Goal: Task Accomplishment & Management: Manage account settings

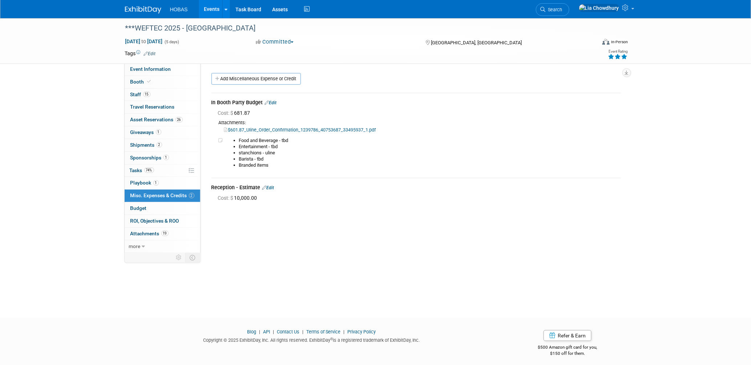
click at [210, 10] on link "Events" at bounding box center [212, 9] width 27 height 18
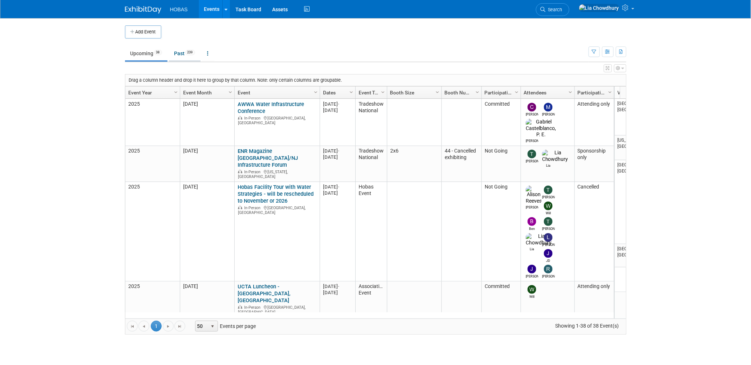
click at [176, 52] on link "Past 239" at bounding box center [185, 53] width 32 height 14
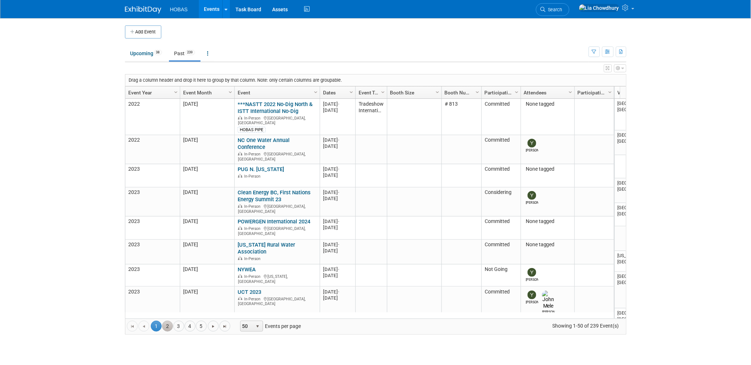
click at [167, 326] on link "2" at bounding box center [167, 326] width 11 height 11
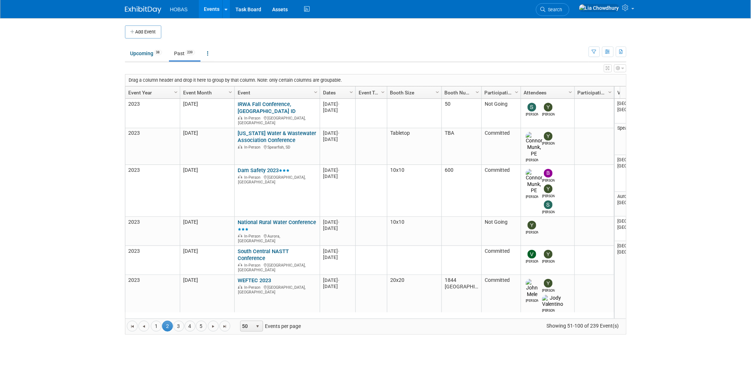
click at [159, 91] on link "Event Year" at bounding box center [151, 92] width 47 height 12
click at [142, 92] on link "Event Year" at bounding box center [151, 92] width 47 height 12
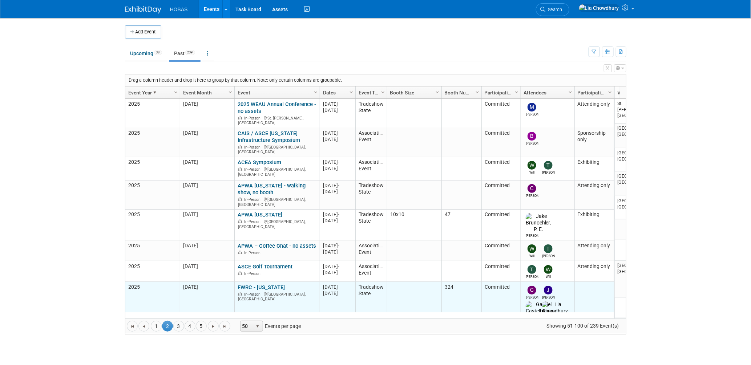
click at [254, 284] on link "FWRC - [US_STATE]" at bounding box center [261, 287] width 47 height 7
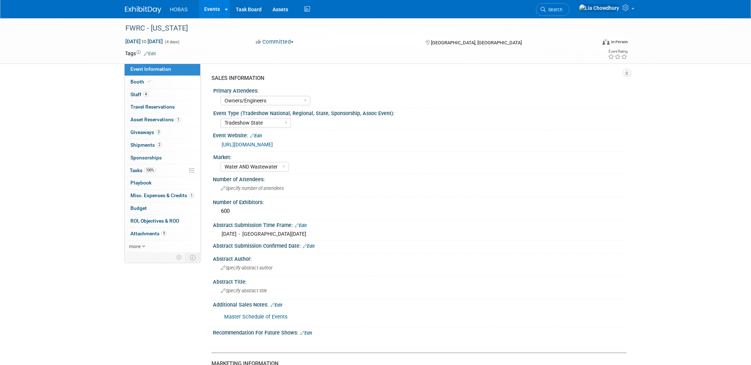
select select "Owners/Engineers"
select select "Tradeshow State"
select select "Water AND Wastewater"
click at [140, 79] on span "Booth" at bounding box center [141, 82] width 22 height 6
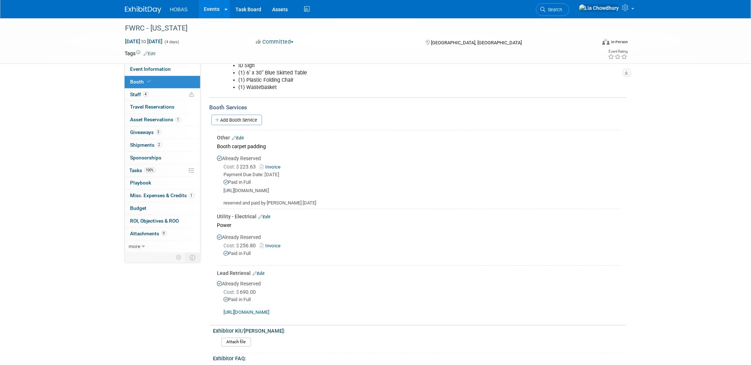
scroll to position [444, 0]
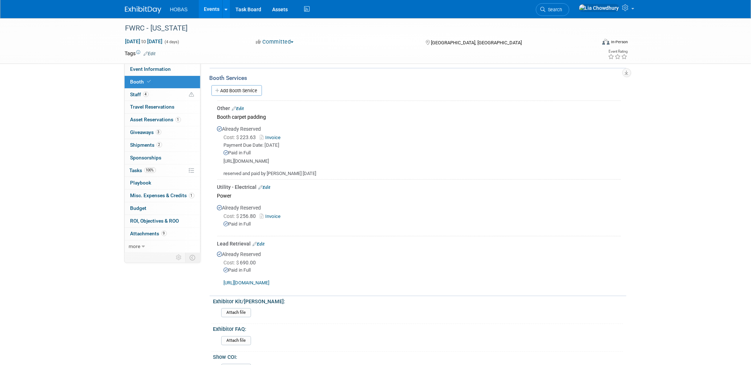
click at [241, 106] on link "Edit" at bounding box center [238, 108] width 12 height 5
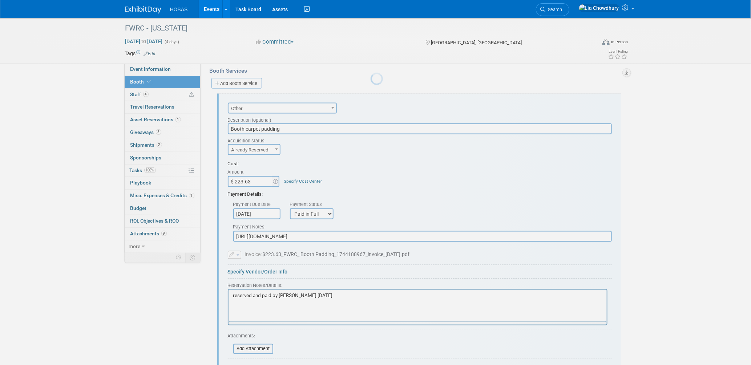
scroll to position [452, 0]
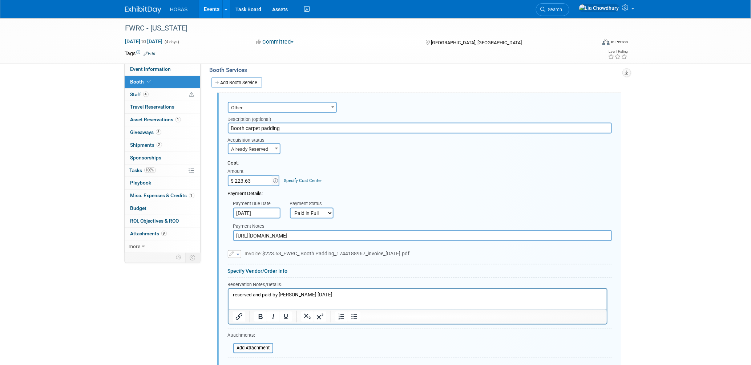
click at [236, 250] on button "button" at bounding box center [234, 254] width 13 height 8
click at [246, 260] on link "Replace with a new file" at bounding box center [264, 265] width 73 height 10
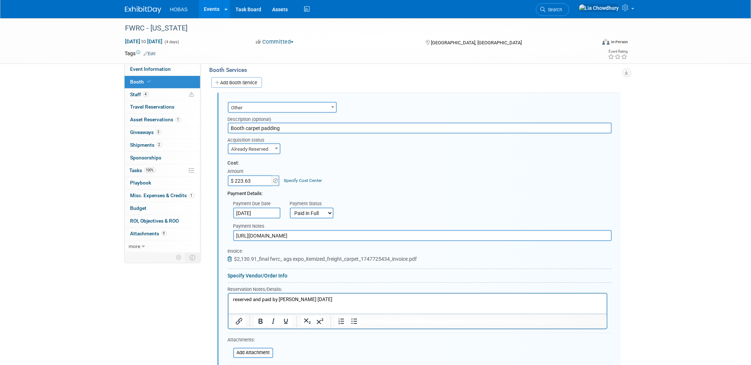
click at [257, 175] on input "$ 223.63" at bounding box center [250, 180] width 45 height 11
paste input ",116.28"
type input "$ 2,116.28"
click at [290, 123] on input "Booth carpet padding" at bounding box center [420, 128] width 384 height 11
drag, startPoint x: 278, startPoint y: 117, endPoint x: 108, endPoint y: 114, distance: 169.7
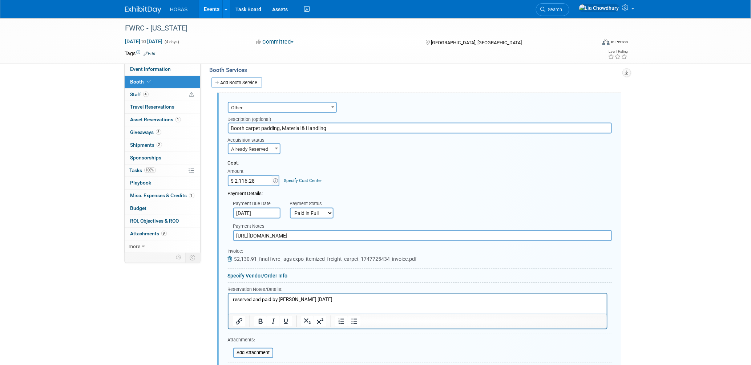
click at [108, 114] on div "FWRC - Florida May 4, 2025 to May 7, 2025 (4 days) May 4, 2025 to May 7, 2025 C…" at bounding box center [375, 88] width 751 height 1044
type input "Booth Services, Material & Handling"
click at [271, 256] on span "$2,130.91_final fwrc_ ags expo_itemized_freight_carpet_1747725434_invoice.pdf" at bounding box center [325, 259] width 183 height 6
click at [303, 208] on select "Not Paid Yet Partially Paid Paid in Full" at bounding box center [312, 213] width 44 height 11
select select "2"
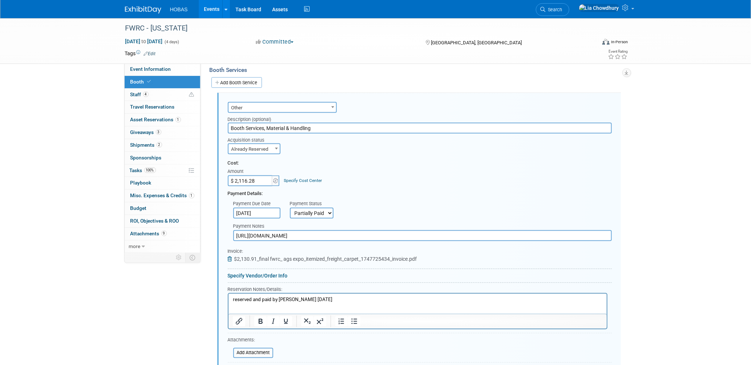
click at [290, 208] on select "Not Paid Yet Partially Paid Paid in Full" at bounding box center [312, 213] width 44 height 11
click at [360, 208] on input "text" at bounding box center [367, 213] width 47 height 11
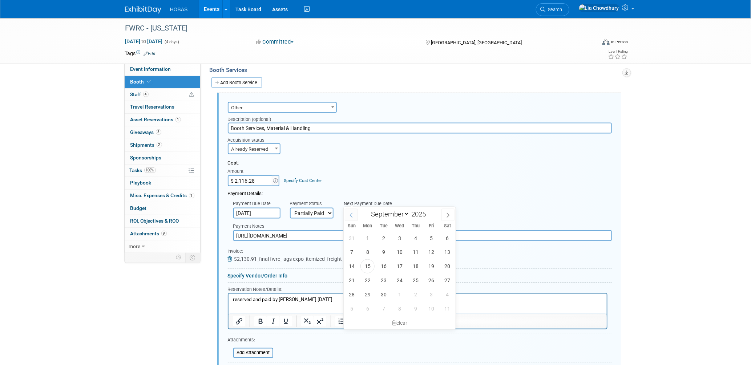
click at [353, 216] on icon at bounding box center [351, 215] width 5 height 5
select select "4"
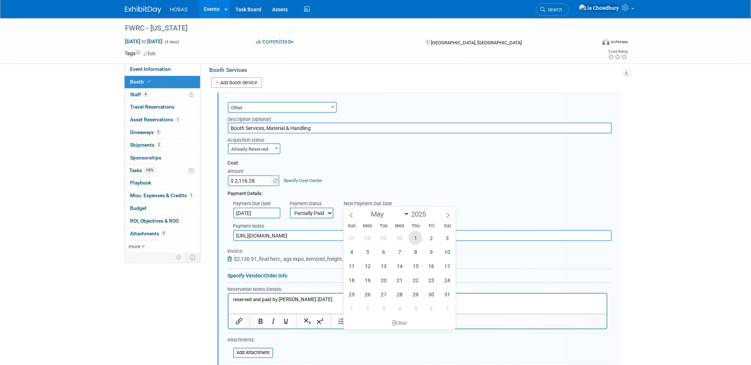
click at [413, 242] on span "1" at bounding box center [415, 238] width 14 height 14
type input "May 1, 2025"
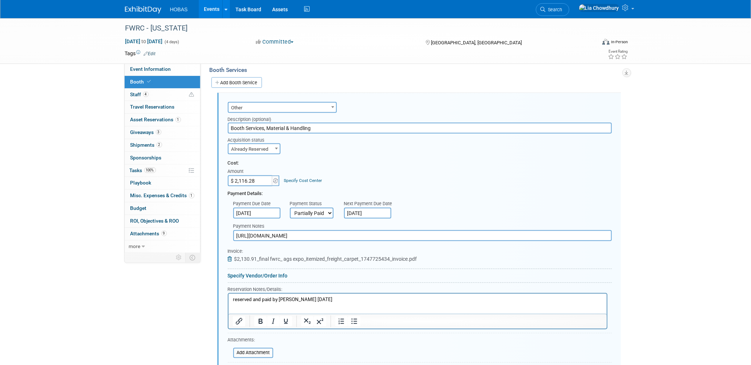
click at [329, 208] on select "Not Paid Yet Partially Paid Paid in Full" at bounding box center [312, 213] width 44 height 11
select select "1"
click at [290, 208] on select "Not Paid Yet Partially Paid Paid in Full" at bounding box center [312, 213] width 44 height 11
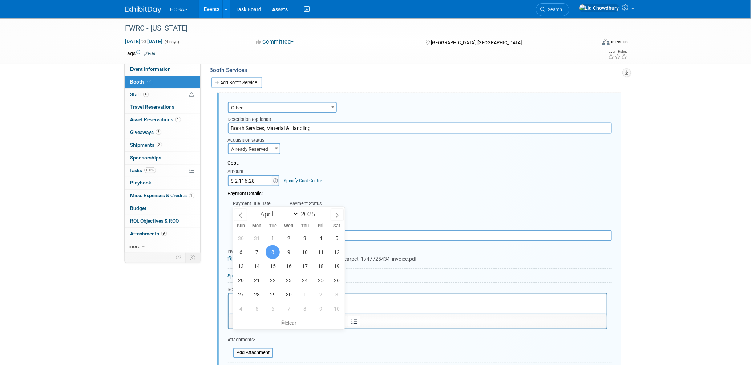
click at [264, 208] on input "Apr 8, 2025" at bounding box center [256, 213] width 47 height 11
click at [335, 216] on icon at bounding box center [337, 215] width 5 height 5
click at [240, 216] on icon at bounding box center [240, 215] width 5 height 5
select select "4"
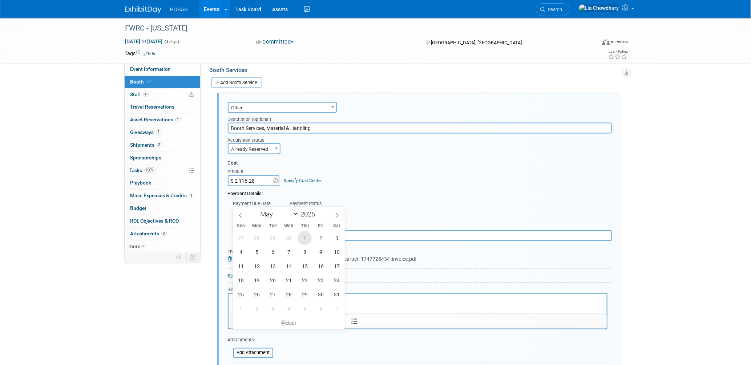
click at [303, 236] on span "1" at bounding box center [305, 238] width 14 height 14
type input "May 1, 2025"
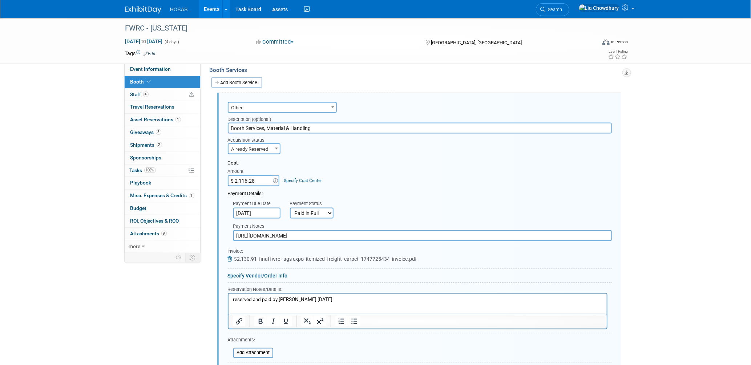
click at [274, 230] on input "https://www.goshow.ags-expo.com/eHub/profile" at bounding box center [422, 235] width 379 height 11
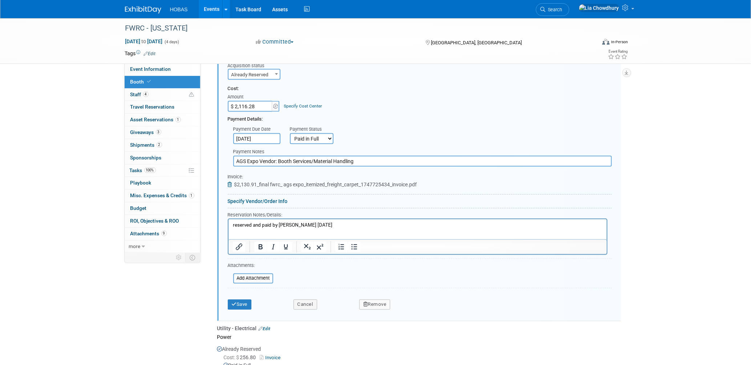
scroll to position [533, 0]
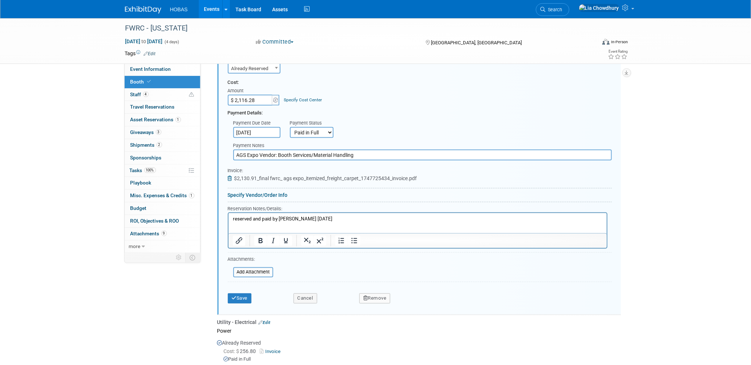
type input "AGS Expo Vendor: Booth Services/Material Handling"
click at [323, 220] on p "reserved and paid by Lia 4/8/25" at bounding box center [417, 219] width 370 height 7
click at [241, 294] on button "Save" at bounding box center [240, 299] width 24 height 10
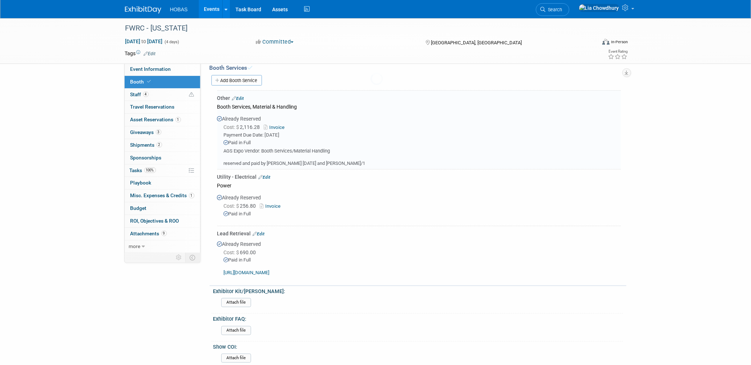
scroll to position [452, 0]
click at [263, 234] on link "Edit" at bounding box center [259, 236] width 12 height 5
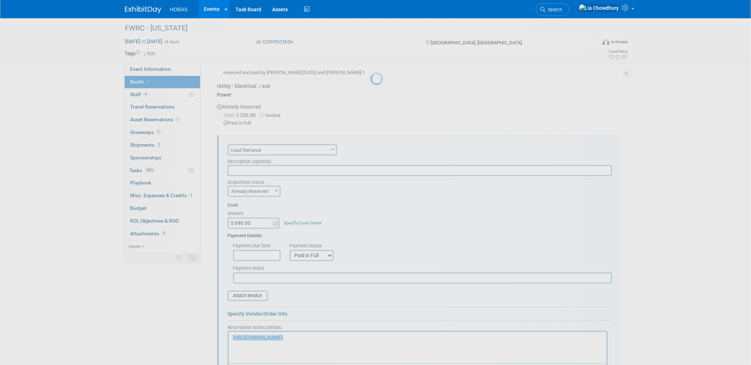
scroll to position [587, 0]
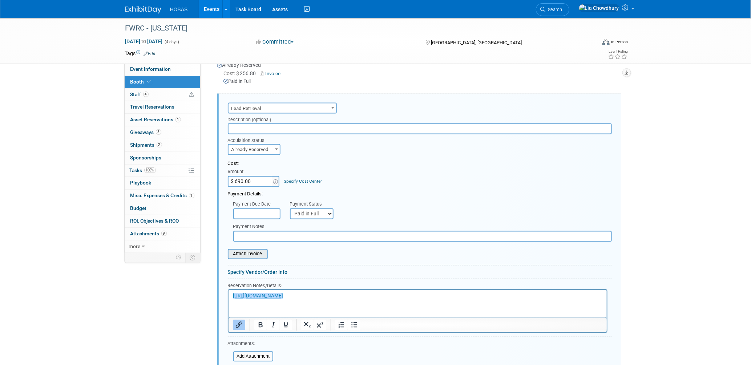
click at [241, 250] on input "file" at bounding box center [224, 254] width 86 height 9
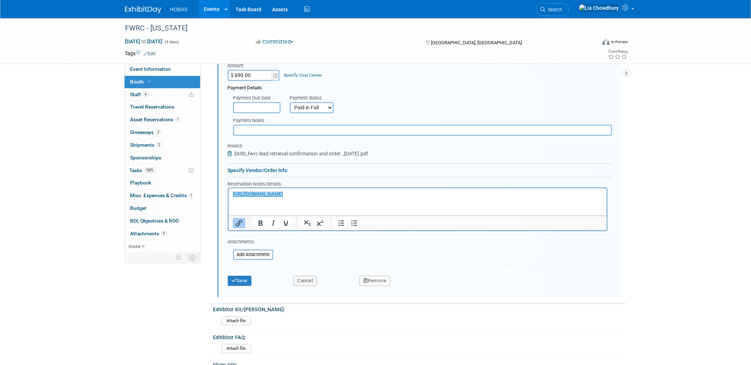
scroll to position [748, 0]
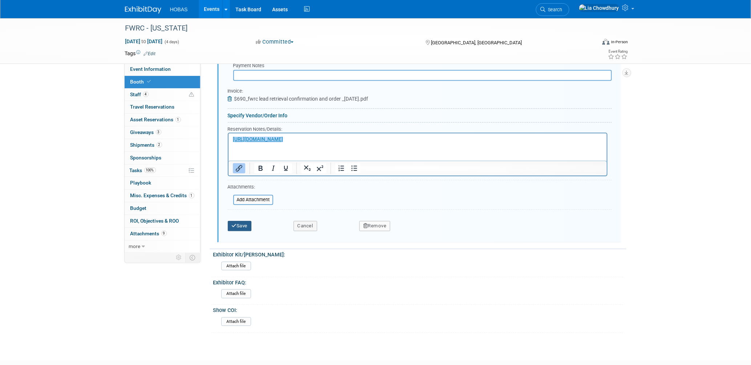
click at [242, 221] on button "Save" at bounding box center [240, 226] width 24 height 10
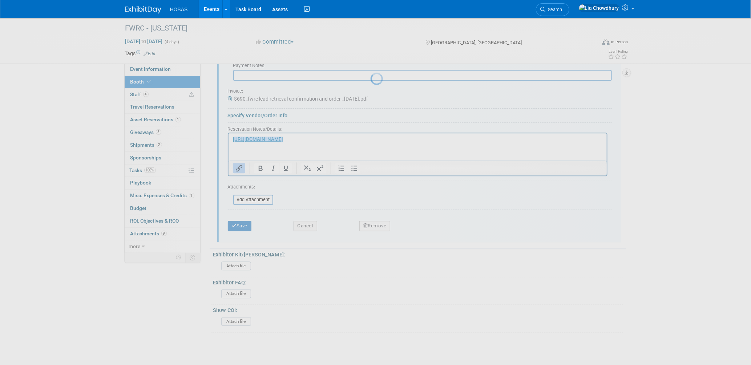
scroll to position [523, 0]
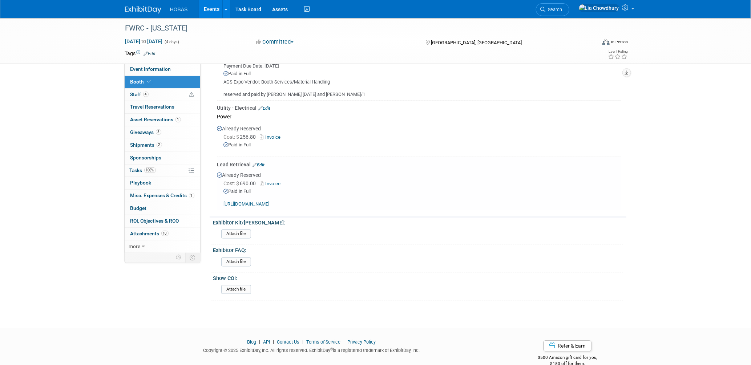
click at [278, 181] on link "Invoice" at bounding box center [272, 183] width 24 height 5
click at [142, 95] on span "Staff 4" at bounding box center [139, 95] width 18 height 6
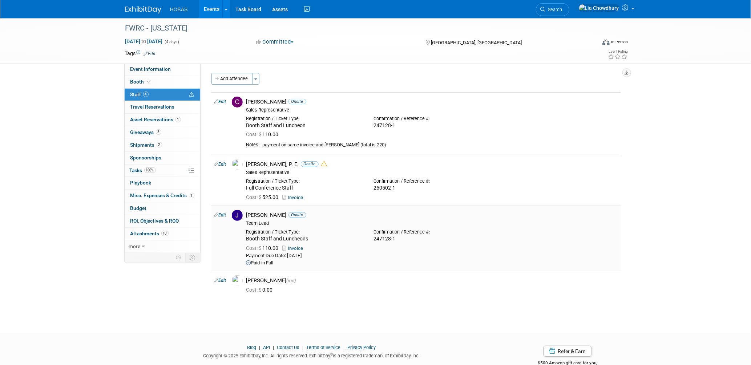
click at [298, 247] on link "Invoice" at bounding box center [295, 248] width 24 height 5
click at [136, 81] on span "Booth" at bounding box center [141, 82] width 22 height 6
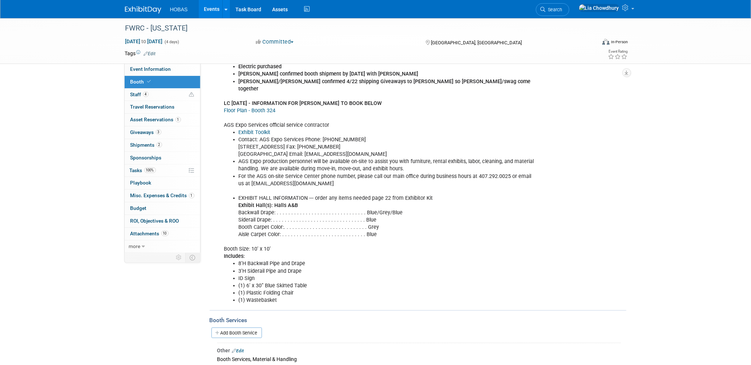
scroll to position [404, 0]
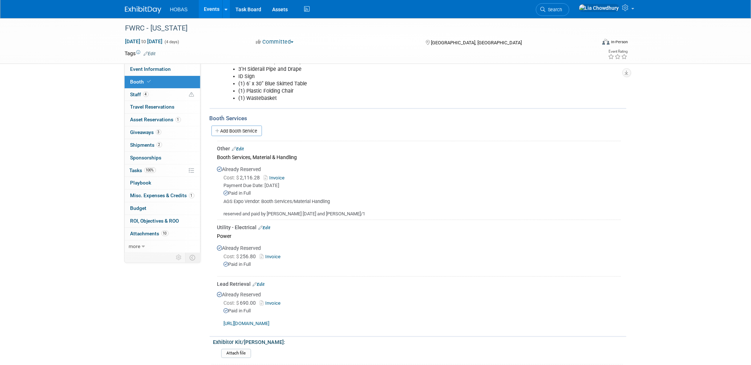
click at [273, 254] on link "Invoice" at bounding box center [272, 256] width 24 height 5
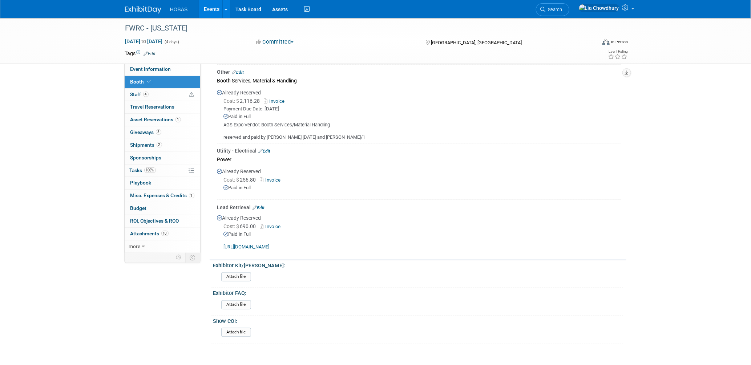
scroll to position [523, 0]
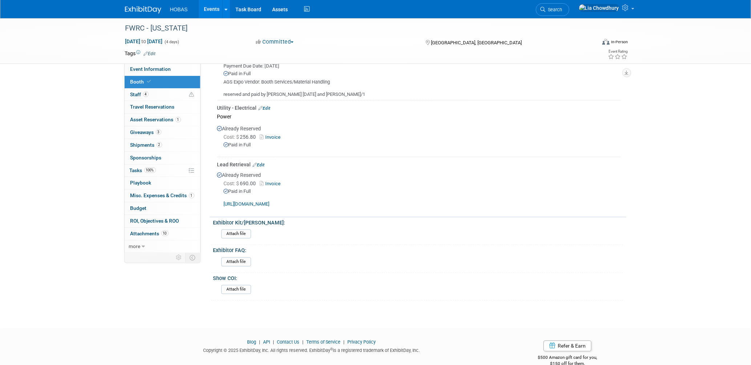
click at [141, 82] on span "Booth" at bounding box center [141, 82] width 22 height 6
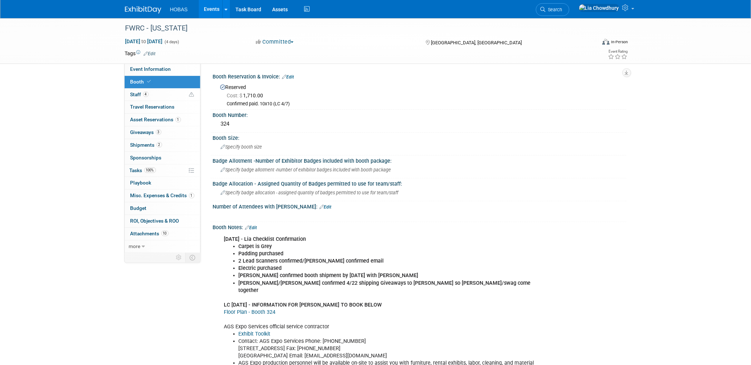
click at [292, 77] on link "Edit" at bounding box center [288, 76] width 12 height 5
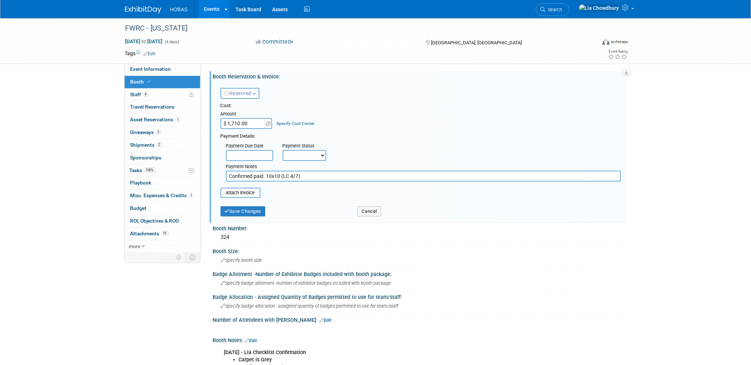
click at [249, 124] on input "$ 1,710.00" at bounding box center [243, 123] width 45 height 11
type input "$ 1,620.00"
click at [303, 150] on select "Not Paid Yet Partially Paid Paid in Full" at bounding box center [305, 155] width 44 height 11
select select "1"
click at [283, 150] on select "Not Paid Yet Partially Paid Paid in Full" at bounding box center [305, 155] width 44 height 11
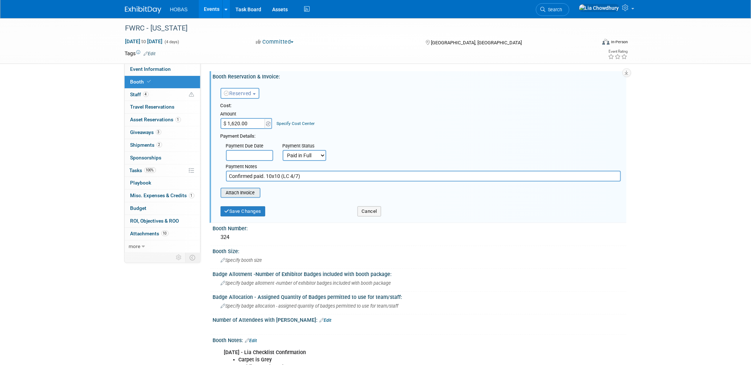
click at [237, 193] on input "file" at bounding box center [216, 193] width 86 height 9
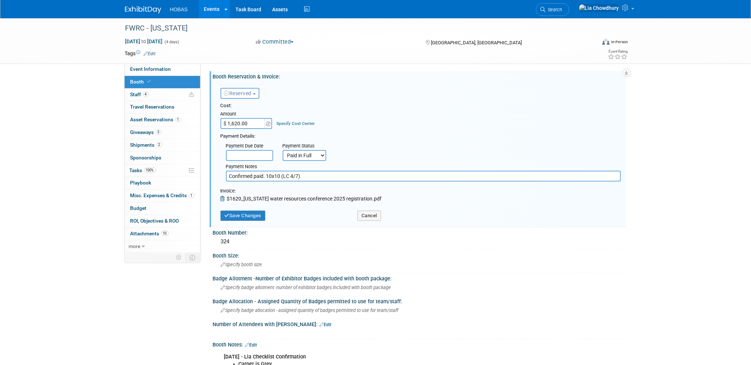
click at [320, 174] on input "Confirmed paid. 10x10 (LC 4/7)" at bounding box center [423, 176] width 395 height 11
type input "Confirmed paid. 10x10 (LC 4/7) -"
click at [236, 215] on button "Save Changes" at bounding box center [243, 216] width 45 height 10
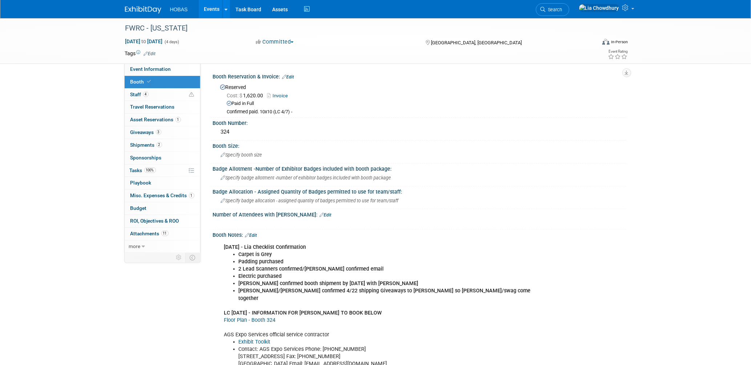
click at [282, 95] on link "Invoice" at bounding box center [279, 95] width 24 height 5
click at [135, 207] on span "Budget" at bounding box center [138, 208] width 16 height 6
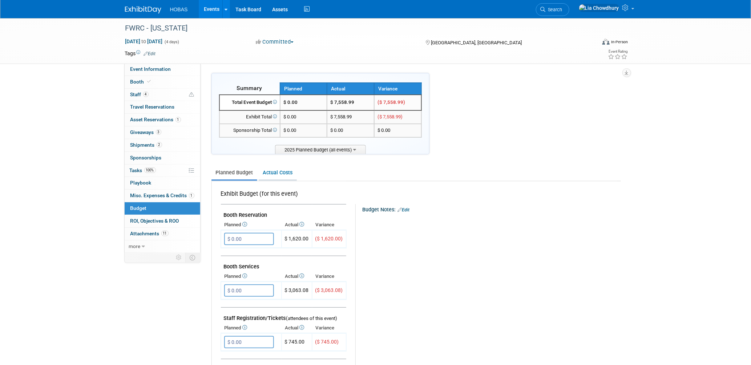
click at [282, 173] on link "Actual Costs" at bounding box center [278, 172] width 38 height 13
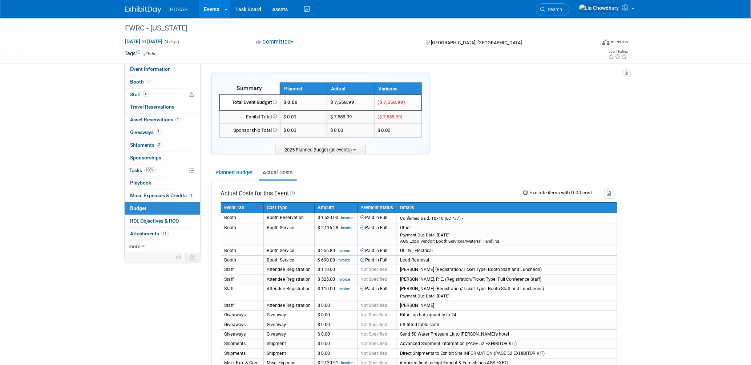
click at [525, 190] on input "Exclude items with 0.00 cost" at bounding box center [525, 192] width 5 height 5
checkbox input "true"
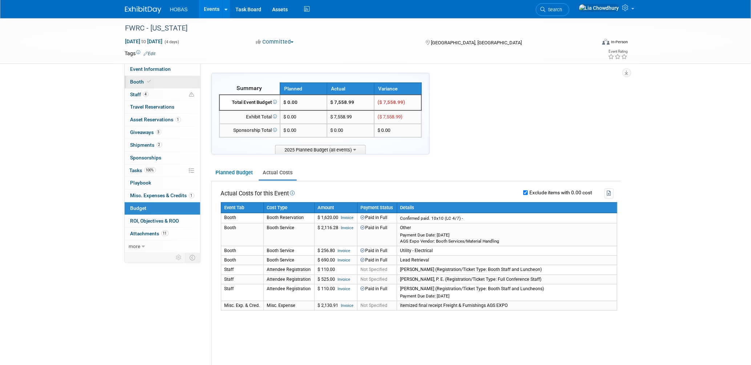
click at [140, 82] on span "Booth" at bounding box center [141, 82] width 22 height 6
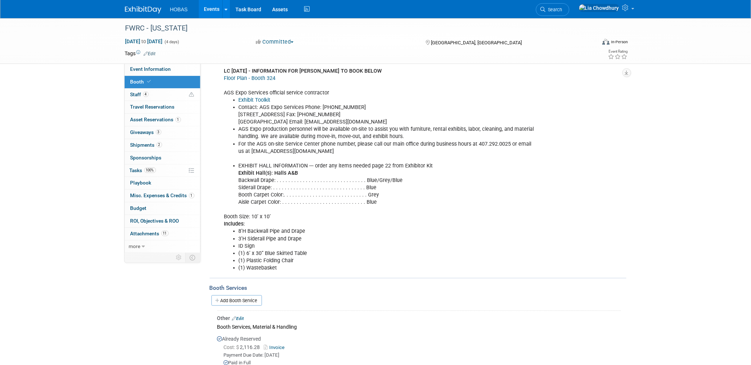
scroll to position [363, 0]
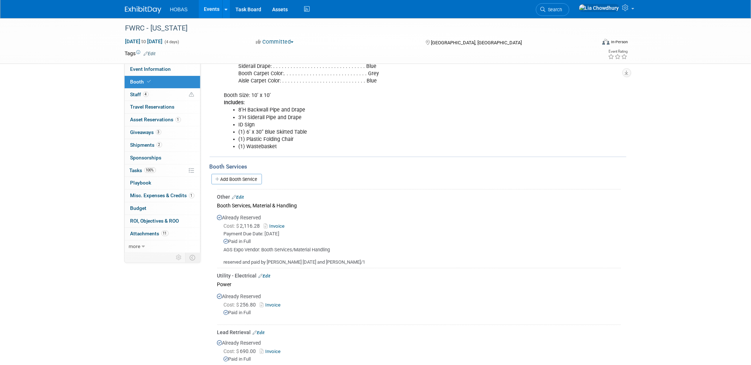
click at [281, 223] on link "Invoice" at bounding box center [276, 225] width 24 height 5
click at [243, 195] on link "Edit" at bounding box center [238, 197] width 12 height 5
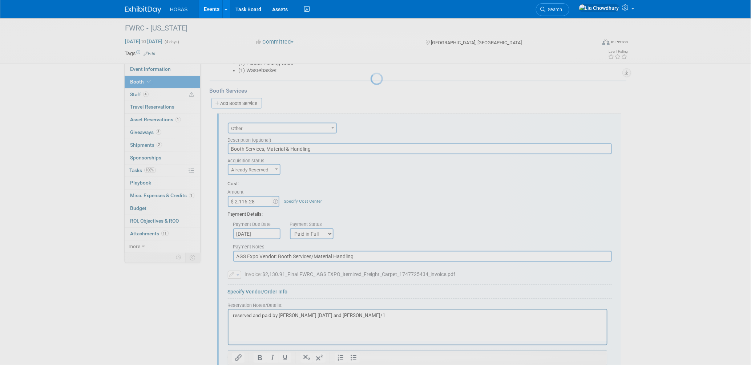
scroll to position [459, 0]
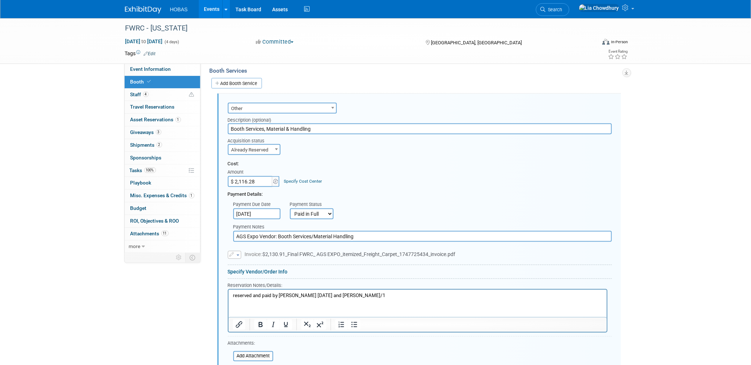
click at [247, 176] on input "$ 2,116.28" at bounding box center [250, 181] width 45 height 11
paste input "30.91"
type input "$ 2,130.91"
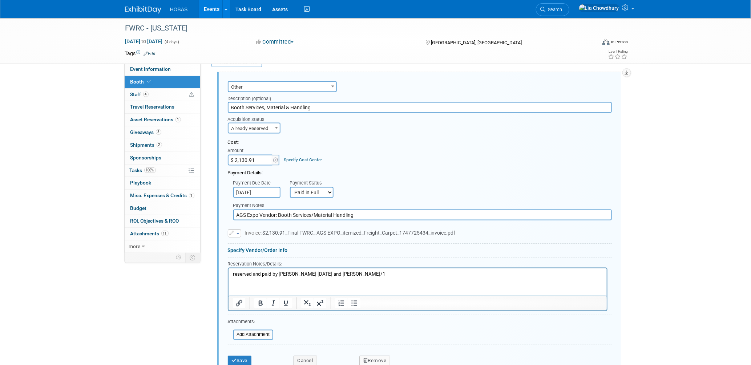
scroll to position [500, 0]
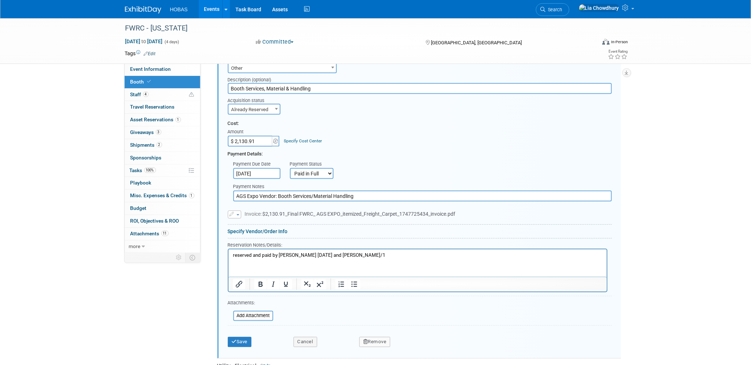
click at [224, 333] on div "Save" at bounding box center [255, 339] width 66 height 15
click at [230, 337] on button "Save" at bounding box center [240, 342] width 24 height 10
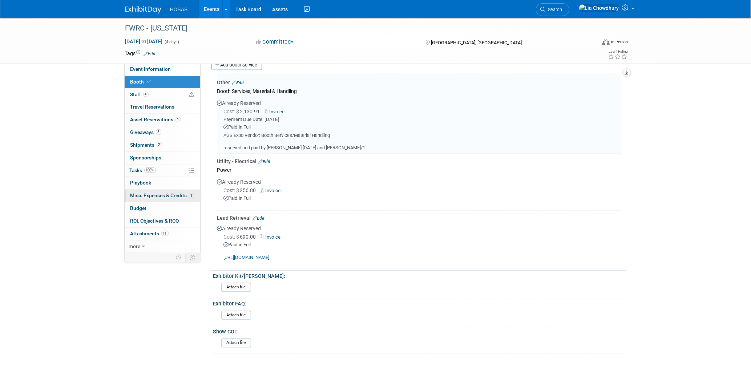
scroll to position [459, 0]
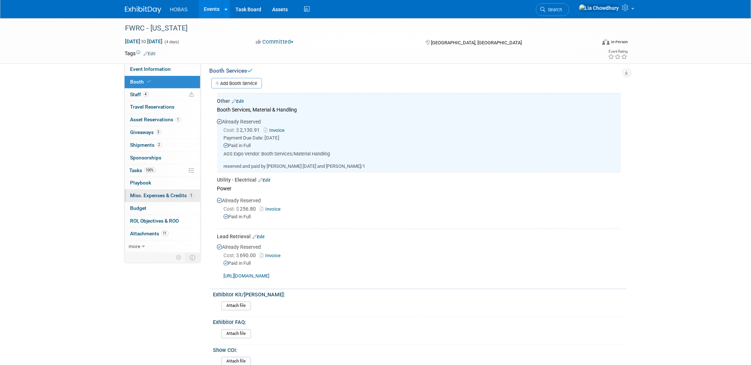
click at [150, 198] on span "Misc. Expenses & Credits 1" at bounding box center [162, 196] width 64 height 6
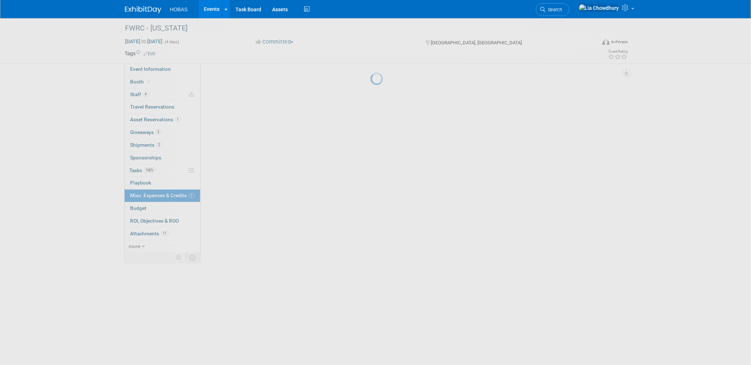
scroll to position [0, 0]
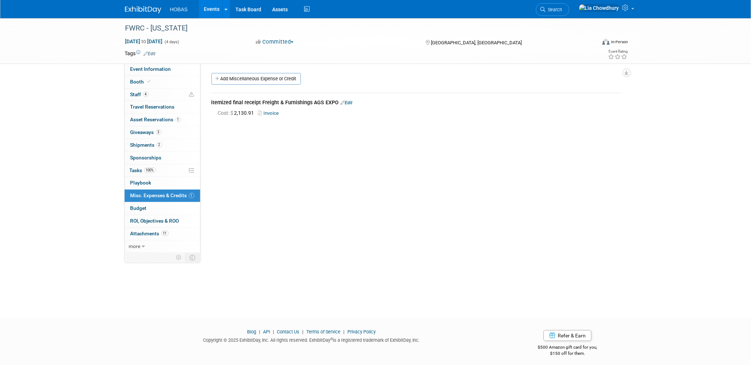
click at [349, 102] on link "Edit" at bounding box center [347, 102] width 12 height 5
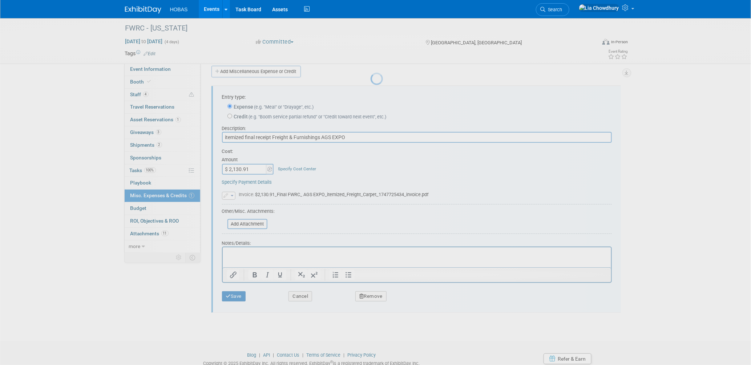
scroll to position [11, 0]
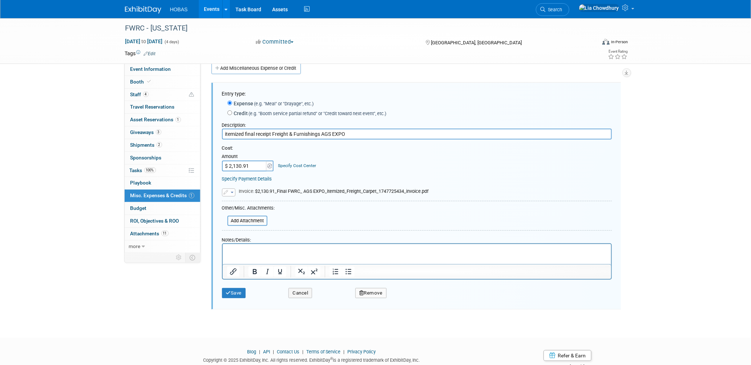
click at [371, 292] on button "Remove" at bounding box center [370, 293] width 31 height 10
drag, startPoint x: 400, startPoint y: 296, endPoint x: 404, endPoint y: 296, distance: 3.7
click at [402, 296] on div "Yes No" at bounding box center [420, 299] width 47 height 12
click at [407, 297] on icon at bounding box center [406, 299] width 4 height 4
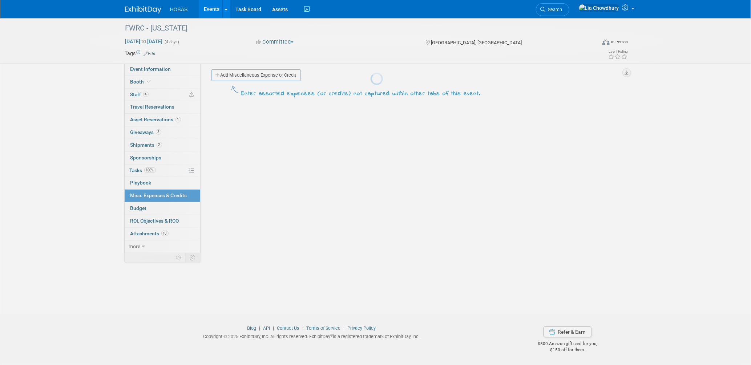
scroll to position [3, 0]
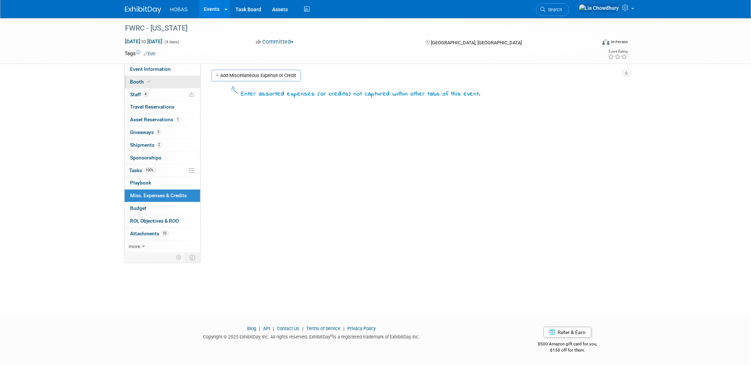
click at [143, 82] on span "Booth" at bounding box center [141, 82] width 22 height 6
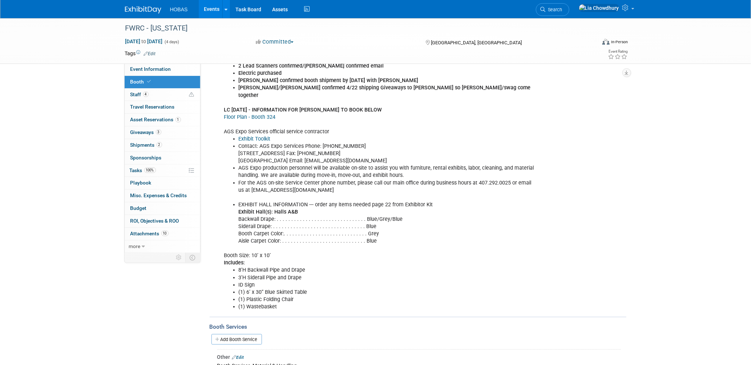
scroll to position [323, 0]
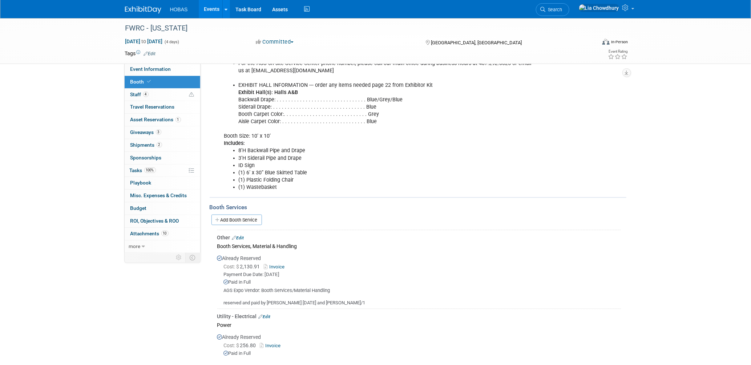
click at [243, 235] on link "Edit" at bounding box center [238, 237] width 12 height 5
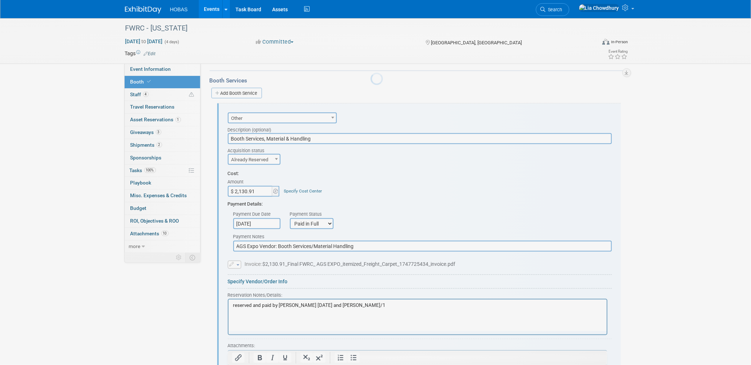
scroll to position [459, 0]
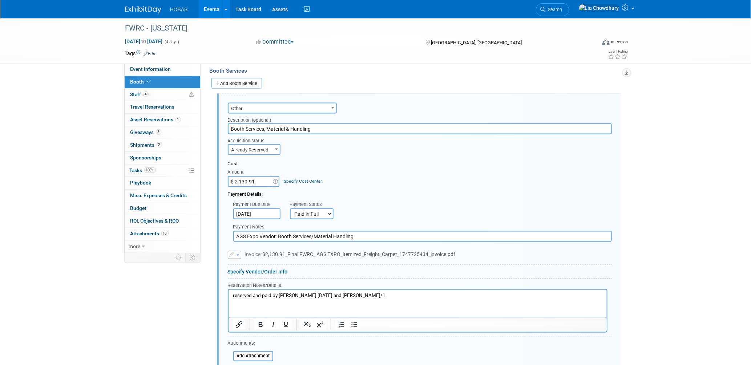
click at [356, 282] on div "Reservation Notes/Details:" at bounding box center [418, 285] width 380 height 7
click at [356, 299] on html "reserved and paid by Lia 4/8/25 and final 5/1" at bounding box center [417, 295] width 378 height 10
drag, startPoint x: 379, startPoint y: 222, endPoint x: 380, endPoint y: 218, distance: 4.1
click at [380, 231] on input "AGS Expo Vendor: Booth Services/Material Handling" at bounding box center [422, 236] width 379 height 11
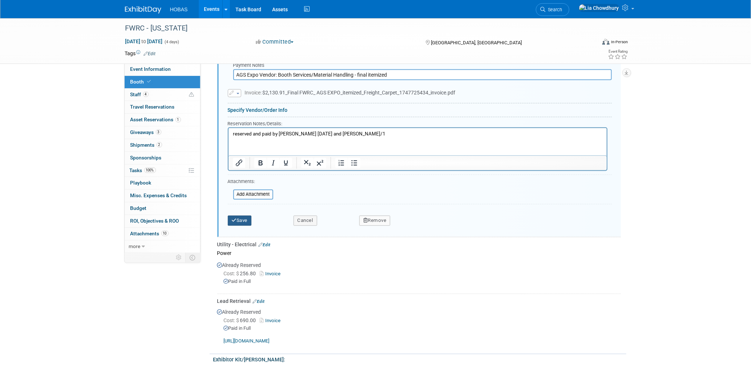
type input "AGS Expo Vendor: Booth Services/Material Handling - final itemized"
click at [228, 216] on button "Save" at bounding box center [240, 221] width 24 height 10
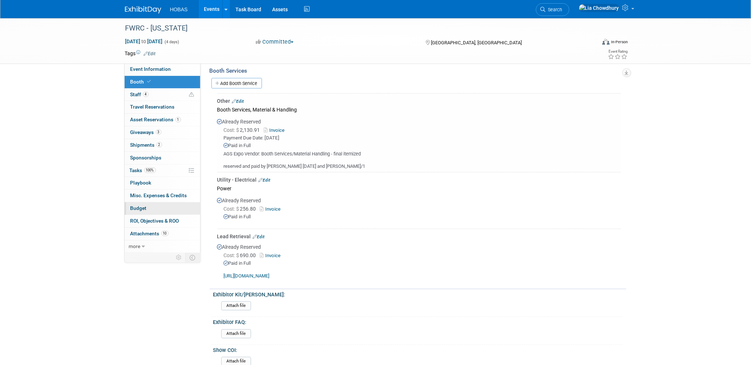
click at [139, 207] on span "Budget" at bounding box center [138, 208] width 16 height 6
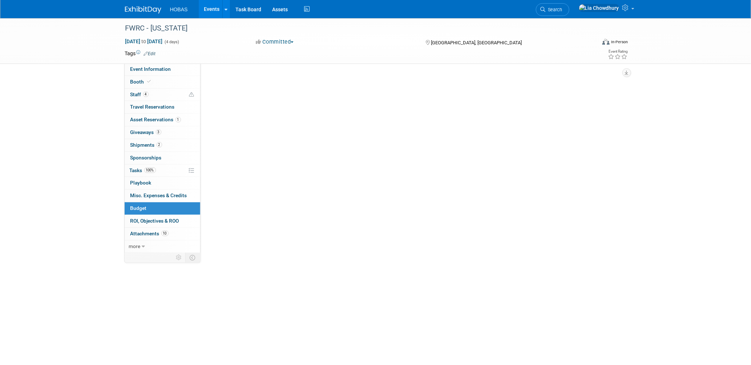
scroll to position [0, 0]
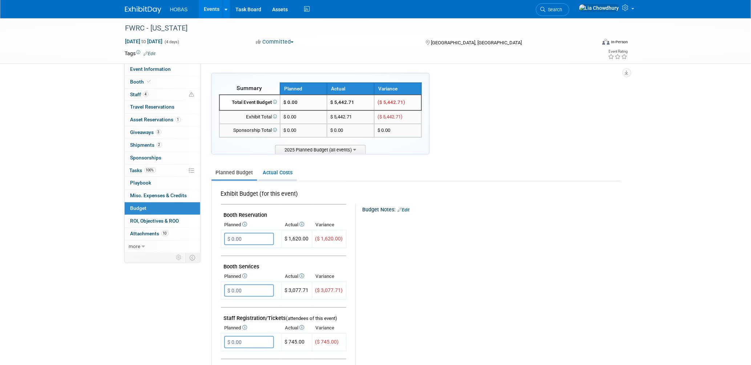
click at [276, 171] on link "Actual Costs" at bounding box center [278, 172] width 38 height 13
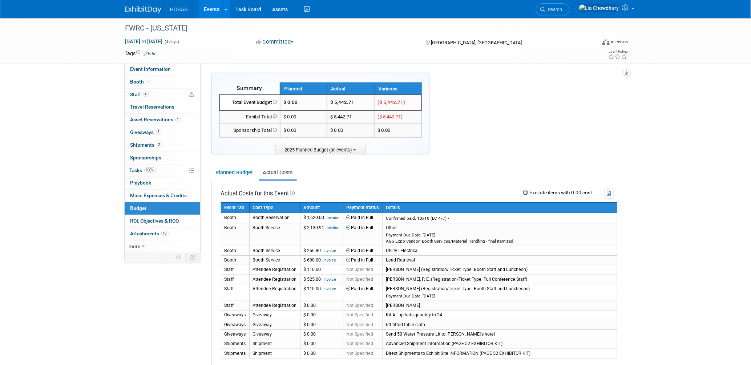
click at [525, 191] on input "Exclude items with 0.00 cost" at bounding box center [525, 192] width 5 height 5
checkbox input "true"
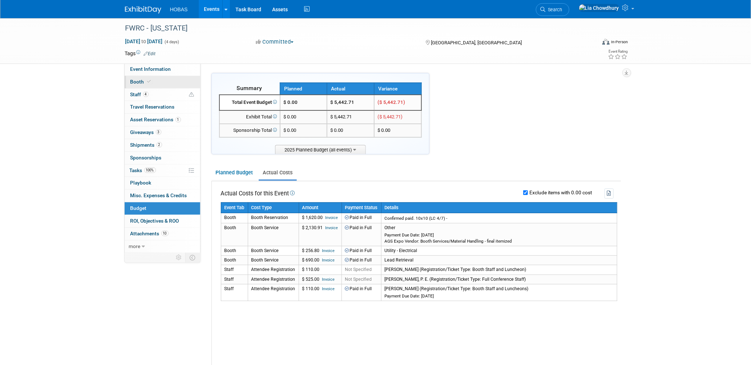
click at [140, 82] on span "Booth" at bounding box center [141, 82] width 22 height 6
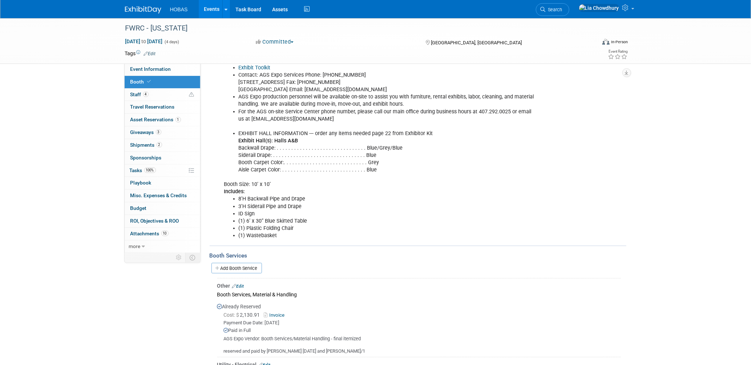
scroll to position [282, 0]
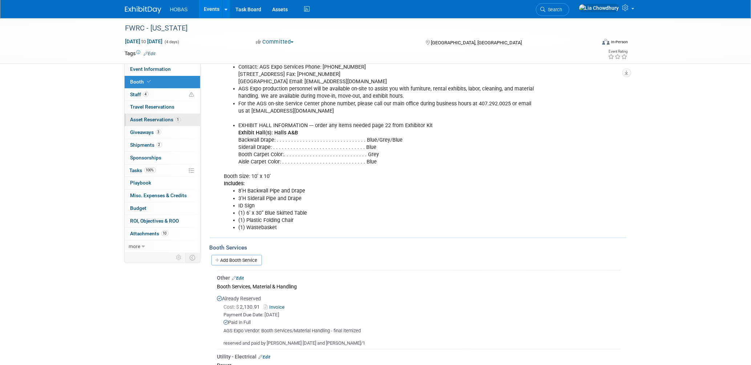
click at [139, 122] on span "Asset Reservations 1" at bounding box center [155, 120] width 50 height 6
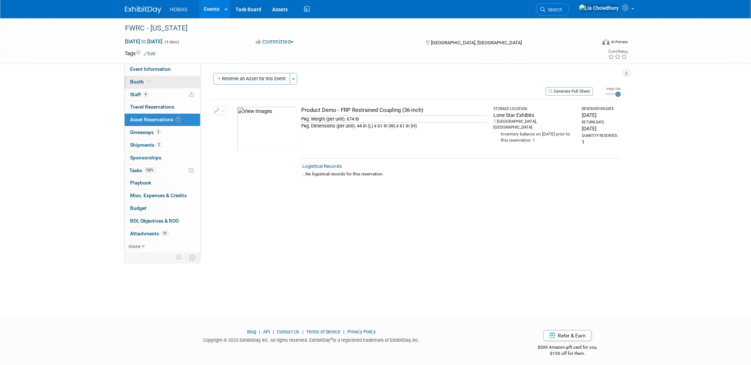
click at [136, 86] on link "Booth" at bounding box center [163, 82] width 76 height 12
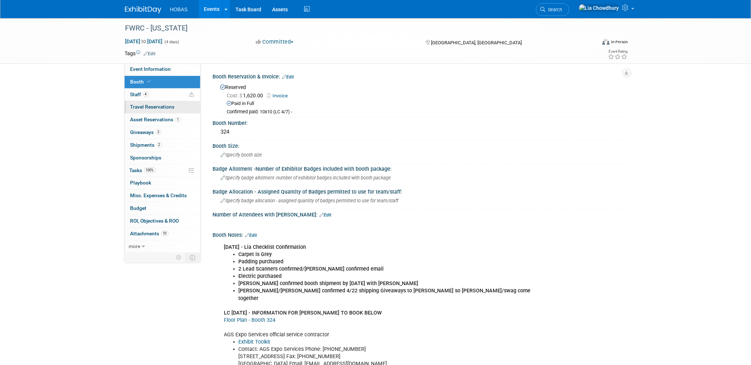
click at [159, 109] on span "Travel Reservations 0" at bounding box center [152, 107] width 44 height 6
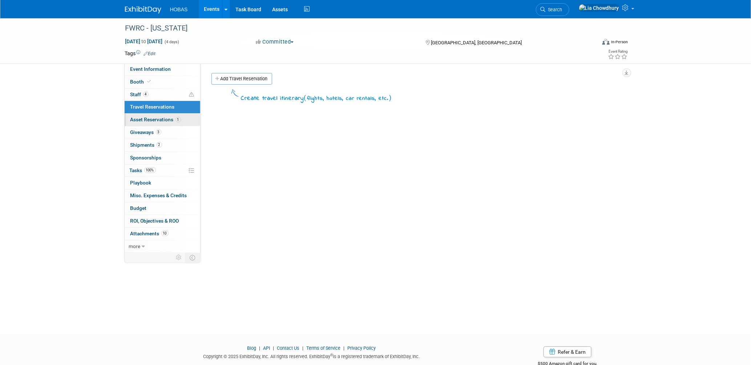
click at [144, 121] on span "Asset Reservations 1" at bounding box center [155, 120] width 50 height 6
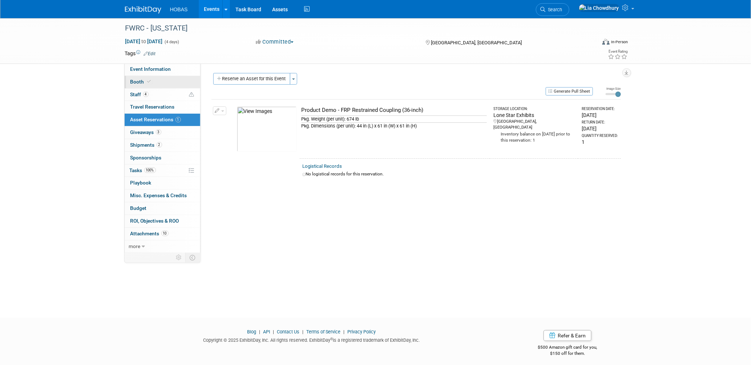
click at [132, 81] on span "Booth" at bounding box center [141, 82] width 22 height 6
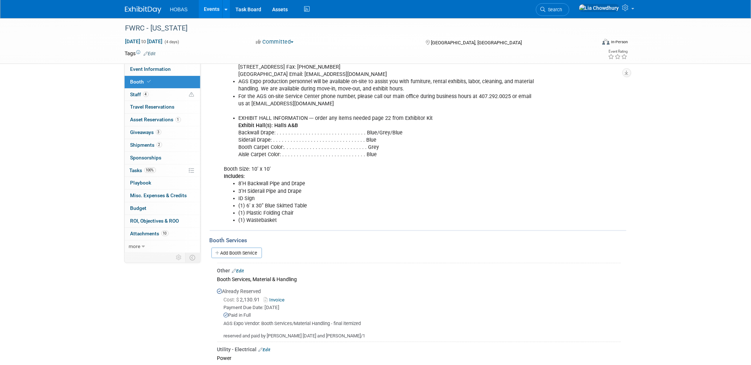
scroll to position [404, 0]
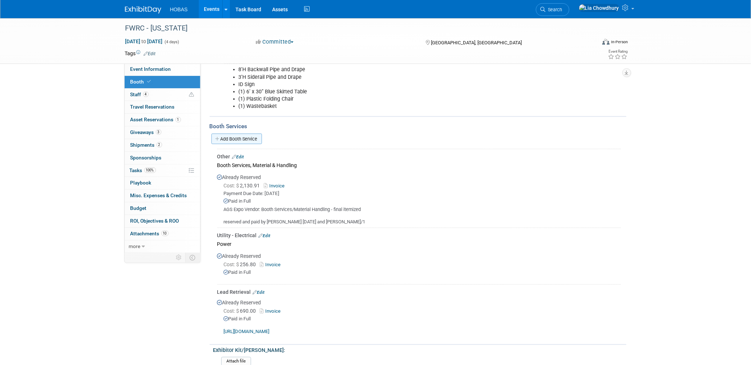
click at [243, 134] on link "Add Booth Service" at bounding box center [236, 139] width 50 height 11
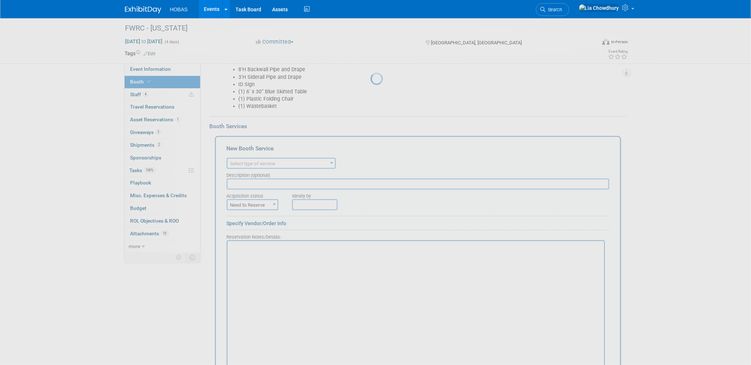
scroll to position [0, 0]
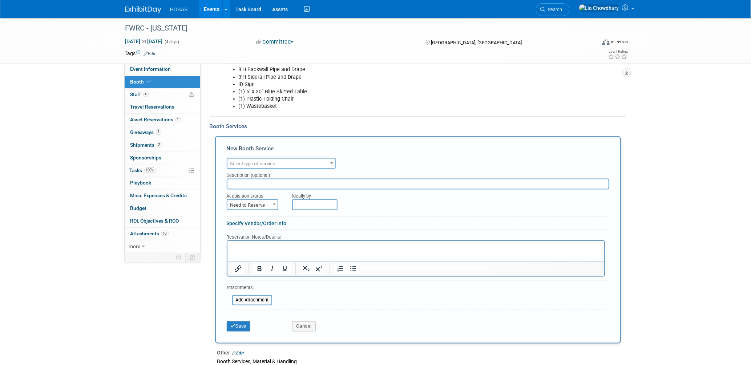
click at [251, 161] on span "Select type of service" at bounding box center [252, 163] width 45 height 5
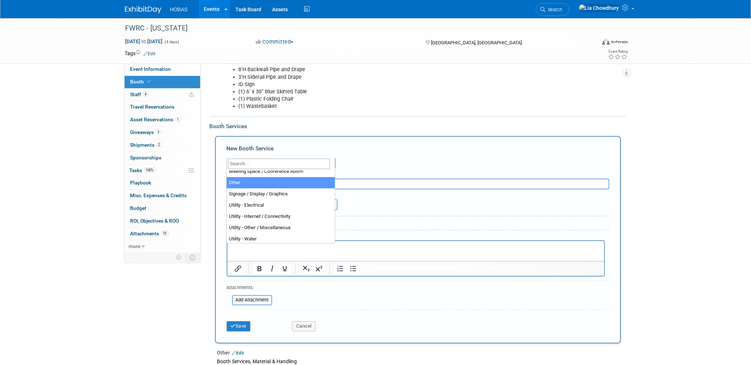
scroll to position [186, 0]
select select "1"
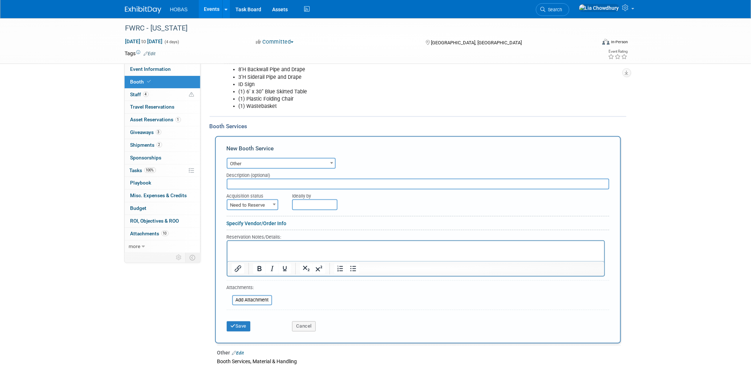
click at [255, 169] on div "Description (optional)" at bounding box center [418, 174] width 383 height 10
click at [253, 179] on input "text" at bounding box center [418, 184] width 383 height 11
type input "Exhibit Style: Vendor"
click at [264, 200] on span "Need to Reserve" at bounding box center [252, 205] width 50 height 10
select select "2"
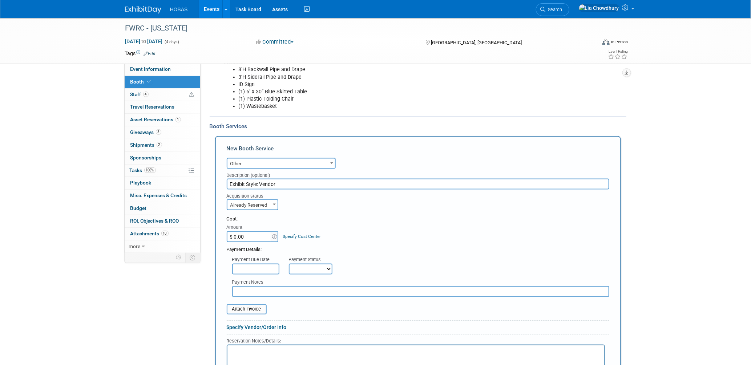
click at [257, 231] on input "$ 0.00" at bounding box center [249, 236] width 45 height 11
type input "$ 4,429.00"
click at [303, 264] on select "Not Paid Yet Partially Paid Paid in Full" at bounding box center [311, 269] width 44 height 11
select select "1"
click at [289, 264] on select "Not Paid Yet Partially Paid Paid in Full" at bounding box center [311, 269] width 44 height 11
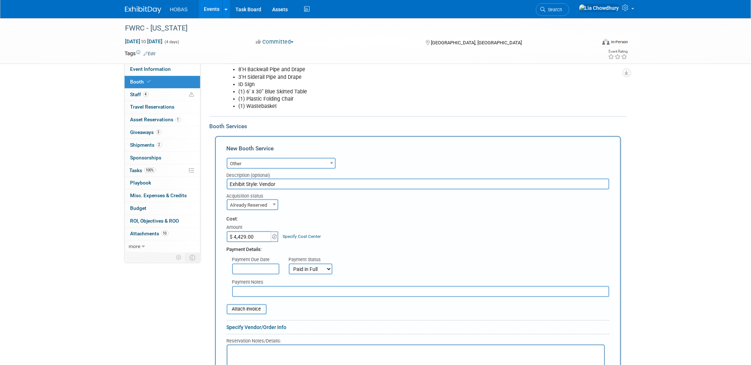
click at [261, 286] on input "text" at bounding box center [420, 291] width 377 height 11
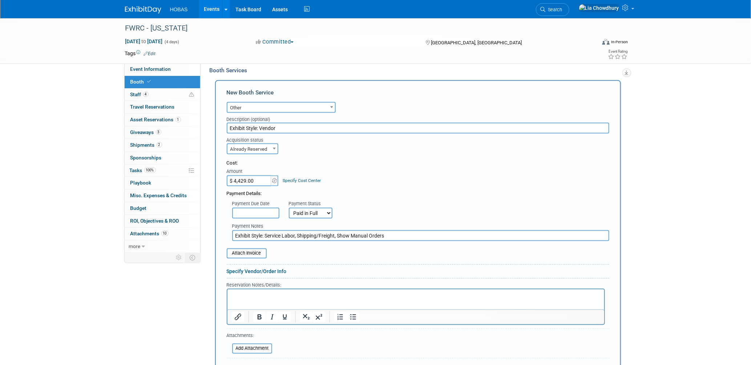
scroll to position [565, 0]
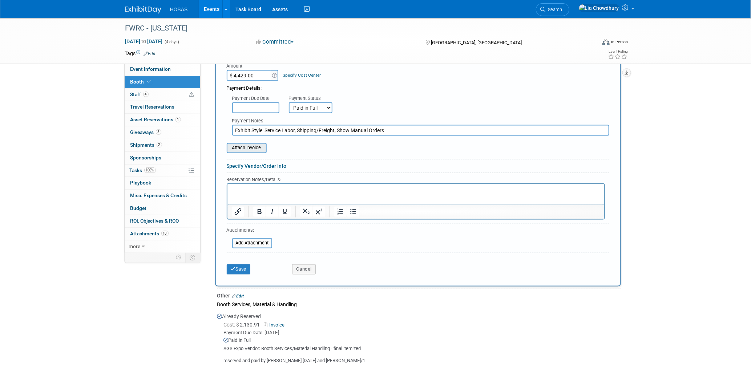
type input "Exhibit Style: Service Labor, Shipping/Freight, Show Manual Orders"
click at [242, 143] on div "Attach Invoice" at bounding box center [247, 148] width 40 height 10
click at [240, 144] on input "file" at bounding box center [222, 148] width 86 height 9
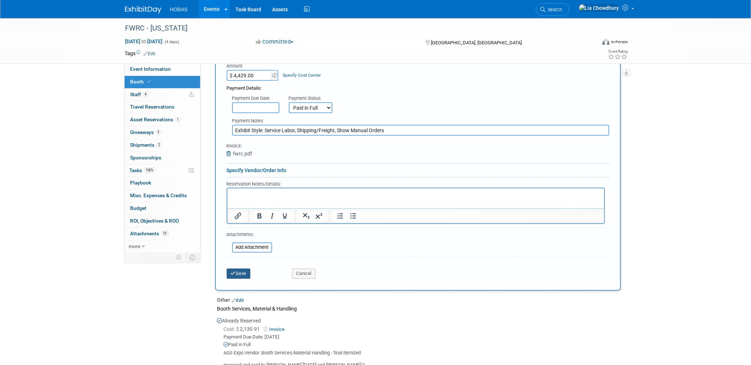
click at [238, 269] on button "Save" at bounding box center [239, 274] width 24 height 10
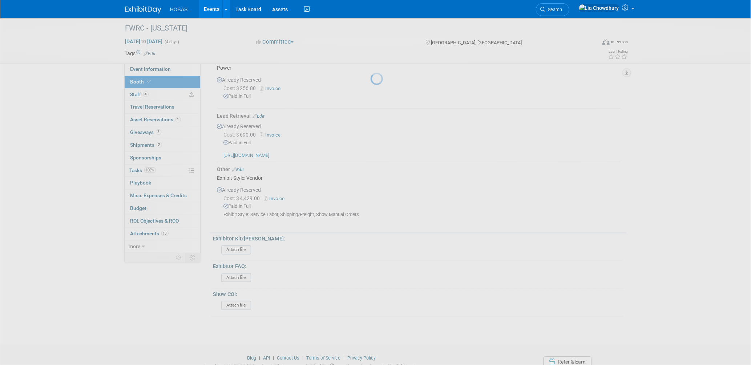
scroll to position [595, 0]
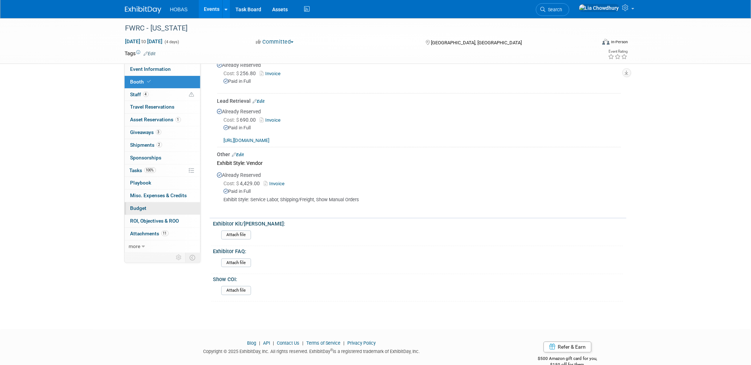
click at [141, 211] on span "Budget" at bounding box center [138, 208] width 16 height 6
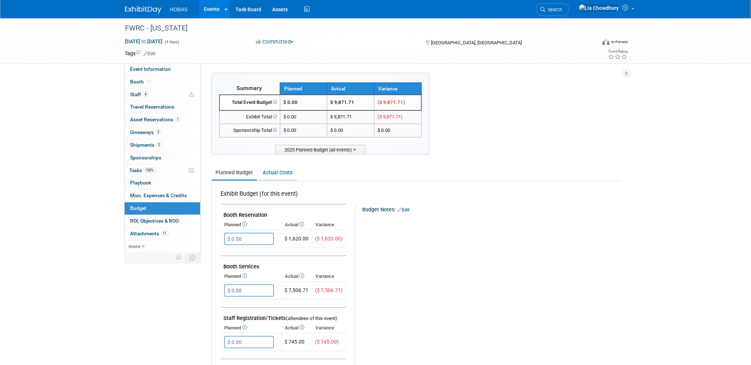
click at [282, 175] on link "Actual Costs" at bounding box center [278, 172] width 38 height 13
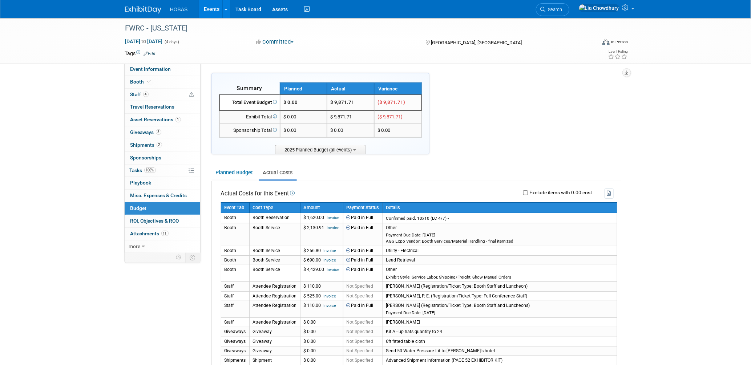
click at [527, 189] on div "Exclude items with 0.00 cost" at bounding box center [457, 194] width 311 height 10
click at [524, 191] on input "Exclude items with 0.00 cost" at bounding box center [525, 192] width 5 height 5
checkbox input "true"
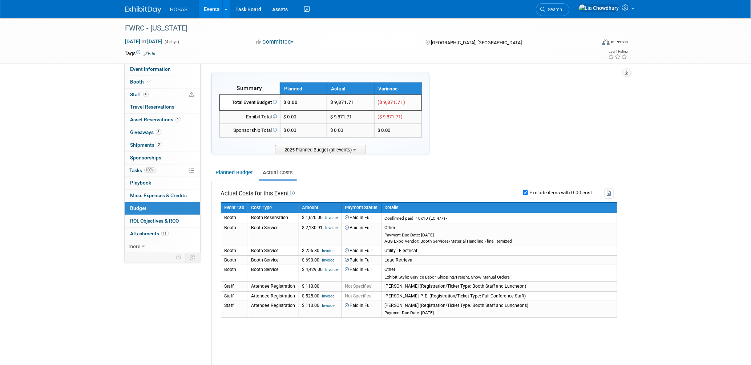
click at [208, 8] on link "Events" at bounding box center [212, 9] width 27 height 18
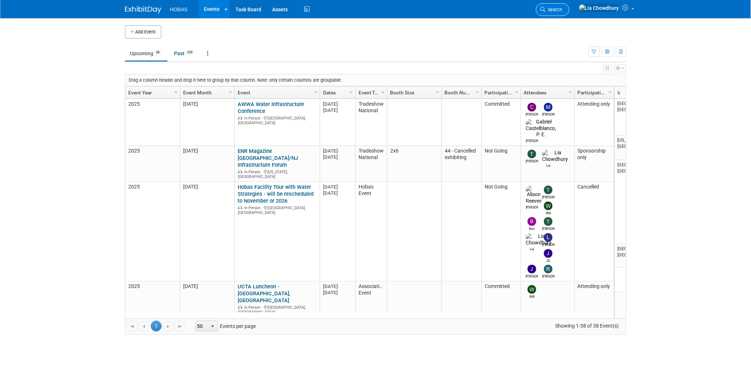
click at [562, 11] on span "Search" at bounding box center [554, 9] width 17 height 5
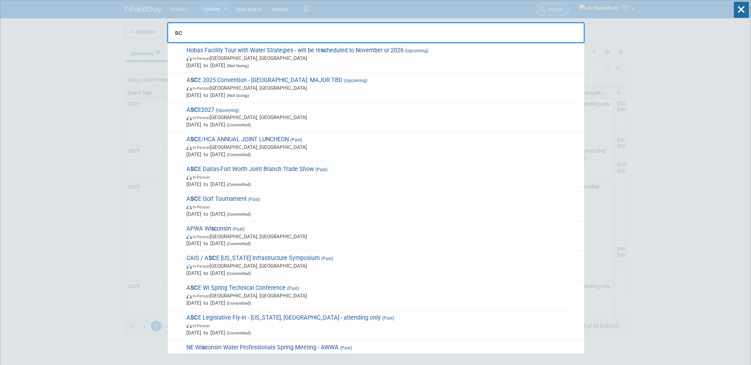
type input "s"
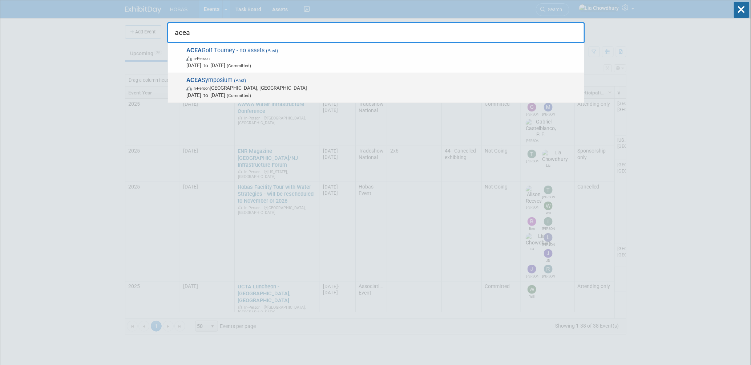
type input "acea"
click at [221, 82] on span "ACEA Symposium (Past) In-Person Austin, TX Apr 25, 2025 to Apr 25, 2025 (Commit…" at bounding box center [382, 88] width 396 height 22
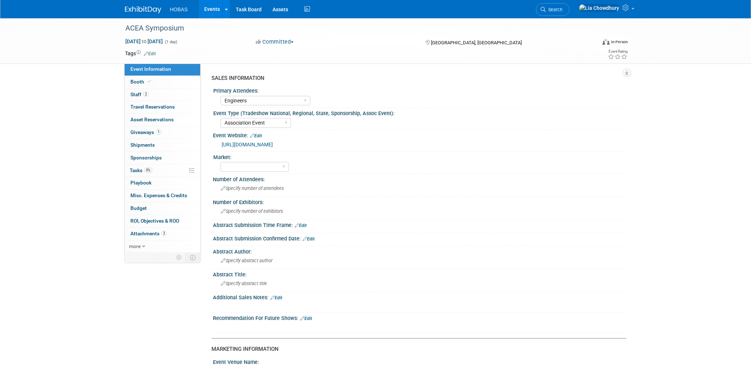
select select "Engineers"
select select "Association Event"
select select "Exhibiting"
click at [145, 77] on link "Booth" at bounding box center [163, 82] width 76 height 12
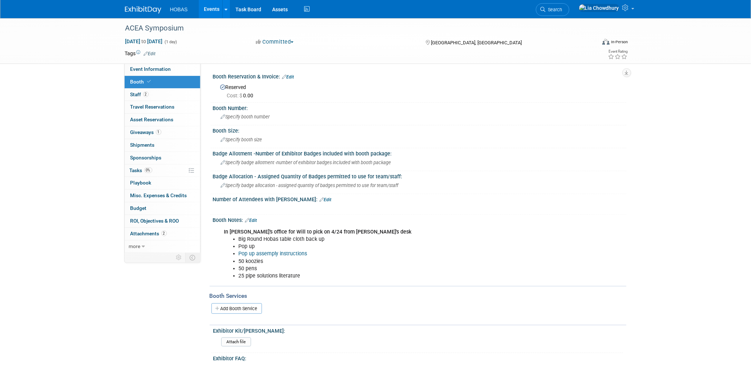
click at [288, 76] on link "Edit" at bounding box center [288, 76] width 12 height 5
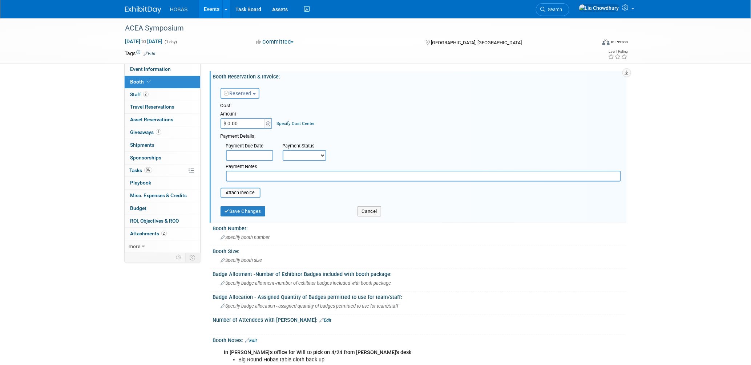
click at [242, 122] on input "$ 0.00" at bounding box center [243, 123] width 45 height 11
type input "$ 306.80"
click at [237, 193] on input "file" at bounding box center [216, 193] width 86 height 9
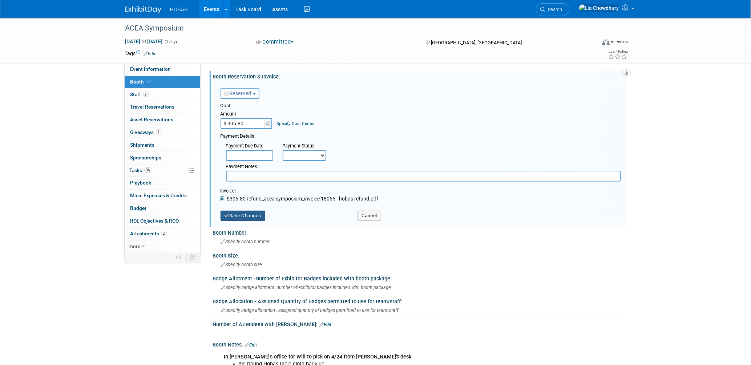
click at [242, 214] on button "Save Changes" at bounding box center [243, 216] width 45 height 10
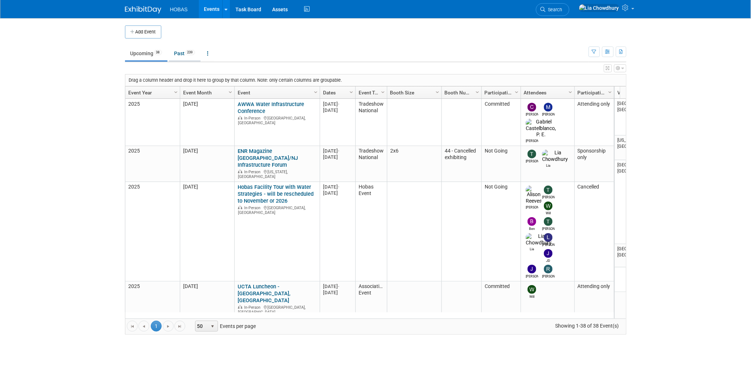
click at [175, 49] on link "Past 239" at bounding box center [185, 53] width 32 height 14
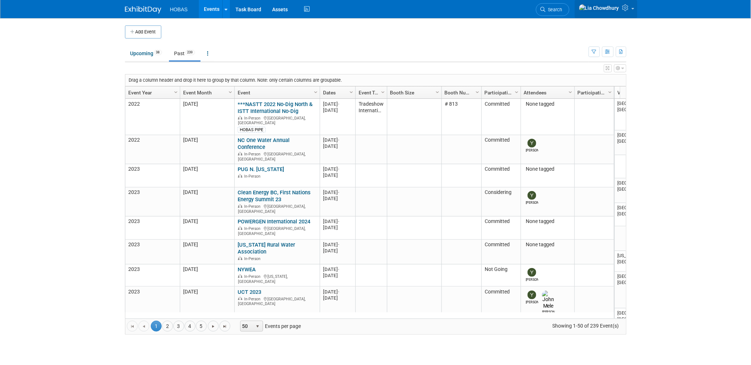
click at [624, 7] on icon at bounding box center [626, 7] width 8 height 7
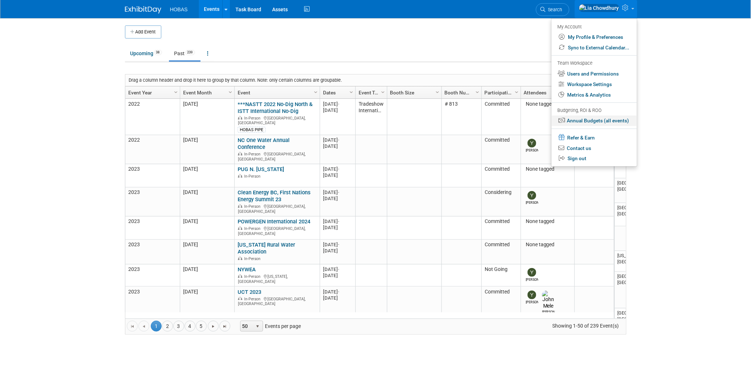
click at [588, 125] on link "Annual Budgets (all events)" at bounding box center [593, 121] width 85 height 11
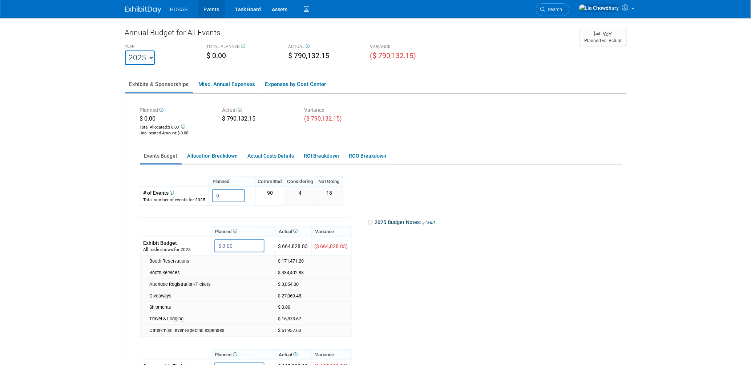
click at [215, 8] on link "Events" at bounding box center [211, 9] width 27 height 18
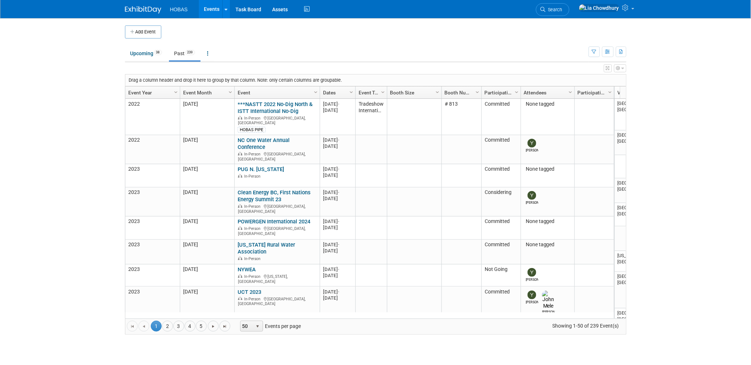
click at [147, 92] on link "Event Year" at bounding box center [151, 92] width 47 height 12
click at [183, 50] on link "Past 239" at bounding box center [185, 53] width 32 height 14
click at [190, 50] on span "239" at bounding box center [190, 52] width 10 height 5
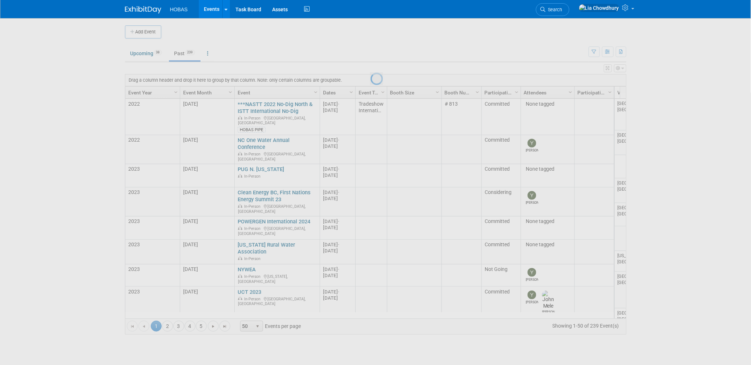
click at [371, 58] on div at bounding box center [376, 182] width 10 height 365
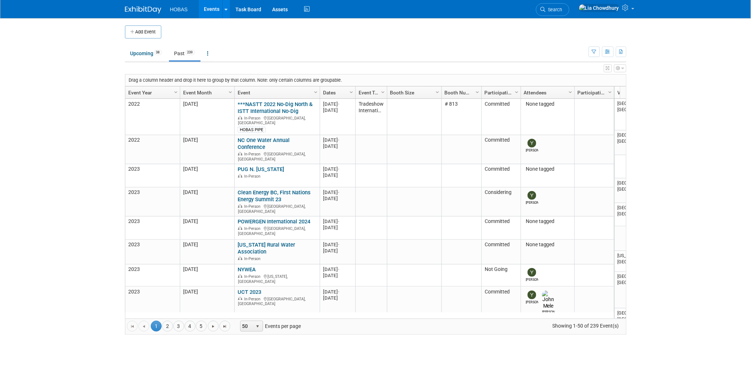
drag, startPoint x: 131, startPoint y: 94, endPoint x: 139, endPoint y: 94, distance: 8.0
click at [132, 94] on link "Event Year" at bounding box center [151, 92] width 47 height 12
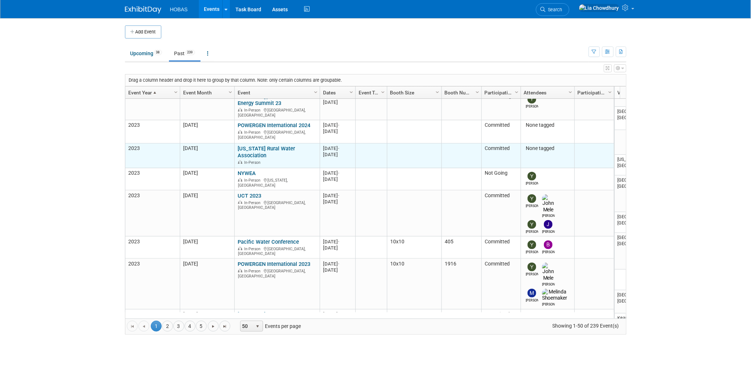
scroll to position [145, 0]
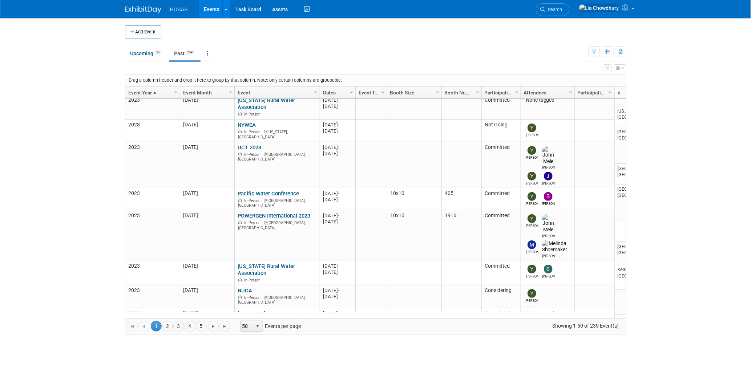
click at [144, 88] on link "Event Year" at bounding box center [151, 92] width 47 height 12
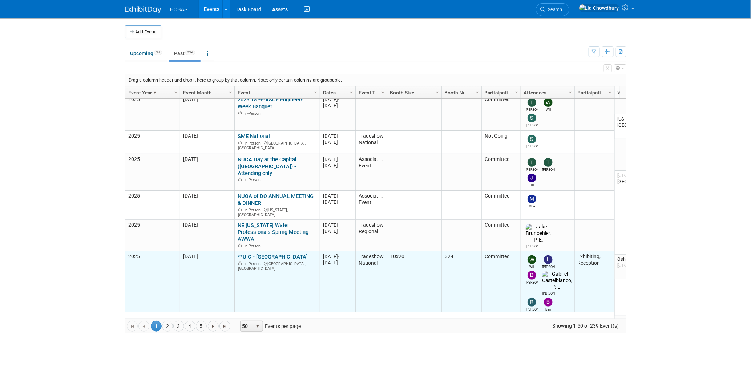
scroll to position [579, 0]
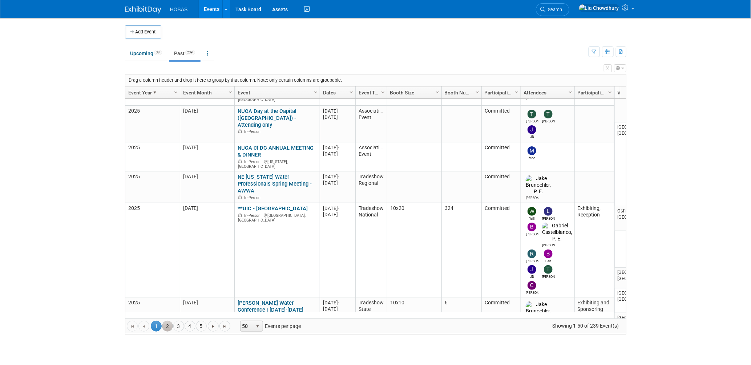
click at [172, 325] on link "2" at bounding box center [167, 326] width 11 height 11
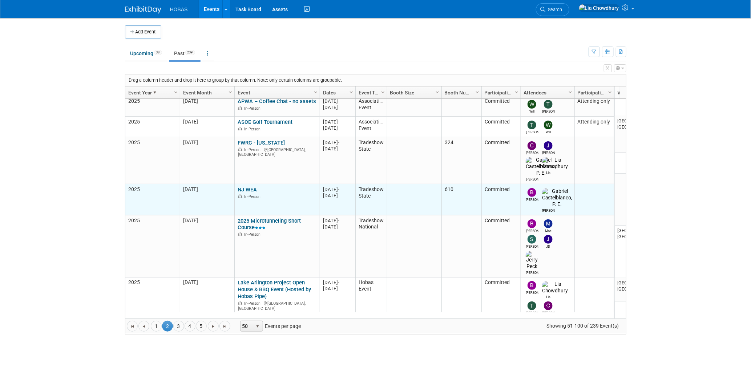
scroll to position [48, 0]
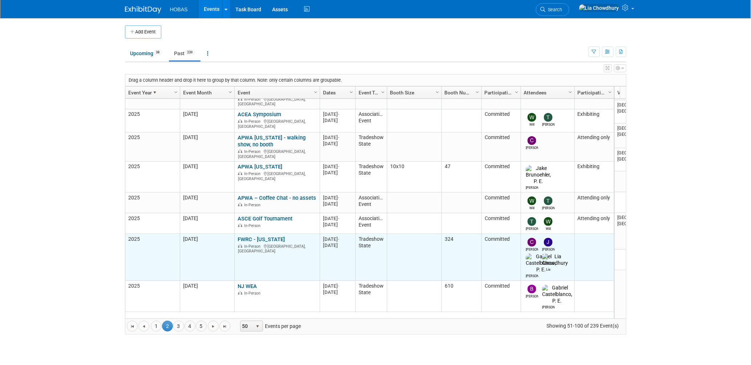
click at [253, 236] on link "FWRC - [US_STATE]" at bounding box center [261, 239] width 47 height 7
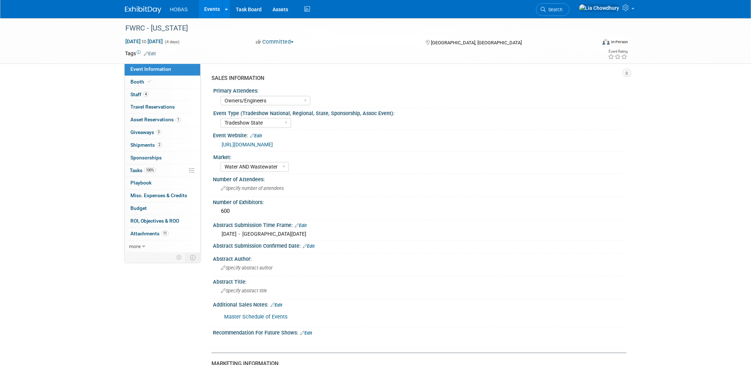
select select "Owners/Engineers"
select select "Tradeshow State"
select select "Water AND Wastewater"
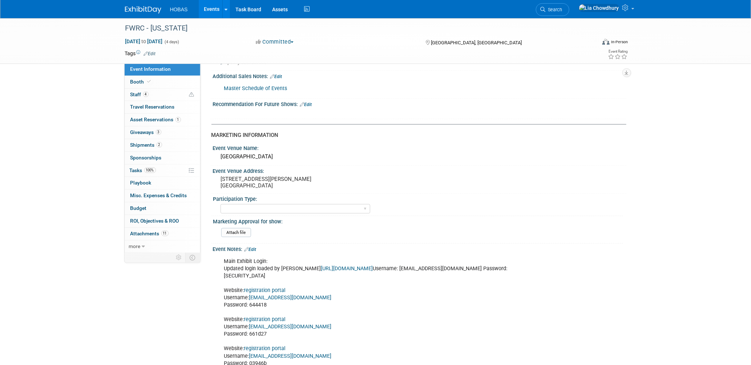
scroll to position [323, 0]
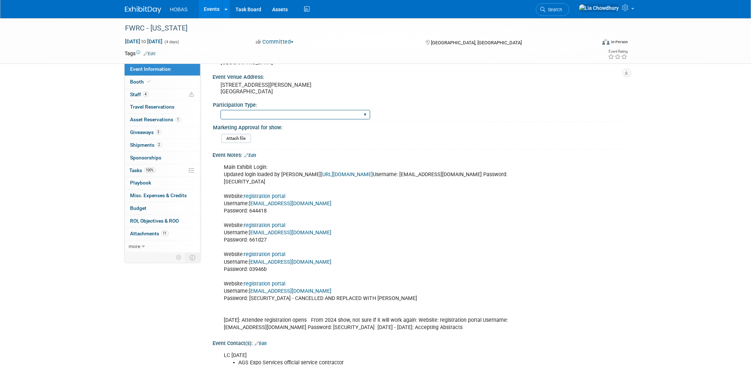
click at [284, 115] on div "Attending only Exhibiting Sponsorship only Exhibiting and Sponsoring Exhibiting…" at bounding box center [296, 114] width 150 height 13
click at [280, 114] on select "Attending only Exhibiting Sponsorship only Exhibiting and Sponsoring Exhibiting…" at bounding box center [296, 115] width 150 height 10
select select "Exhibiting"
click at [221, 110] on select "Attending only Exhibiting Sponsorship only Exhibiting and Sponsoring Exhibiting…" at bounding box center [296, 115] width 150 height 10
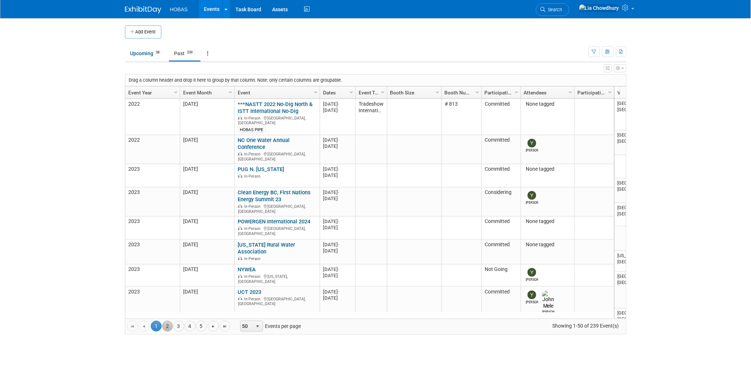
click at [166, 324] on link "2" at bounding box center [167, 326] width 11 height 11
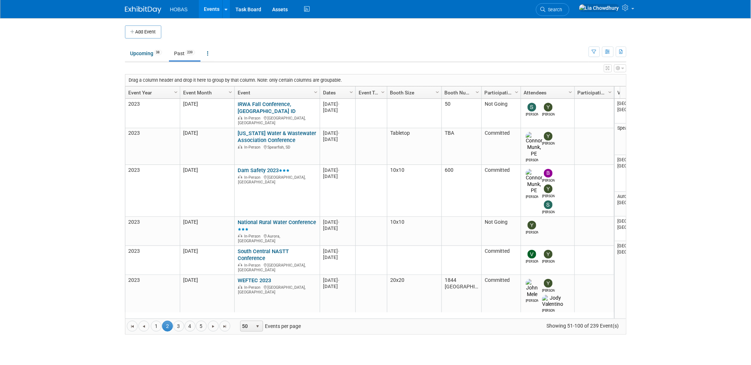
click at [152, 94] on link "Event Year" at bounding box center [151, 92] width 47 height 12
click at [155, 94] on span at bounding box center [155, 93] width 6 height 6
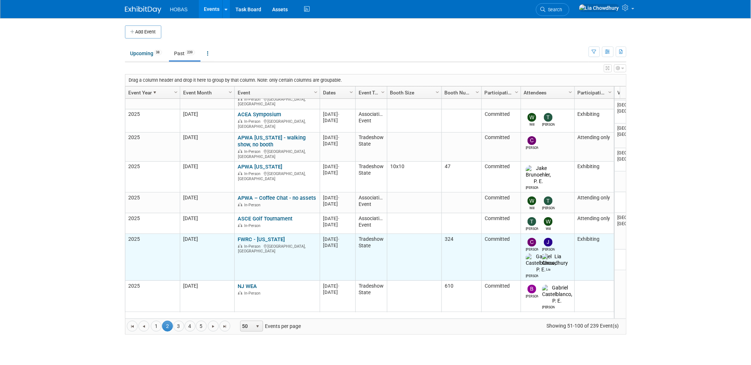
scroll to position [96, 0]
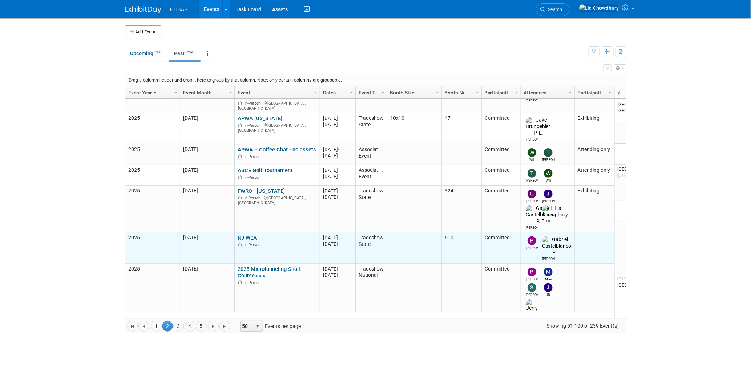
click at [249, 235] on link "NJ WEA" at bounding box center [247, 238] width 19 height 7
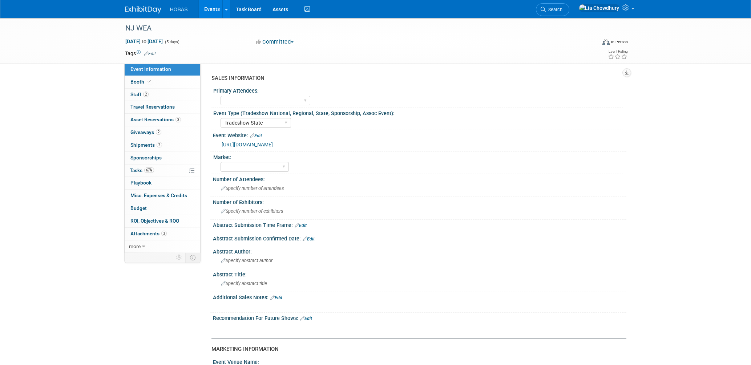
select select "Tradeshow State"
click at [134, 84] on span "Booth" at bounding box center [141, 82] width 22 height 6
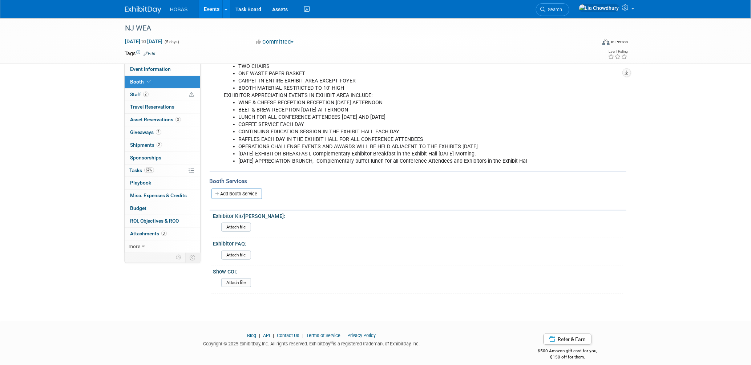
scroll to position [240, 0]
click at [138, 232] on span "Attachments 3" at bounding box center [148, 234] width 36 height 6
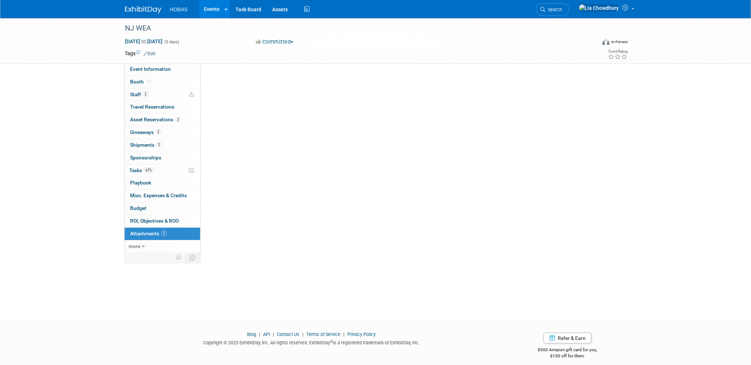
scroll to position [0, 0]
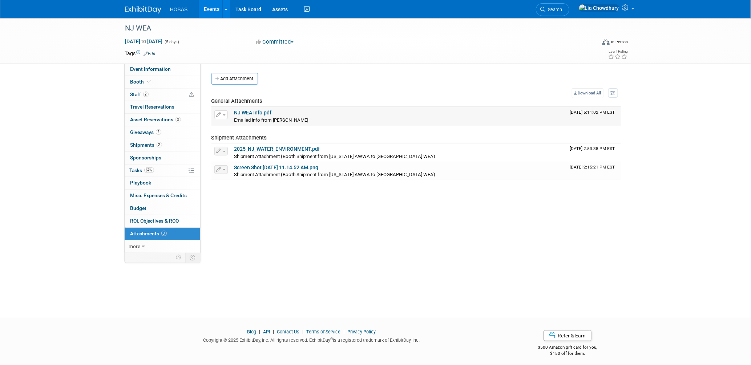
click at [260, 110] on link "NJ WEA Info.pdf" at bounding box center [252, 113] width 37 height 6
click at [286, 149] on link "2025_NJ_WATER_ENVIRONMENT.pdf" at bounding box center [277, 149] width 86 height 6
click at [247, 165] on link "Screen Shot 2025-04-09 at 11.14.52 AM.png" at bounding box center [276, 168] width 84 height 6
click at [145, 79] on span "Booth" at bounding box center [141, 82] width 22 height 6
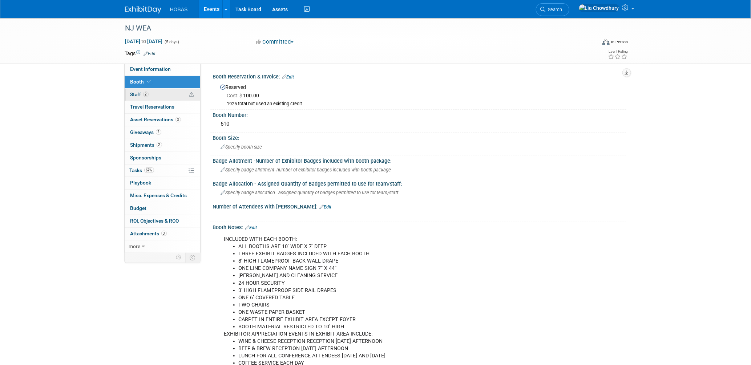
click at [146, 93] on span "2" at bounding box center [145, 94] width 5 height 5
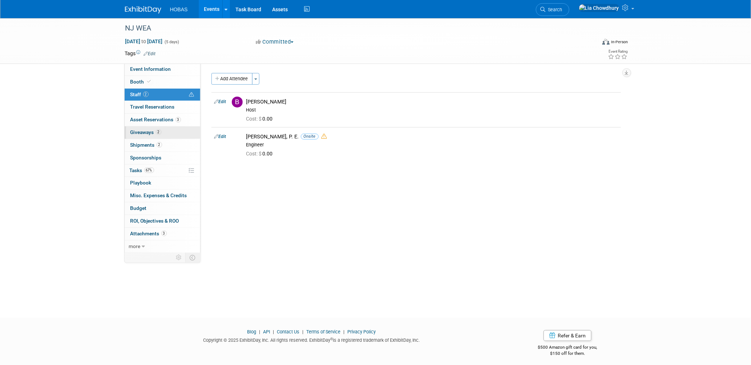
click at [150, 132] on span "Giveaways 2" at bounding box center [145, 132] width 31 height 6
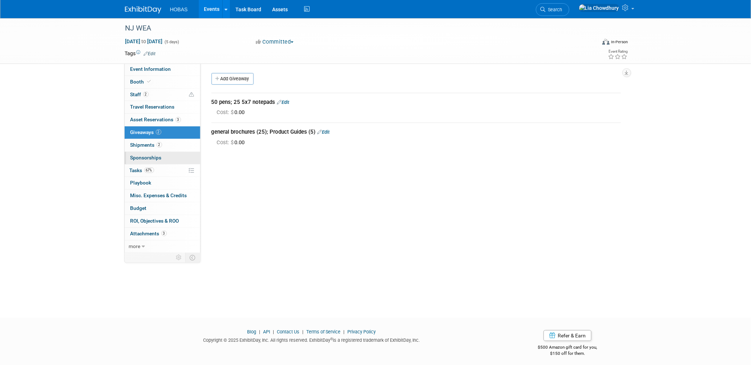
click at [141, 152] on link "0 Sponsorships 0" at bounding box center [163, 158] width 76 height 12
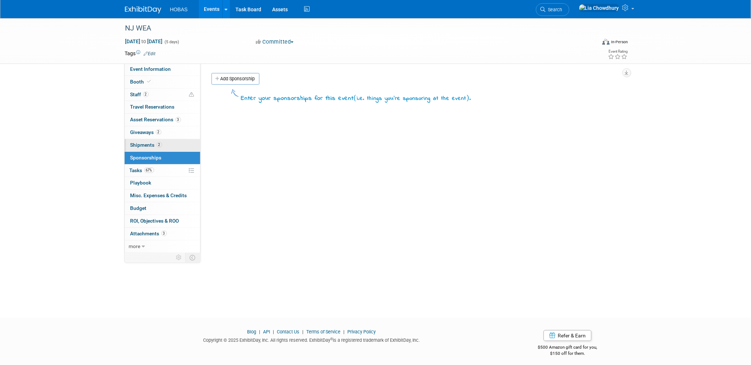
click at [141, 145] on span "Shipments 2" at bounding box center [146, 145] width 32 height 6
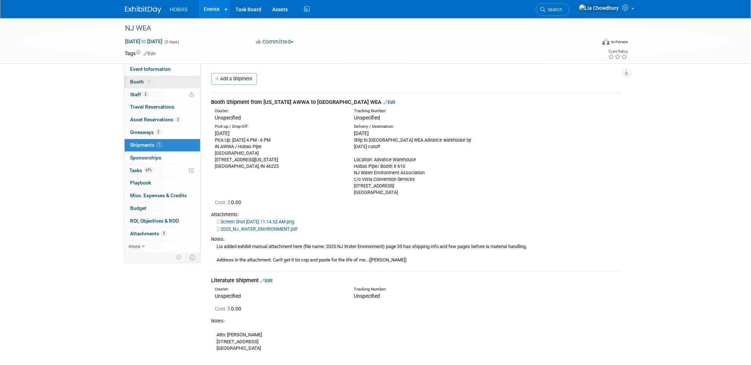
click at [139, 80] on span "Booth" at bounding box center [141, 82] width 22 height 6
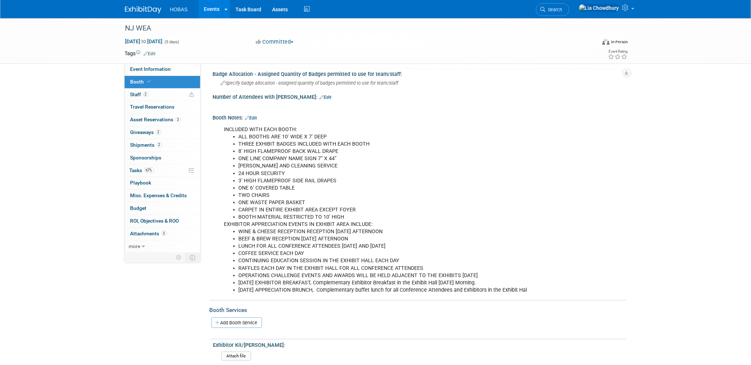
scroll to position [121, 0]
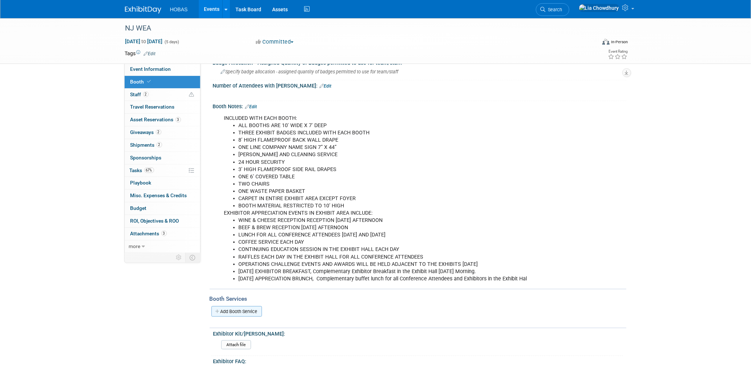
click at [243, 307] on link "Add Booth Service" at bounding box center [236, 311] width 50 height 11
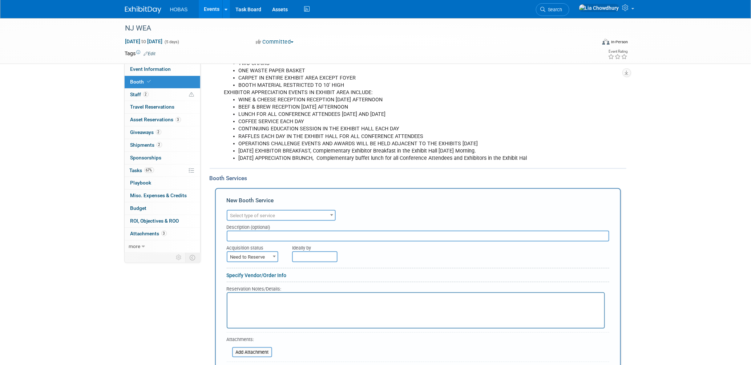
scroll to position [242, 0]
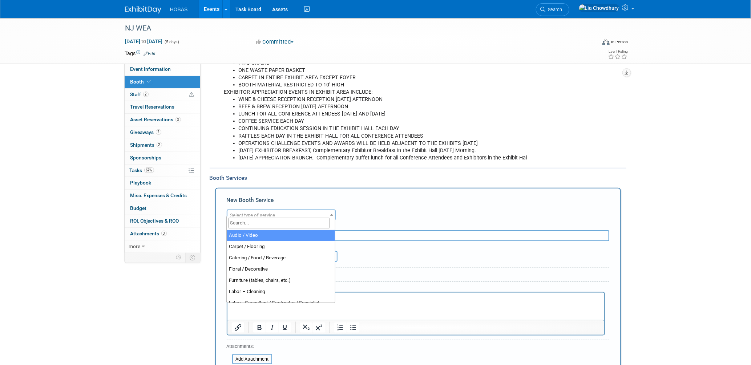
click at [266, 215] on span "Select type of service" at bounding box center [281, 215] width 108 height 10
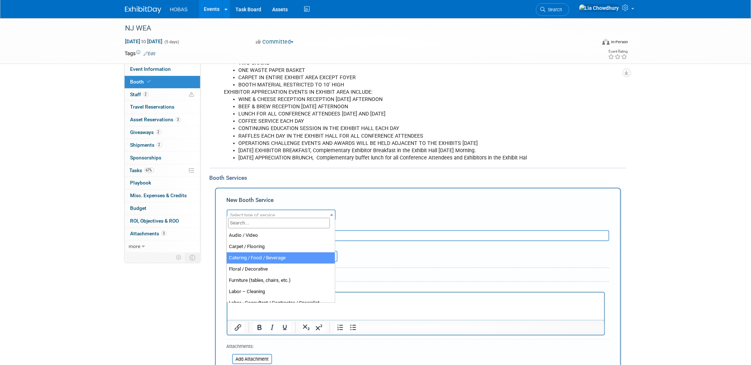
scroll to position [161, 0]
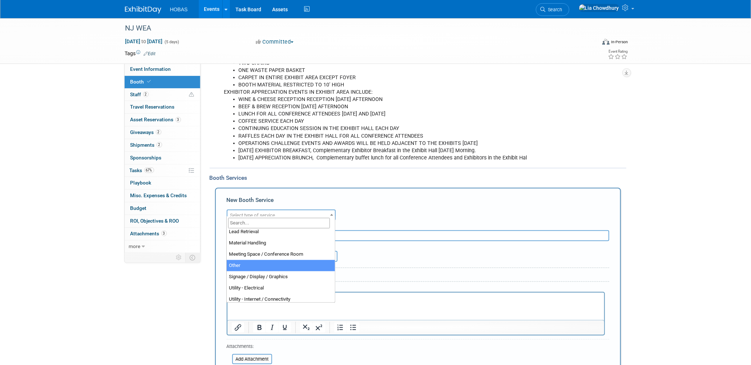
select select "1"
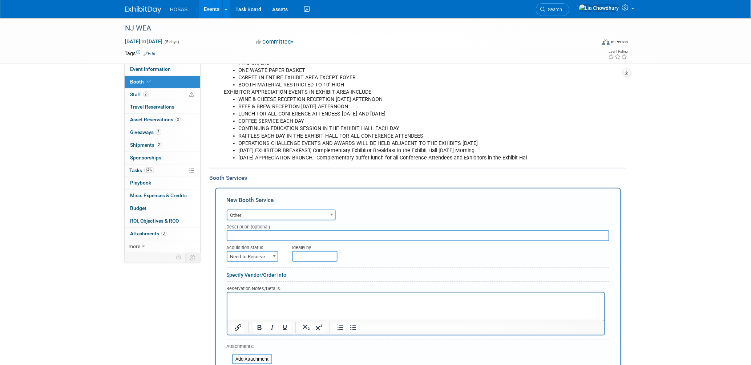
click at [255, 230] on input "text" at bounding box center [418, 235] width 383 height 11
type input "Exhibit Style"
click at [260, 302] on html at bounding box center [415, 297] width 377 height 10
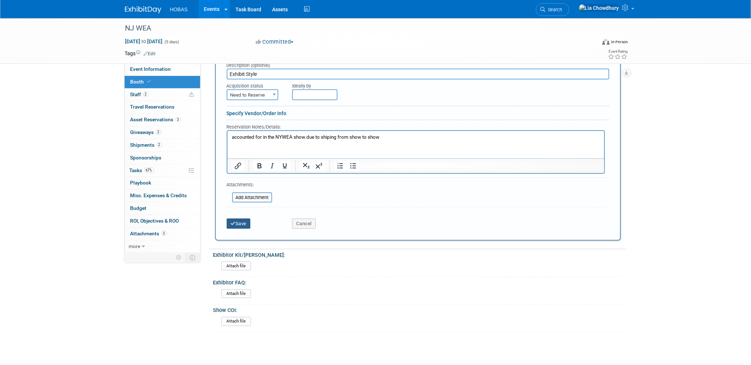
click at [243, 219] on button "Save" at bounding box center [239, 224] width 24 height 10
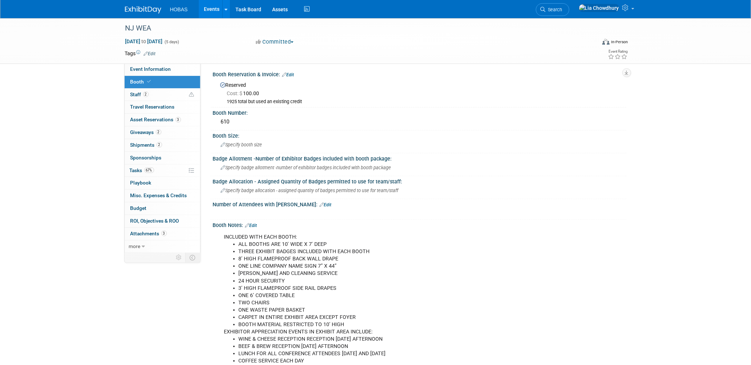
scroll to position [0, 0]
click at [132, 79] on span "Booth" at bounding box center [141, 82] width 22 height 6
click at [293, 77] on link "Edit" at bounding box center [288, 76] width 12 height 5
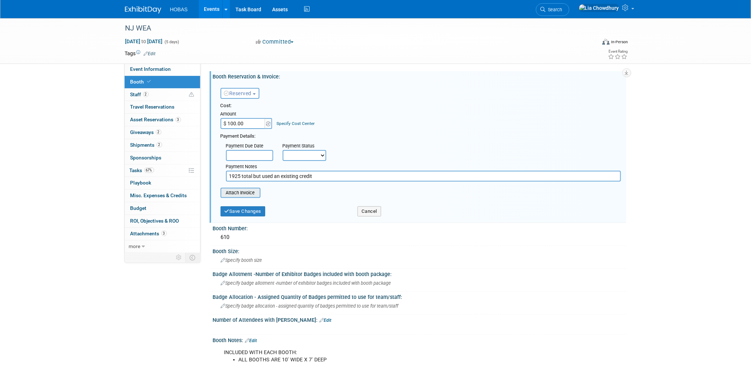
click at [235, 190] on input "file" at bounding box center [216, 193] width 86 height 9
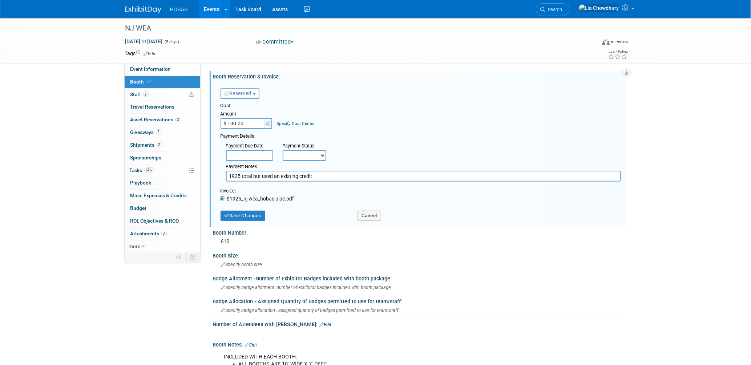
click at [242, 125] on input "$ 100.00" at bounding box center [243, 123] width 45 height 11
click at [325, 171] on input "1925 total but used an existing credit" at bounding box center [423, 176] width 395 height 11
type input "1925 total but used an existing credit - 100"
click at [250, 122] on input "$ 100.00" at bounding box center [243, 123] width 45 height 11
type input "$ 1,925.00"
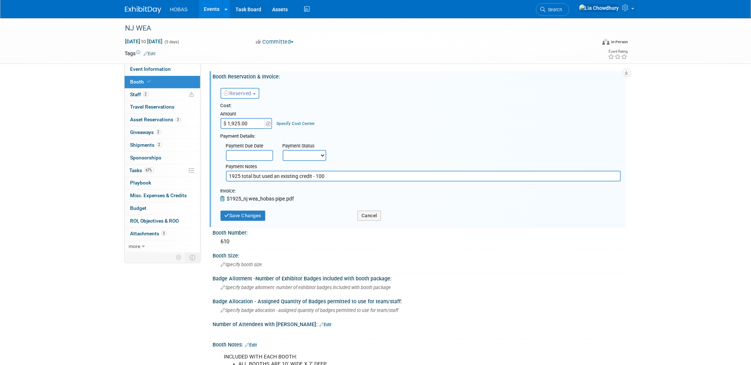
click at [313, 152] on select "Not Paid Yet Partially Paid Paid in Full" at bounding box center [305, 155] width 44 height 11
select select "1"
click at [283, 150] on select "Not Paid Yet Partially Paid Paid in Full" at bounding box center [305, 155] width 44 height 11
click at [246, 213] on button "Save Changes" at bounding box center [243, 216] width 45 height 10
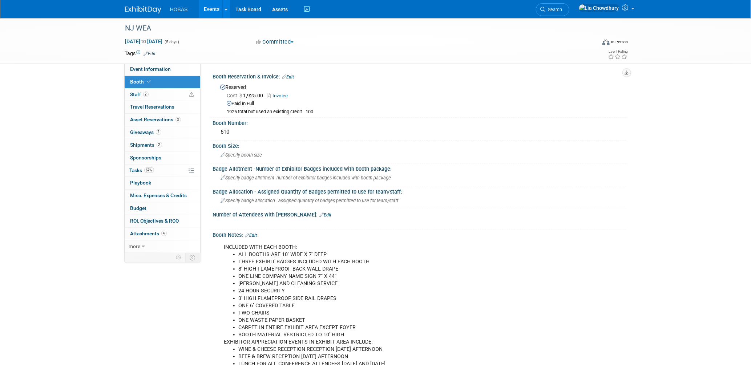
click at [283, 93] on span "Invoice" at bounding box center [279, 96] width 24 height 6
click at [283, 96] on link "Invoice" at bounding box center [279, 95] width 24 height 5
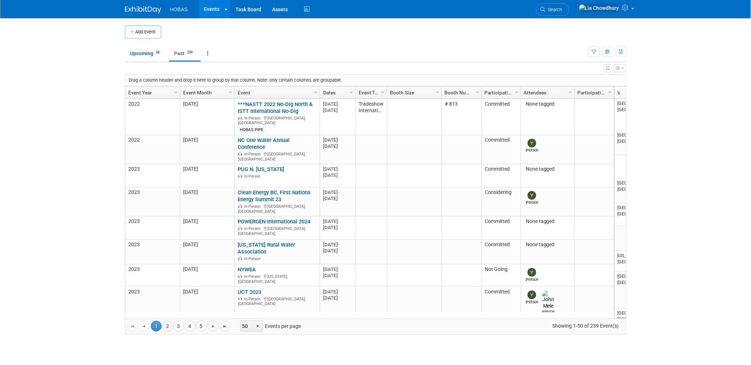
click at [183, 51] on link "Past 239" at bounding box center [185, 53] width 32 height 14
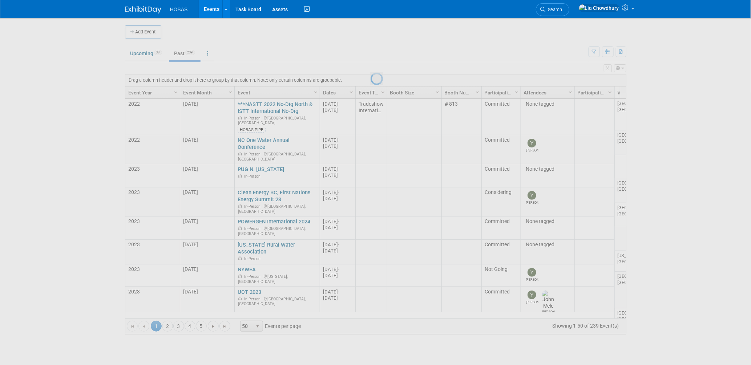
click at [371, 55] on div at bounding box center [376, 182] width 10 height 365
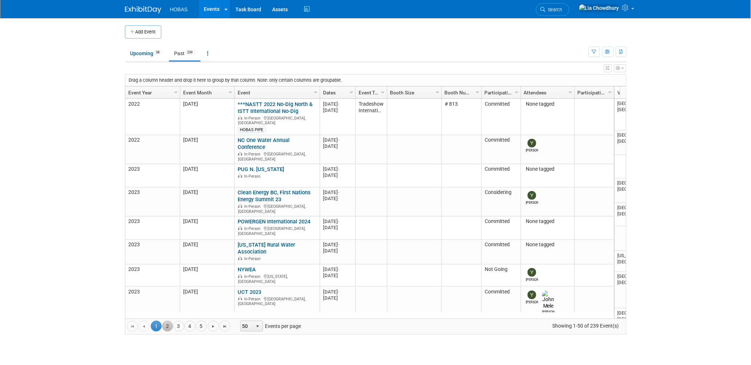
click at [170, 327] on link "2" at bounding box center [167, 326] width 11 height 11
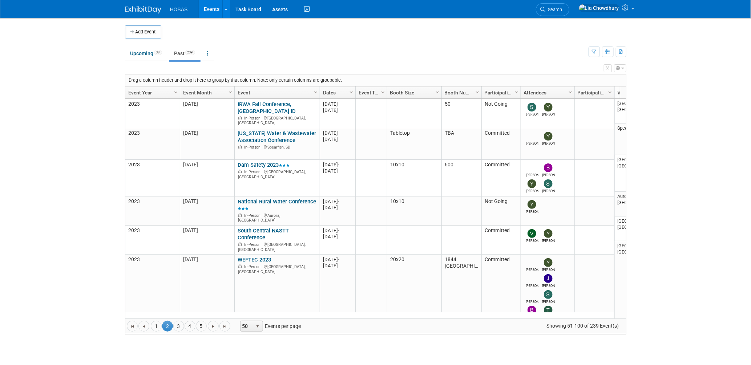
click at [143, 90] on link "Event Year" at bounding box center [151, 92] width 47 height 12
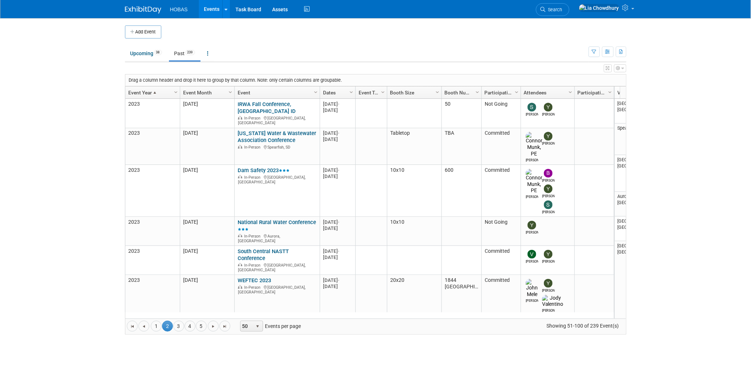
click at [140, 94] on link "Event Year" at bounding box center [151, 92] width 47 height 12
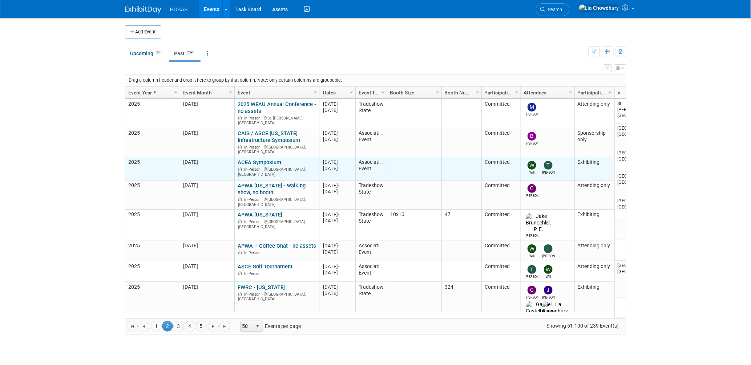
click at [254, 159] on link "ACEA Symposium" at bounding box center [260, 162] width 44 height 7
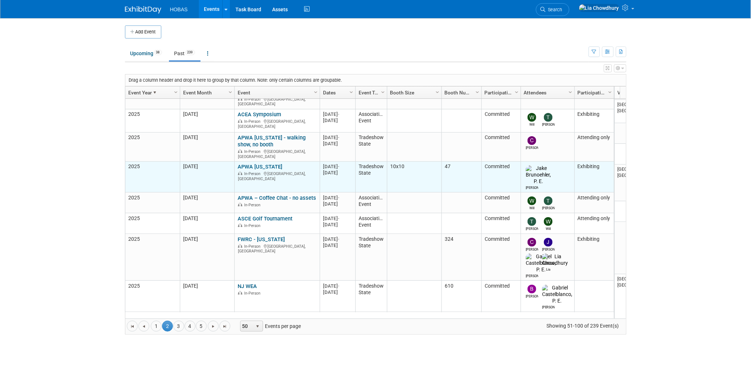
scroll to position [96, 0]
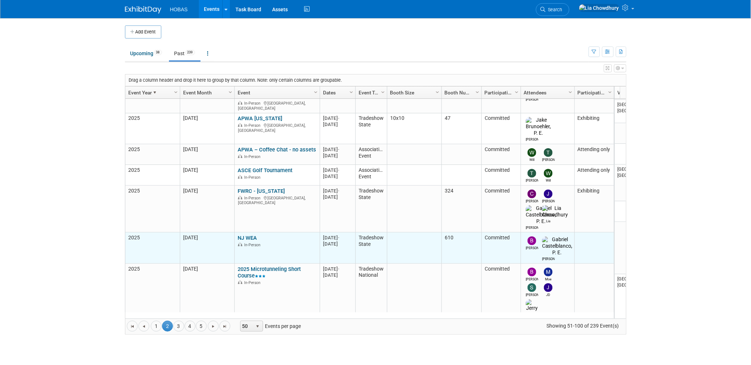
click at [248, 235] on link "NJ WEA" at bounding box center [247, 238] width 19 height 7
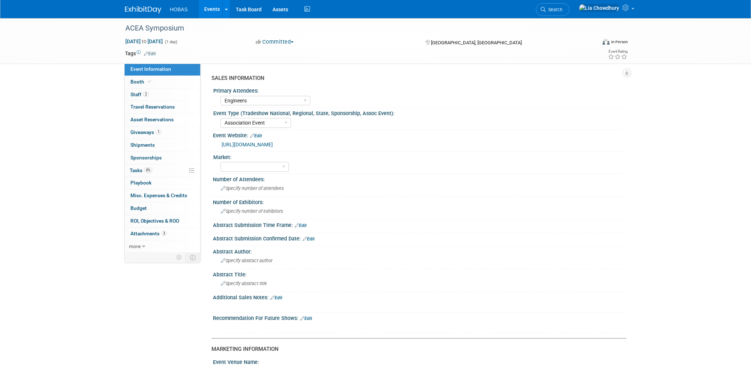
select select "Engineers"
select select "Association Event"
select select "Exhibiting"
click at [142, 79] on span "Booth" at bounding box center [141, 82] width 22 height 6
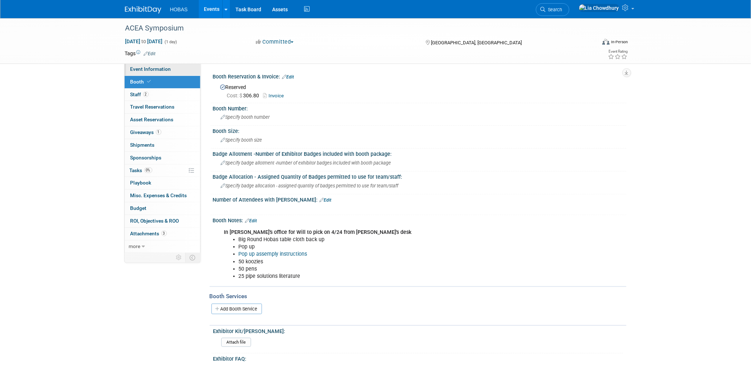
click at [149, 69] on span "Event Information" at bounding box center [150, 69] width 41 height 6
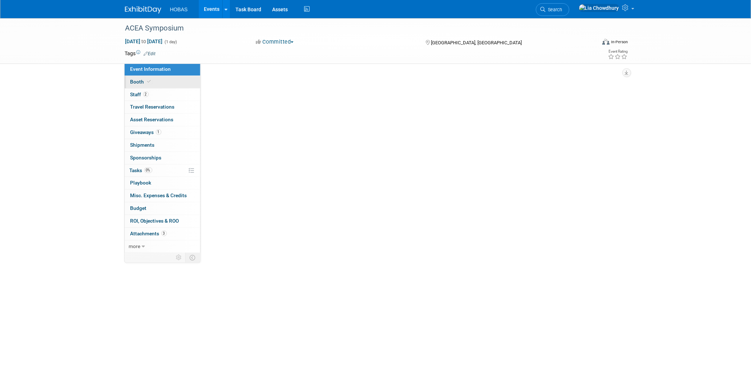
select select "Engineers"
select select "Association Event"
select select "Exhibiting"
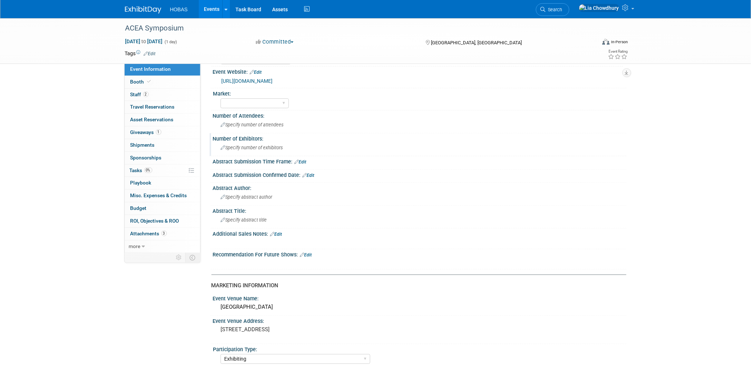
scroll to position [161, 0]
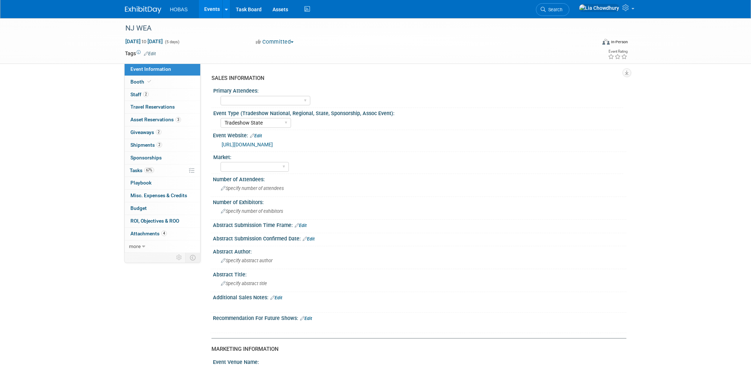
select select "Tradeshow State"
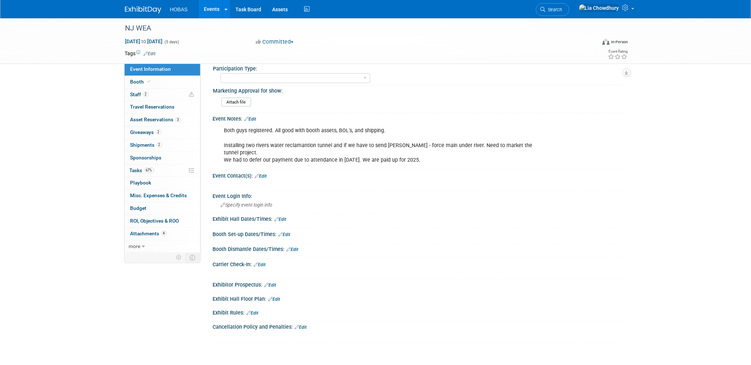
scroll to position [224, 0]
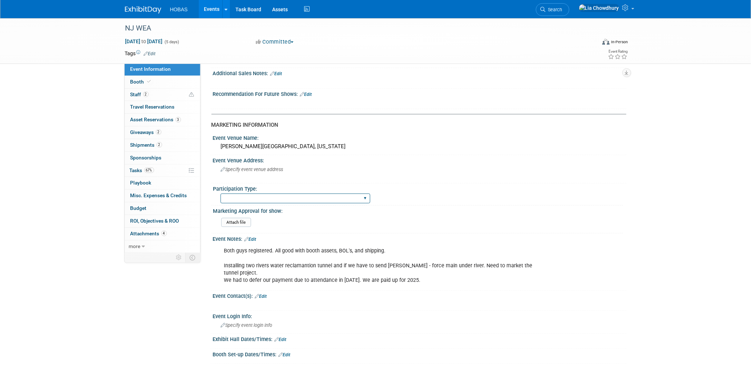
click at [254, 198] on select "Attending only Exhibiting Sponsorship only Exhibiting and Sponsoring Exhibiting…" at bounding box center [296, 199] width 150 height 10
select select "Exhibiting"
click at [221, 194] on select "Attending only Exhibiting Sponsorship only Exhibiting and Sponsoring Exhibiting…" at bounding box center [296, 199] width 150 height 10
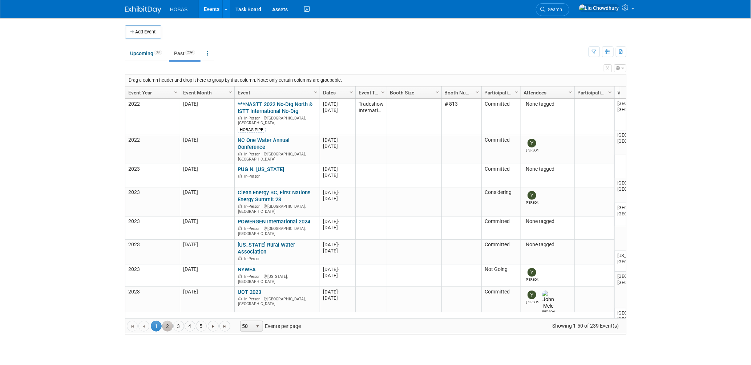
click at [170, 327] on link "2" at bounding box center [167, 326] width 11 height 11
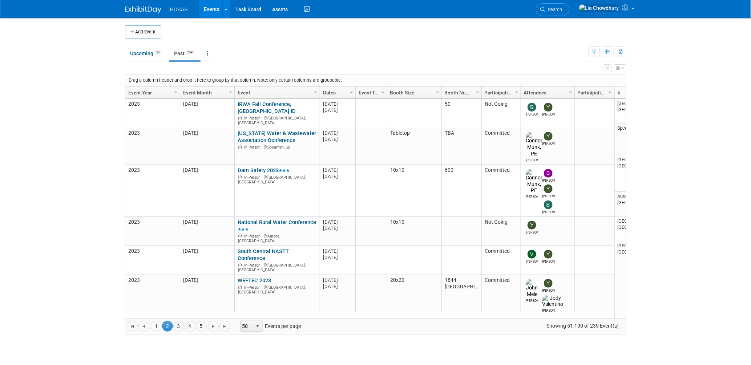
click at [145, 93] on link "Event Year" at bounding box center [151, 92] width 47 height 12
click at [130, 92] on link "Event Year" at bounding box center [151, 92] width 47 height 12
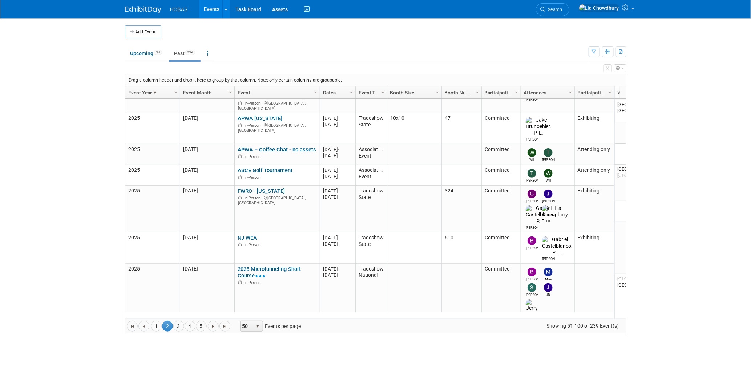
scroll to position [145, 0]
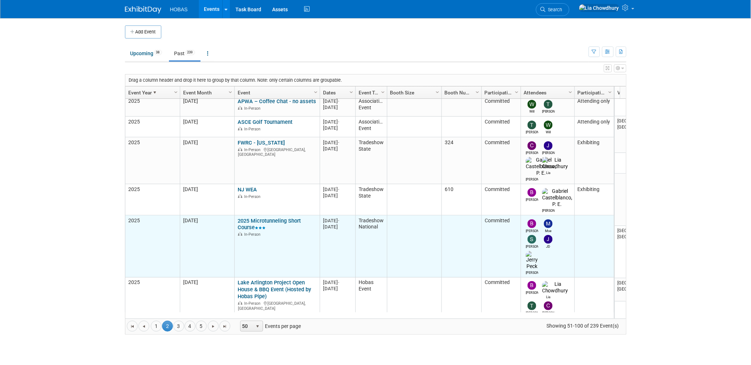
click at [260, 218] on link "2025 Microtunneling Short Course" at bounding box center [269, 224] width 63 height 13
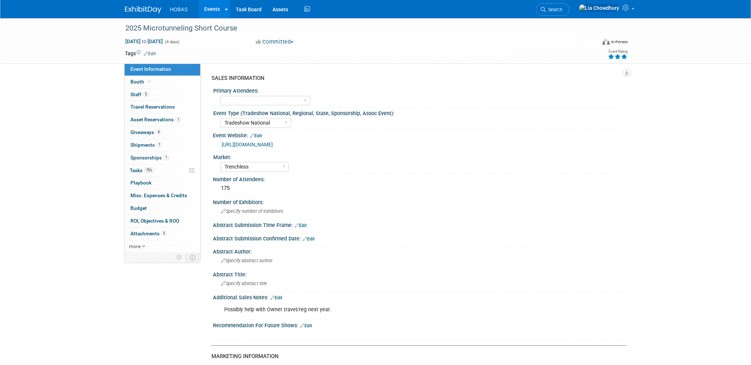
select select "Tradeshow National"
select select "Trenchless"
click at [145, 79] on span "Booth" at bounding box center [141, 82] width 22 height 6
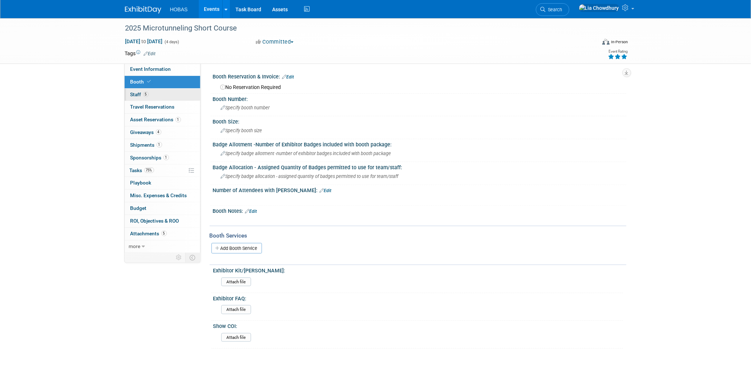
click at [136, 96] on span "Staff 5" at bounding box center [139, 95] width 18 height 6
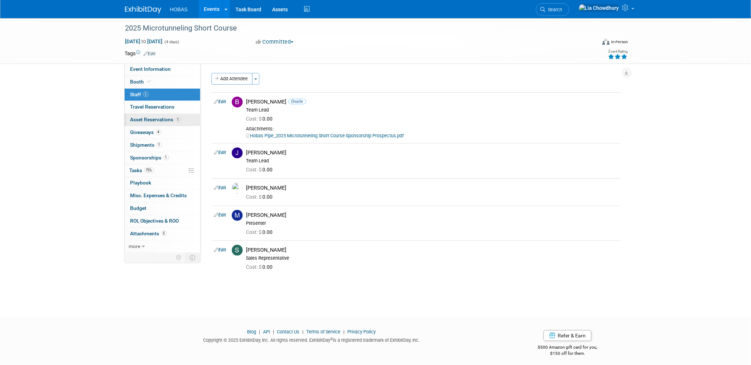
click at [140, 122] on span "Asset Reservations 1" at bounding box center [155, 120] width 50 height 6
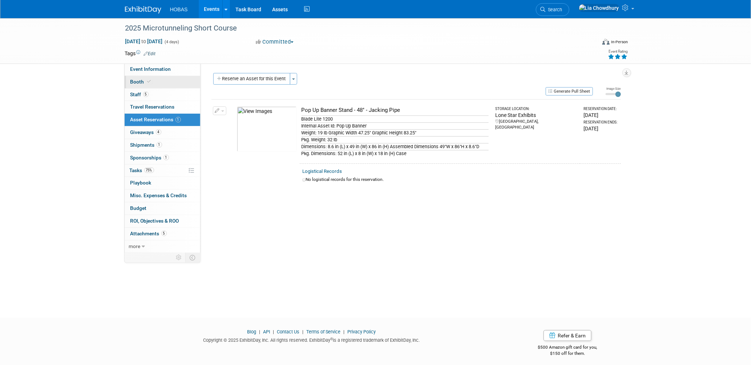
click at [142, 81] on span "Booth" at bounding box center [141, 82] width 22 height 6
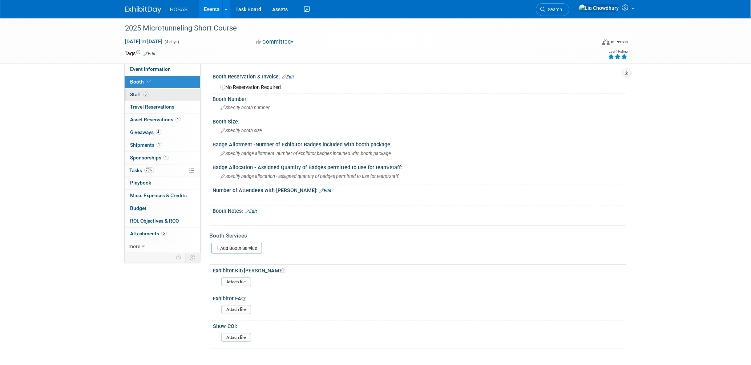
click at [140, 96] on span "Staff 5" at bounding box center [139, 95] width 18 height 6
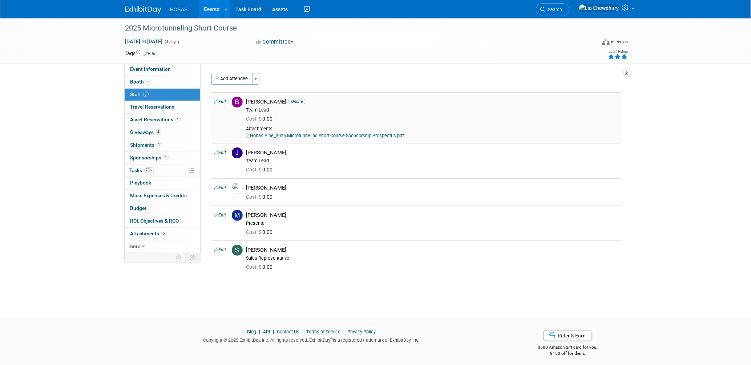
click at [226, 100] on link "Edit" at bounding box center [220, 101] width 12 height 5
select select "4ea4537b-4880-4bc8-a961-4164efcc04fe"
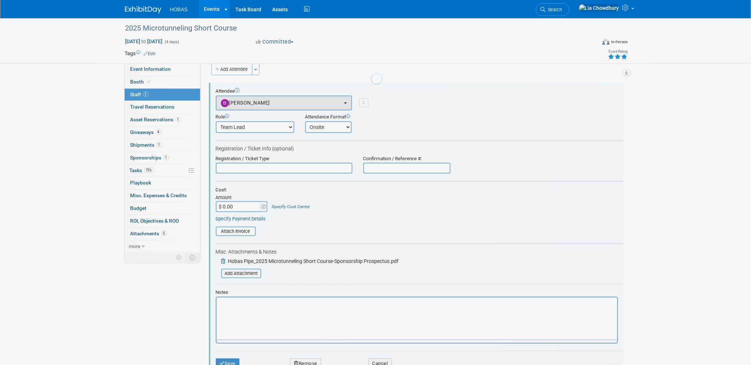
scroll to position [10, 0]
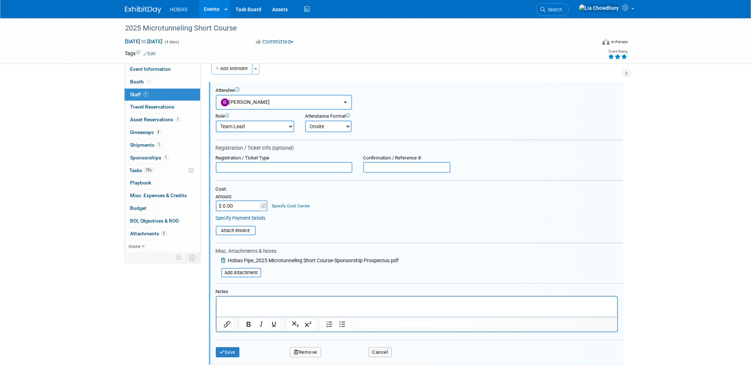
click at [237, 201] on input "$ 0.00" at bounding box center [238, 206] width 45 height 11
type input "$ 5,535.00"
click at [234, 227] on input "file" at bounding box center [212, 231] width 86 height 8
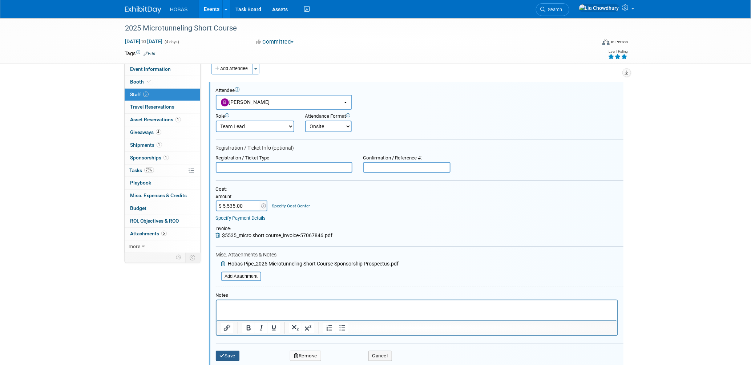
click at [235, 351] on button "Save" at bounding box center [228, 356] width 24 height 10
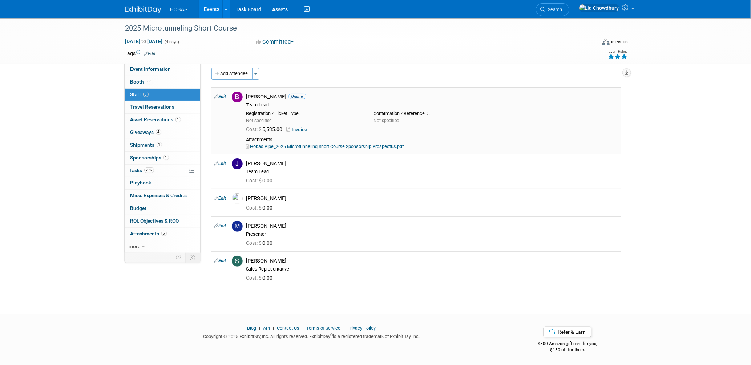
click at [296, 127] on link "Invoice" at bounding box center [299, 129] width 24 height 5
click at [221, 161] on link "Edit" at bounding box center [220, 163] width 12 height 5
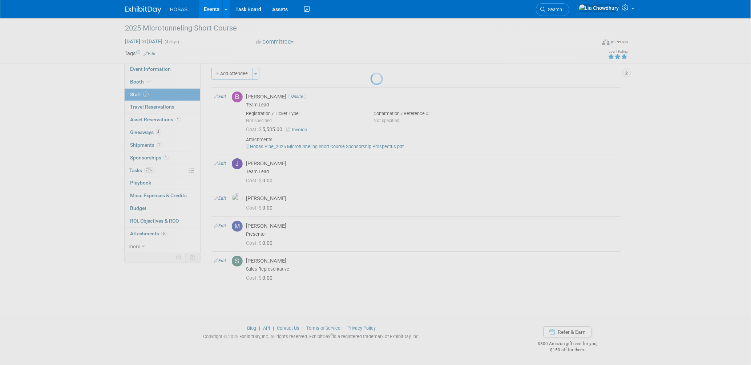
select select "6842028d-8a0a-4e2a-9e1f-2adcdb4bf743"
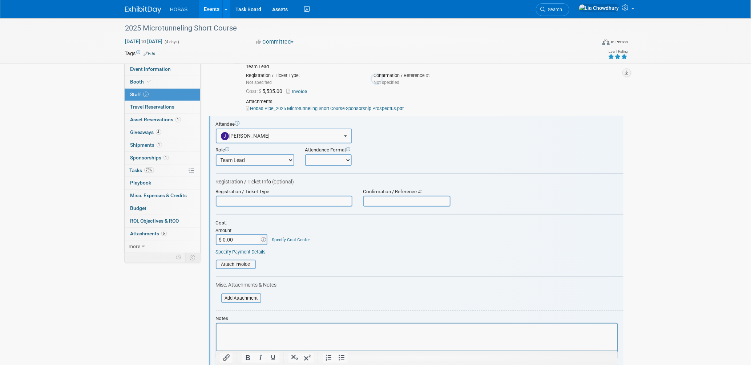
scroll to position [0, 0]
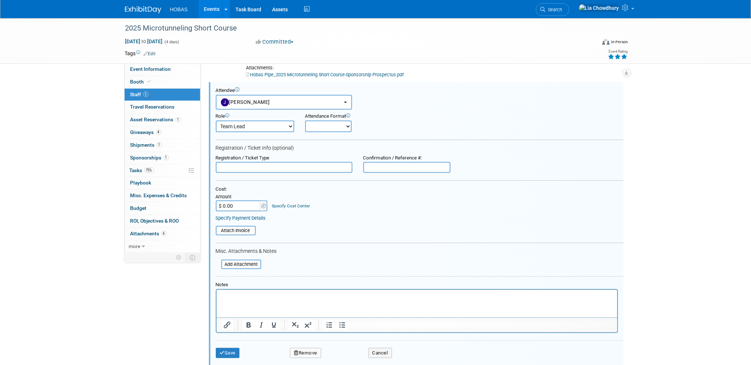
click at [250, 206] on input "$ 0.00" at bounding box center [238, 206] width 45 height 11
type input "$ 5,535.00"
click at [242, 228] on input "file" at bounding box center [212, 231] width 86 height 8
click at [227, 352] on button "Save" at bounding box center [228, 357] width 24 height 10
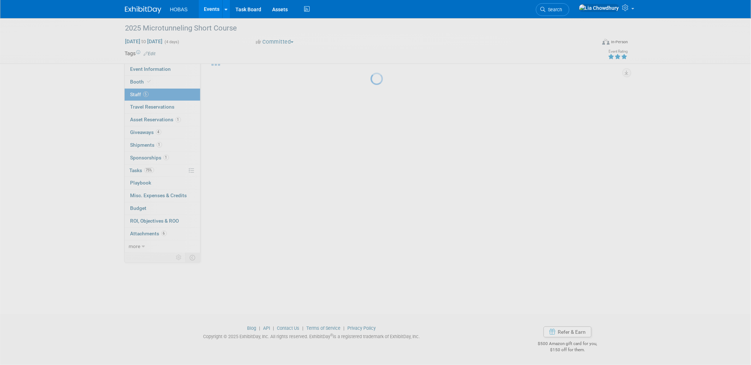
scroll to position [28, 0]
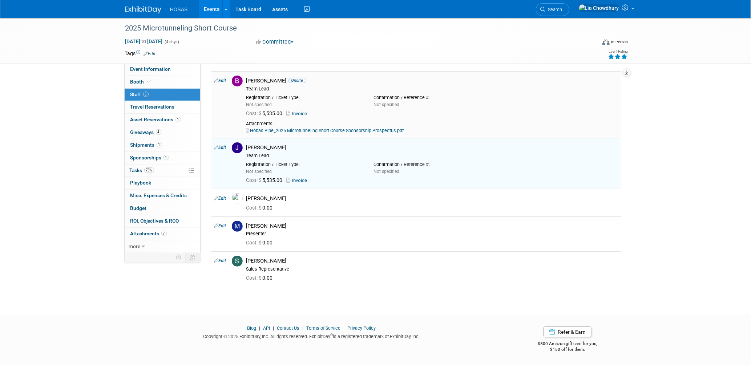
click at [225, 78] on link "Edit" at bounding box center [220, 80] width 12 height 5
select select "4ea4537b-4880-4bc8-a961-4164efcc04fe"
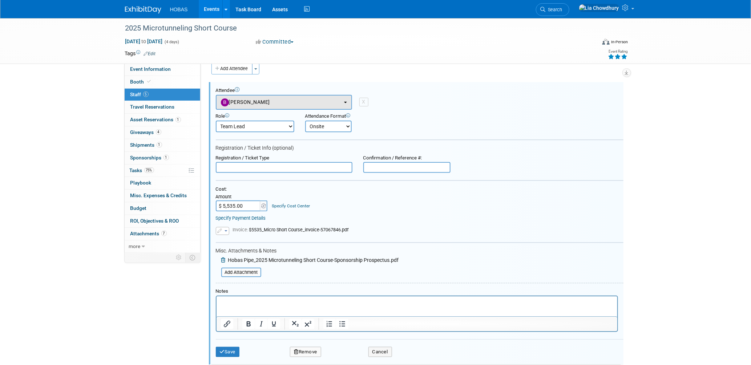
scroll to position [0, 0]
click at [223, 227] on button "button" at bounding box center [222, 231] width 13 height 8
click at [235, 247] on link "Remove attachment" at bounding box center [252, 252] width 73 height 10
click at [245, 204] on input "$ 5,535.00" at bounding box center [238, 206] width 45 height 11
type input "$ 0.00"
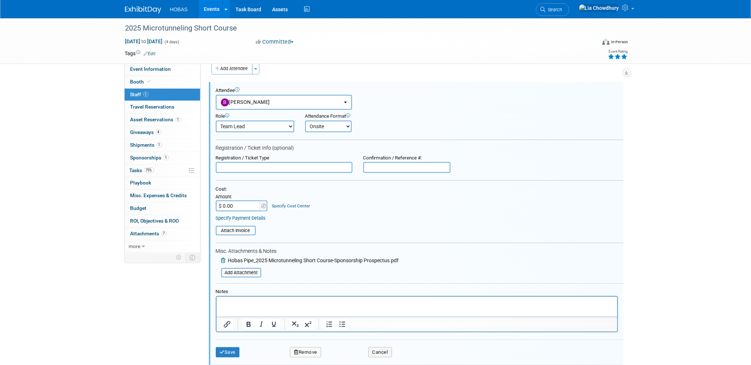
click at [234, 356] on div "Save Remove Cancel" at bounding box center [420, 351] width 408 height 23
click at [231, 357] on div "Save Remove Cancel" at bounding box center [420, 351] width 408 height 23
click at [229, 348] on button "Save" at bounding box center [228, 352] width 24 height 10
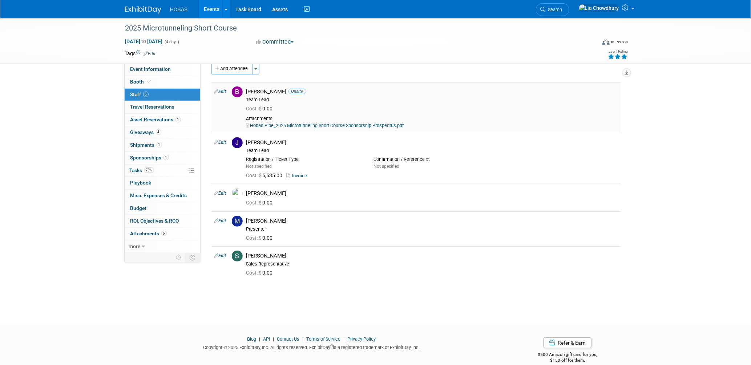
click at [331, 125] on link "Hobas Pipe_2025 Microtunneling Short Course-Sponsorship Prospectus.pdf" at bounding box center [325, 125] width 158 height 5
drag, startPoint x: 138, startPoint y: 209, endPoint x: 145, endPoint y: 206, distance: 7.0
click at [138, 209] on span "Budget" at bounding box center [138, 208] width 16 height 6
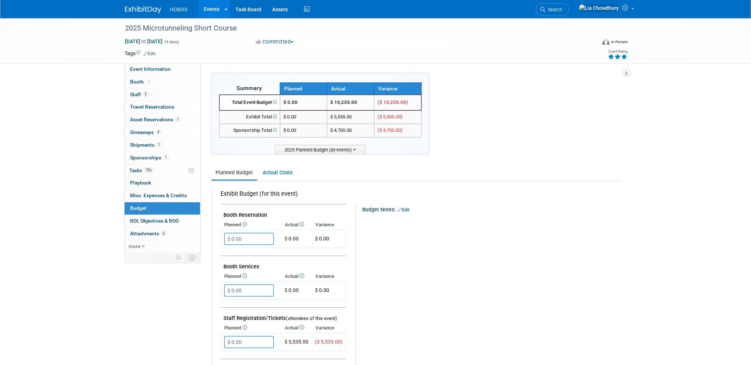
click at [269, 162] on div "Planned Budget Actual Costs" at bounding box center [415, 169] width 409 height 23
click at [272, 168] on link "Actual Costs" at bounding box center [278, 172] width 38 height 13
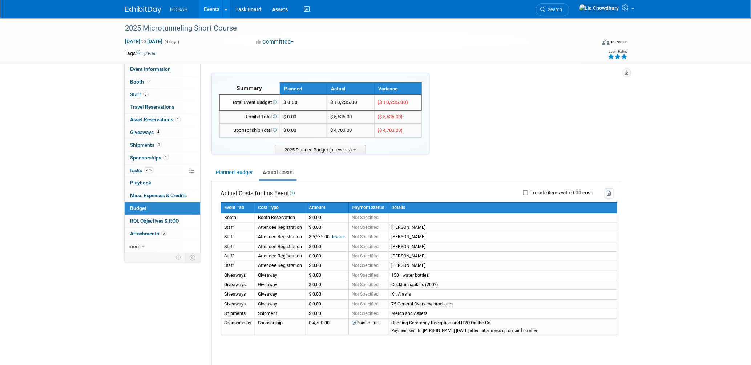
click at [528, 191] on label "Exclude items with 0.00 cost" at bounding box center [560, 192] width 64 height 5
click at [527, 191] on input "Exclude items with 0.00 cost" at bounding box center [525, 192] width 5 height 5
checkbox input "true"
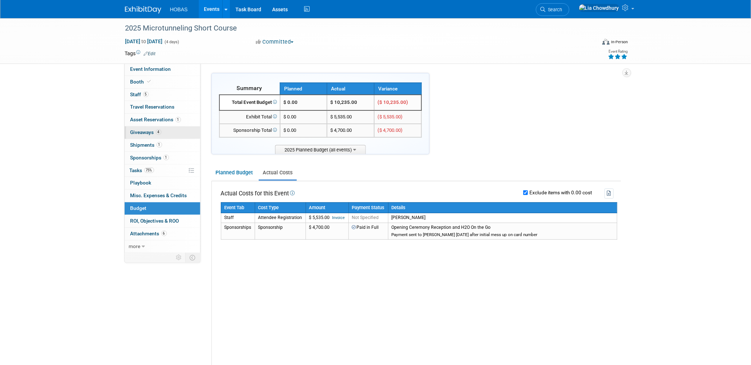
click at [141, 130] on span "Giveaways 4" at bounding box center [145, 132] width 31 height 6
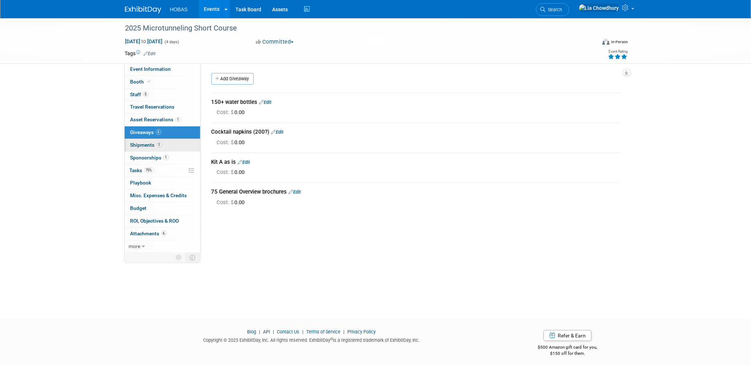
click at [144, 144] on span "Shipments 1" at bounding box center [146, 145] width 32 height 6
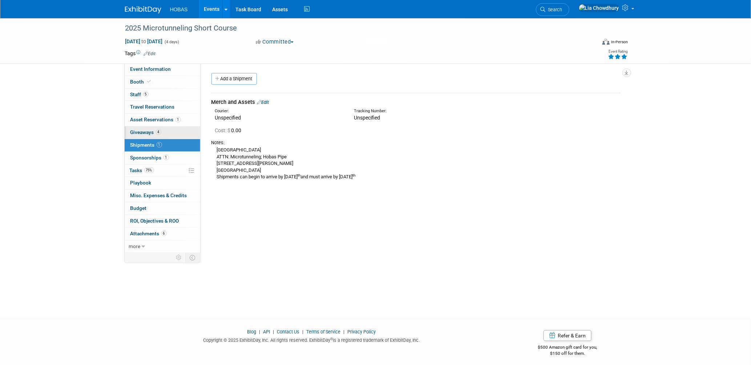
click at [143, 130] on span "Giveaways 4" at bounding box center [145, 132] width 31 height 6
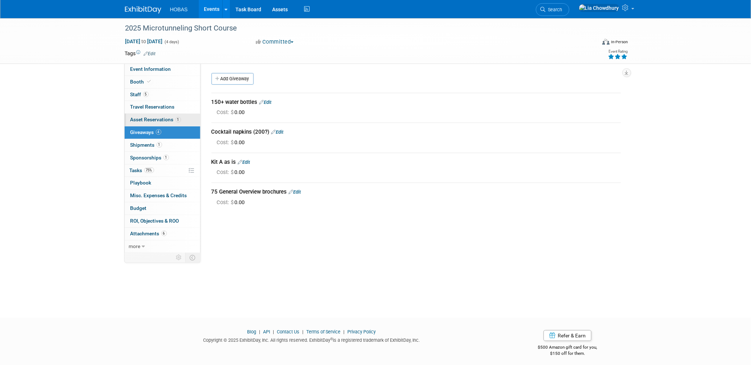
click at [145, 119] on span "Asset Reservations 1" at bounding box center [155, 120] width 50 height 6
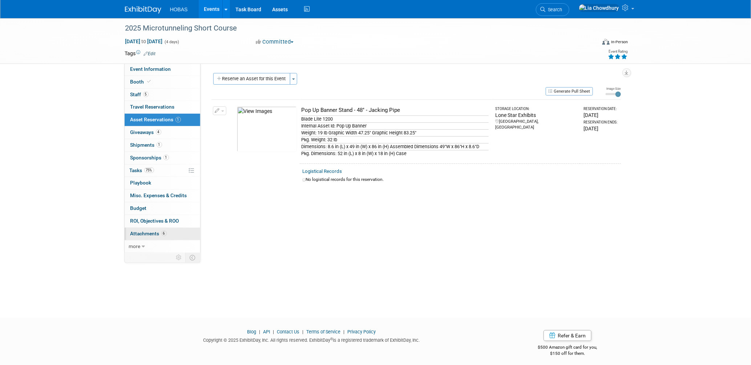
click at [144, 237] on link "6 Attachments 6" at bounding box center [163, 234] width 76 height 12
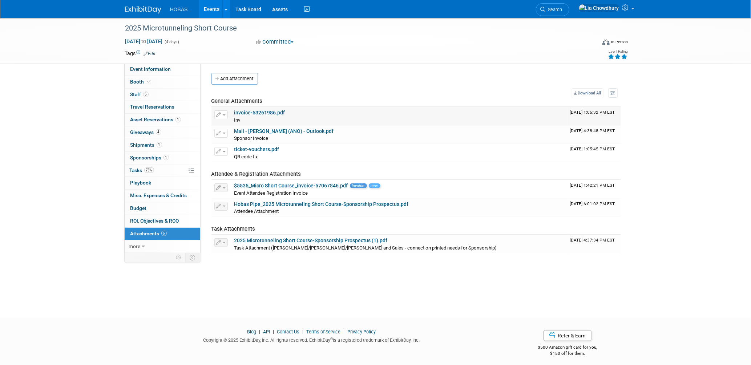
click at [251, 110] on link "invoice-53261986.pdf" at bounding box center [259, 113] width 51 height 6
click at [254, 129] on link "Mail - Juliano, Sam (ANO) - Outlook.pdf" at bounding box center [284, 131] width 100 height 6
click at [153, 157] on span "Sponsorships 1" at bounding box center [149, 158] width 39 height 6
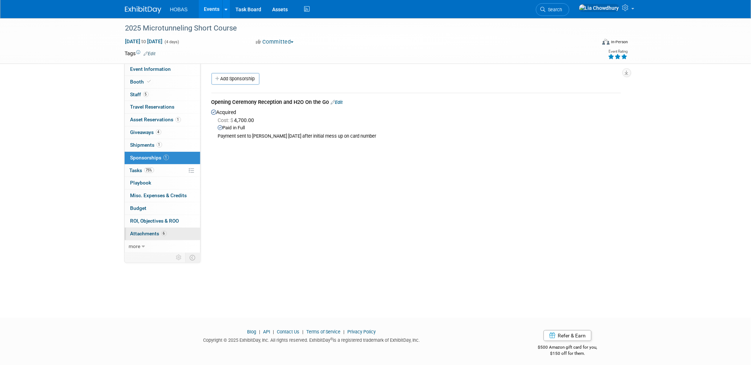
click at [158, 230] on link "6 Attachments 6" at bounding box center [163, 234] width 76 height 12
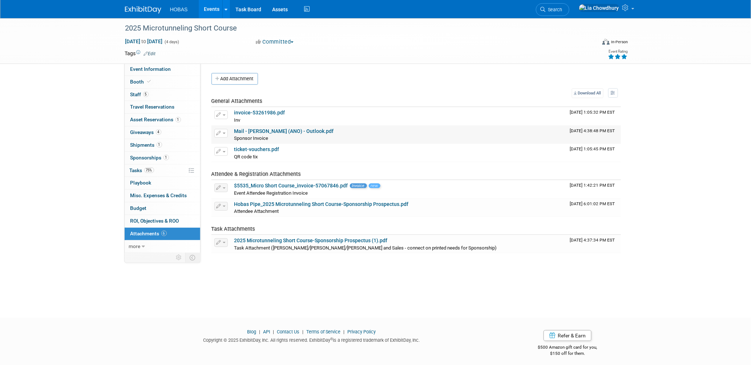
click at [225, 134] on button "button" at bounding box center [220, 133] width 13 height 9
click at [241, 143] on link "Download" at bounding box center [247, 144] width 64 height 10
click at [145, 156] on span "Sponsorships 1" at bounding box center [149, 158] width 39 height 6
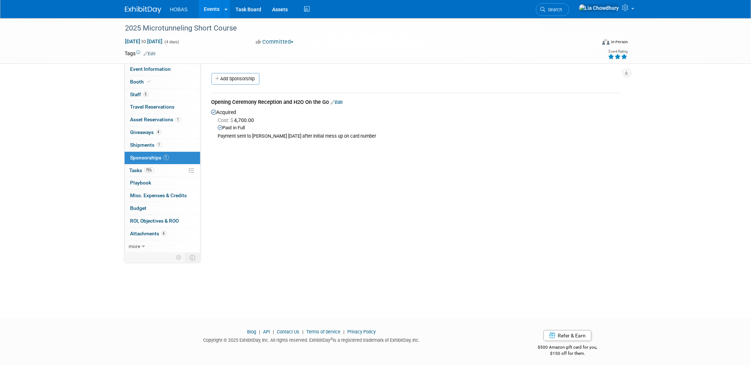
click at [339, 101] on link "Edit" at bounding box center [337, 102] width 12 height 5
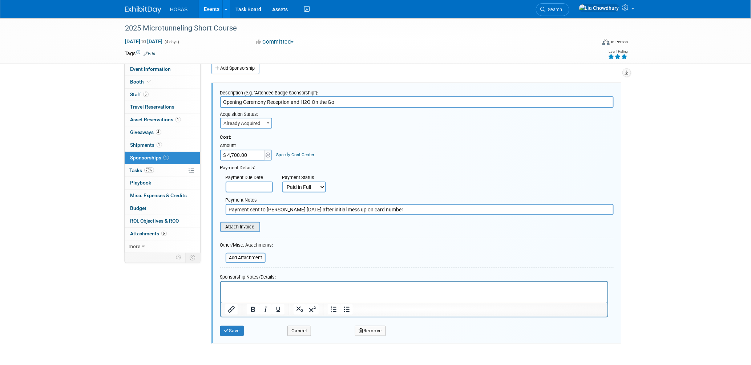
click at [236, 226] on input "file" at bounding box center [216, 227] width 86 height 9
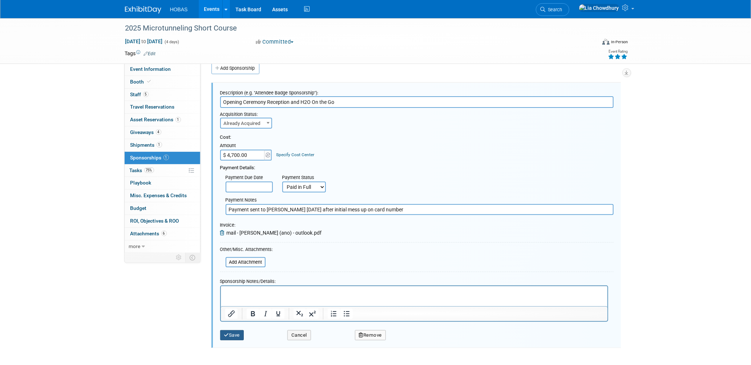
click at [235, 331] on button "Save" at bounding box center [232, 335] width 24 height 10
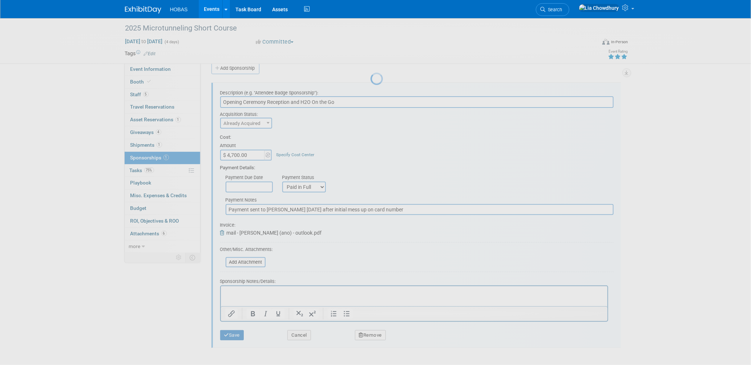
scroll to position [3, 0]
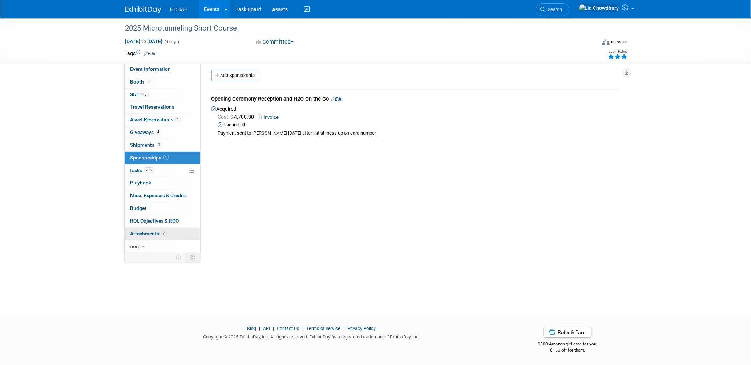
click at [143, 233] on span "Attachments 7" at bounding box center [148, 234] width 36 height 6
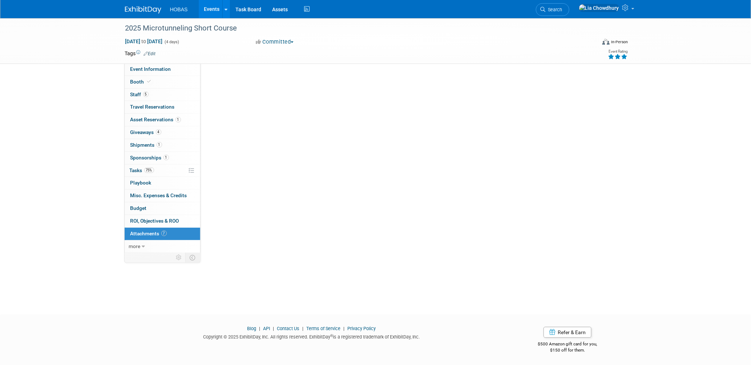
scroll to position [0, 0]
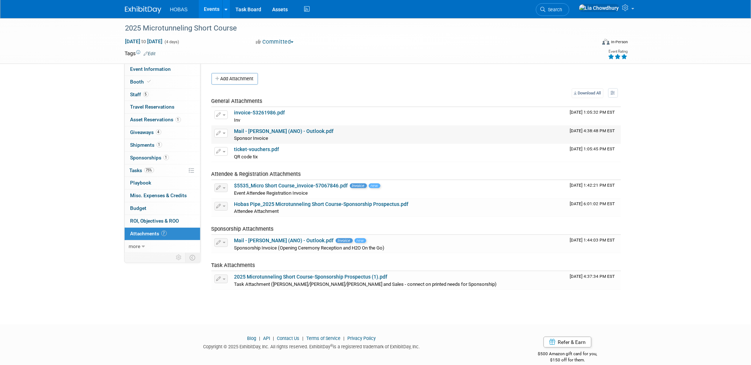
click at [225, 133] on button "button" at bounding box center [220, 133] width 13 height 9
click at [241, 171] on button "Delete Attachment" at bounding box center [246, 171] width 57 height 10
click at [299, 181] on link "Yes" at bounding box center [300, 180] width 21 height 12
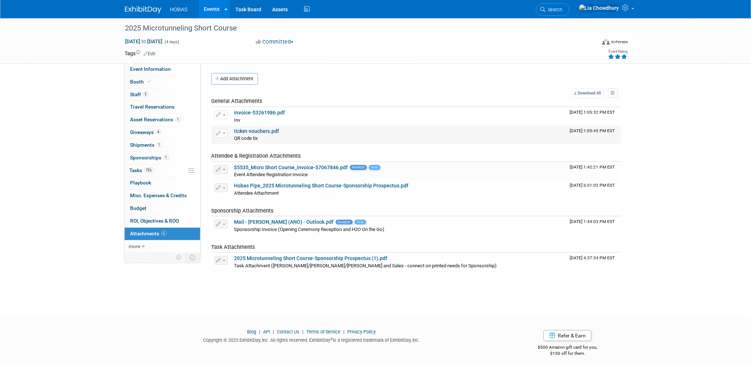
click at [259, 131] on link "ticket-vouchers.pdf" at bounding box center [256, 131] width 45 height 6
click at [630, 9] on icon at bounding box center [626, 7] width 8 height 7
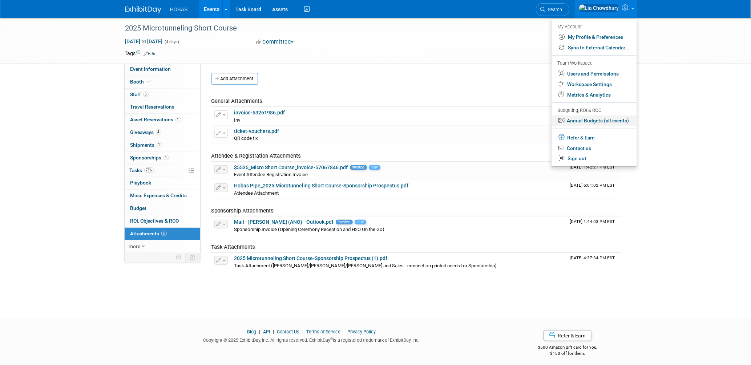
click at [587, 118] on link "Annual Budgets (all events)" at bounding box center [593, 121] width 85 height 11
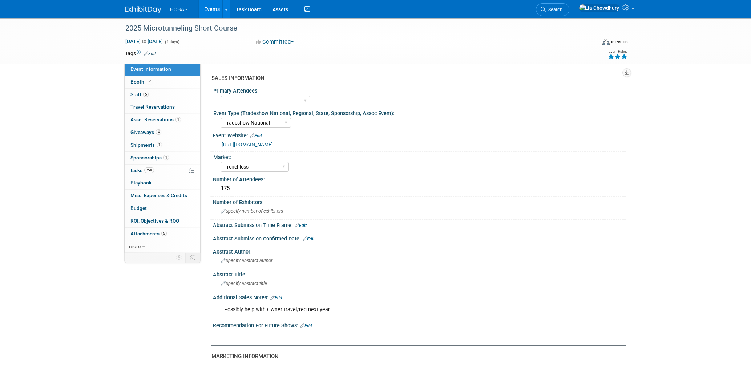
select select "Tradeshow National"
select select "Trenchless"
click at [144, 156] on span "Sponsorships 1" at bounding box center [149, 158] width 39 height 6
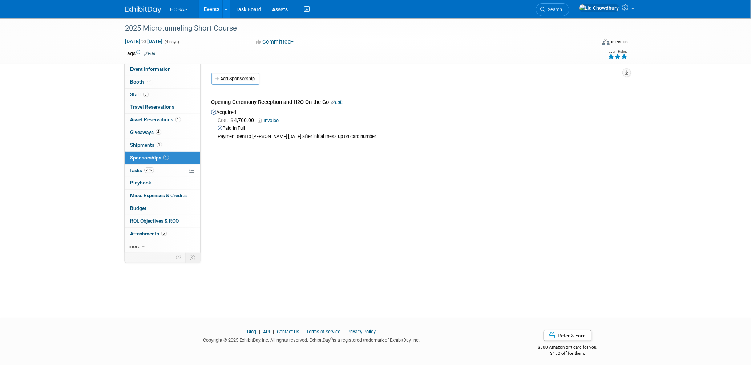
click at [269, 120] on link "Invoice" at bounding box center [270, 120] width 24 height 5
click at [152, 69] on span "Event Information" at bounding box center [150, 69] width 41 height 6
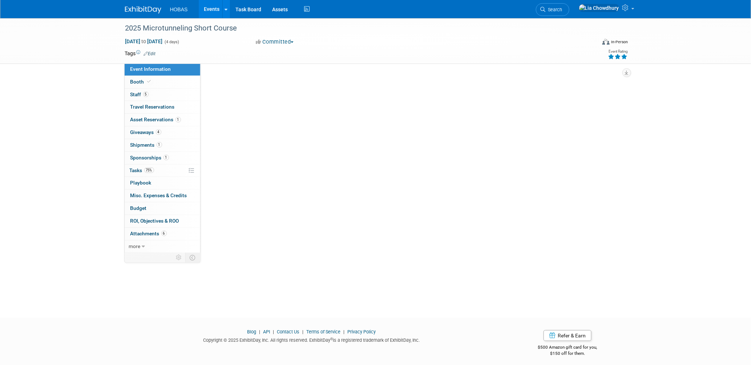
select select "Tradeshow National"
select select "Trenchless"
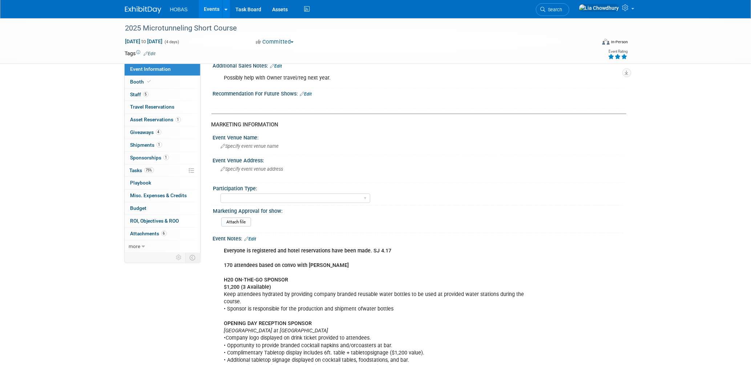
scroll to position [242, 0]
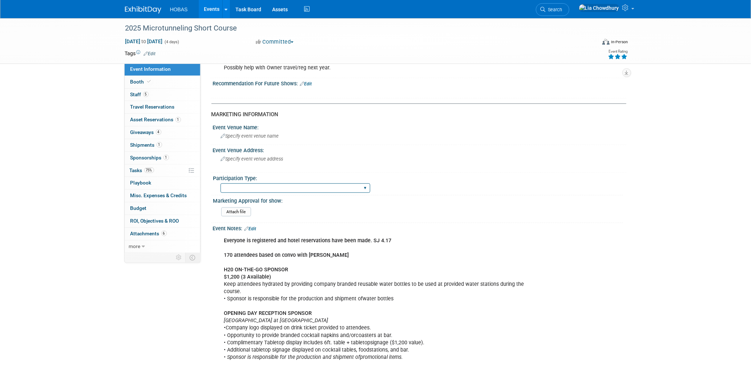
click at [270, 188] on select "Attending only Exhibiting Sponsorship only Exhibiting and Sponsoring Exhibiting…" at bounding box center [296, 188] width 150 height 10
select select "Sponsorship only"
click at [221, 183] on select "Attending only Exhibiting Sponsorship only Exhibiting and Sponsoring Exhibiting…" at bounding box center [296, 188] width 150 height 10
click at [212, 8] on link "Events" at bounding box center [212, 9] width 27 height 18
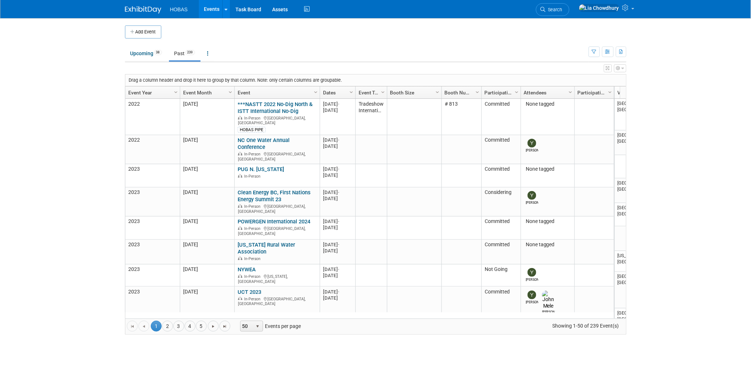
click at [178, 52] on link "Past 239" at bounding box center [185, 53] width 32 height 14
click at [139, 93] on link "Event Year" at bounding box center [151, 92] width 47 height 12
click at [167, 328] on link "2" at bounding box center [167, 326] width 11 height 11
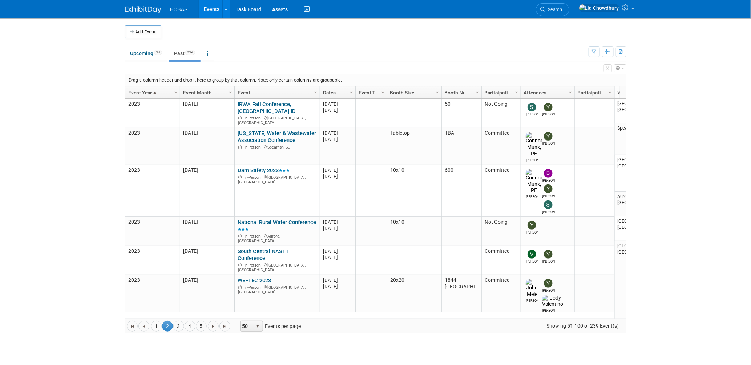
click at [144, 90] on link "Event Year" at bounding box center [151, 92] width 47 height 12
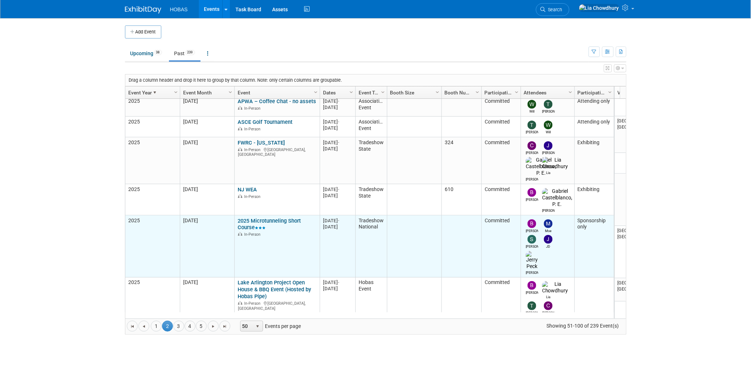
scroll to position [193, 0]
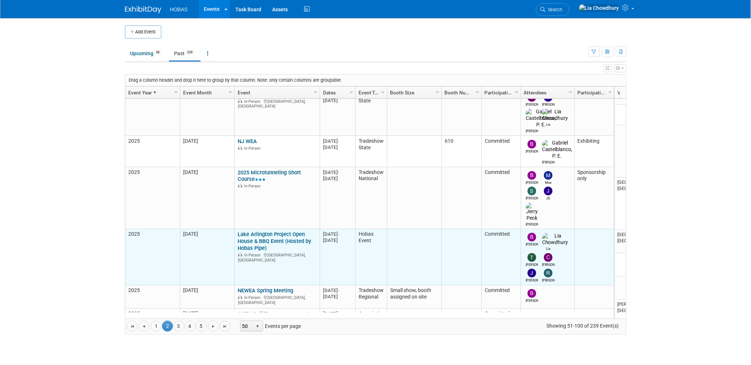
click at [261, 231] on link "Lake Arlington Project Open House & BBQ Event (Hosted by Hobas Pipe)" at bounding box center [274, 241] width 73 height 20
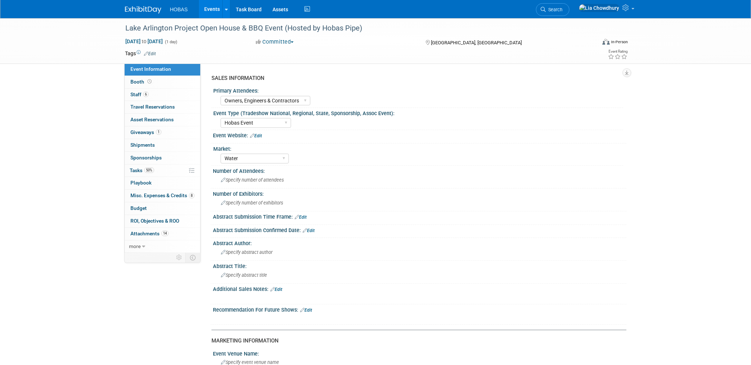
select select "Owners, Engineers & Contractors"
select select "Hobas Event"
select select "Water"
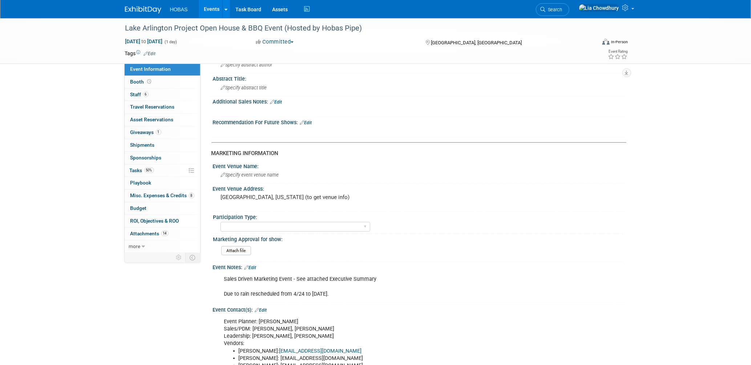
scroll to position [202, 0]
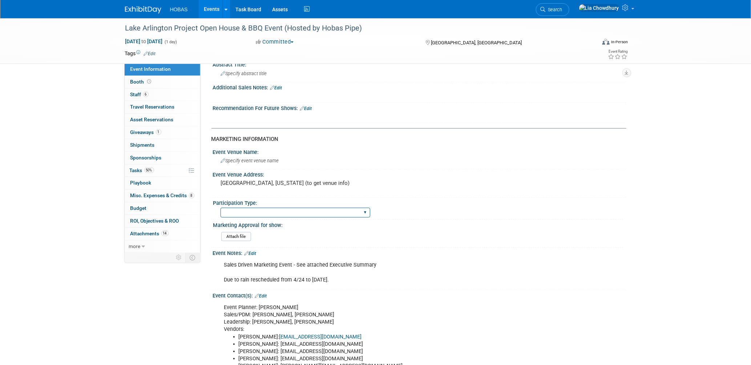
click at [279, 208] on select "Attending only Exhibiting Sponsorship only Exhibiting and Sponsoring Exhibiting…" at bounding box center [296, 213] width 150 height 10
click at [391, 162] on div "Specify event venue name" at bounding box center [419, 160] width 403 height 11
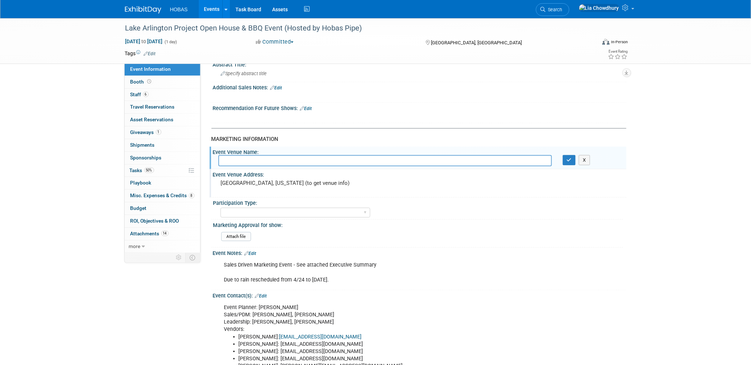
click at [392, 190] on div "Event Venue Address: [GEOGRAPHIC_DATA], [US_STATE] (to get venue info)" at bounding box center [418, 183] width 417 height 28
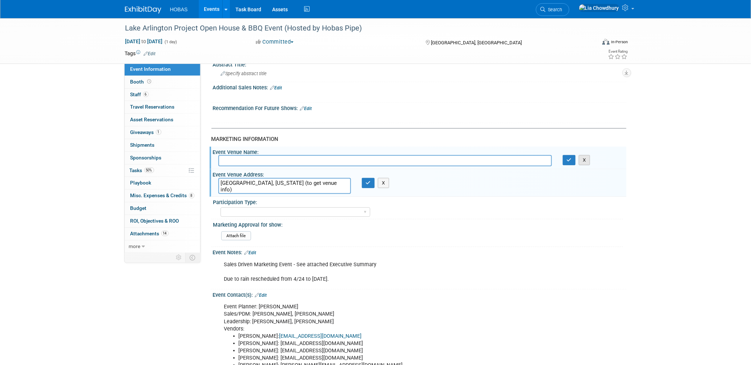
click at [585, 160] on button "X" at bounding box center [584, 160] width 11 height 10
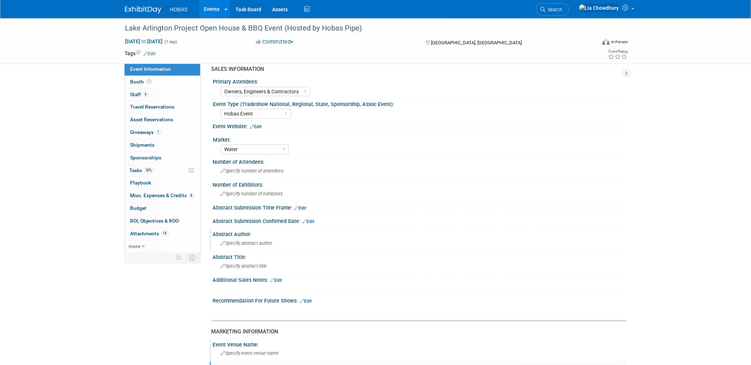
scroll to position [0, 0]
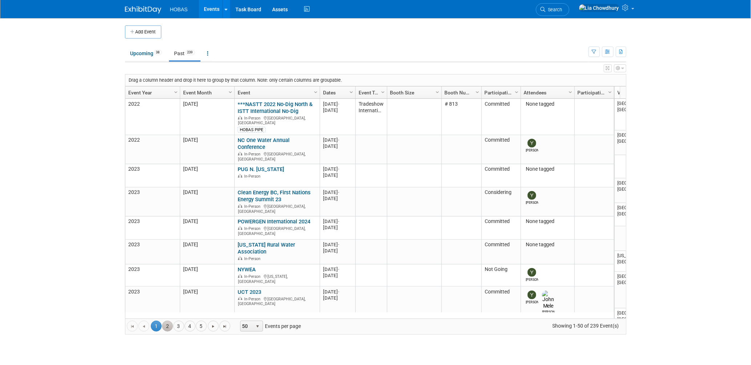
click at [171, 327] on link "2" at bounding box center [167, 326] width 11 height 11
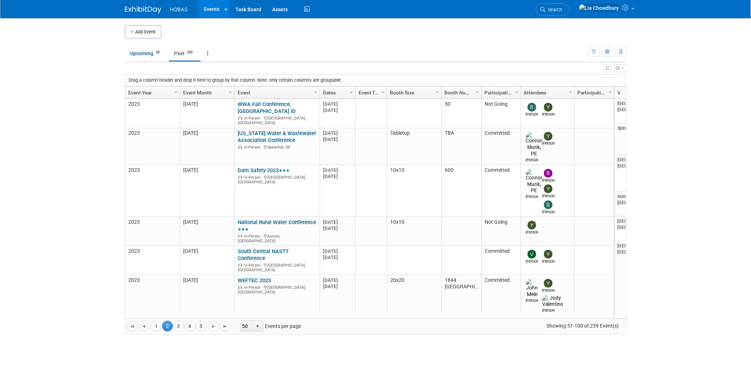
click at [143, 89] on link "Event Year" at bounding box center [151, 92] width 47 height 12
click at [141, 94] on link "Event Year" at bounding box center [151, 92] width 47 height 12
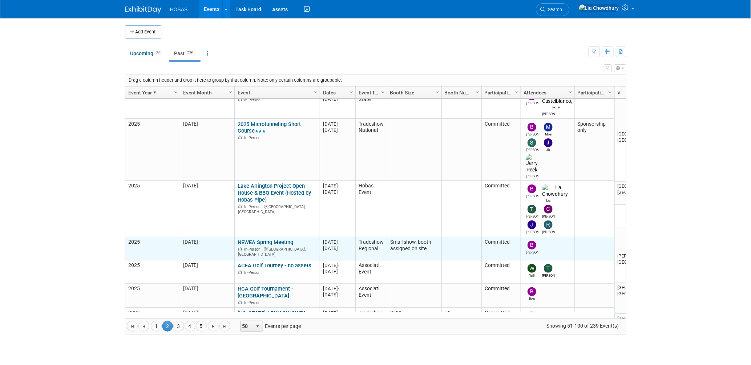
click at [247, 239] on link "NEWEA Spring Meeting" at bounding box center [266, 242] width 56 height 7
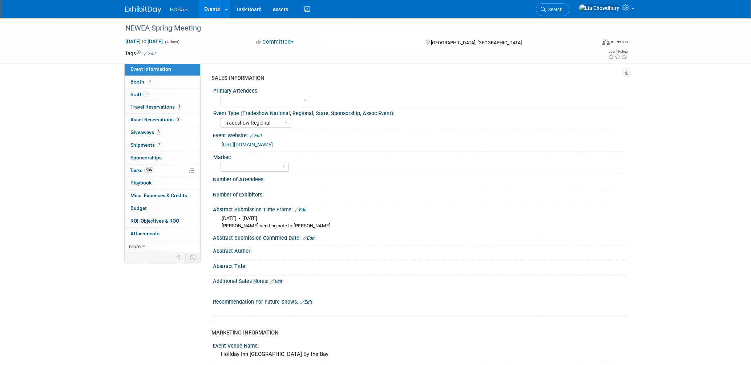
select select "Tradeshow Regional"
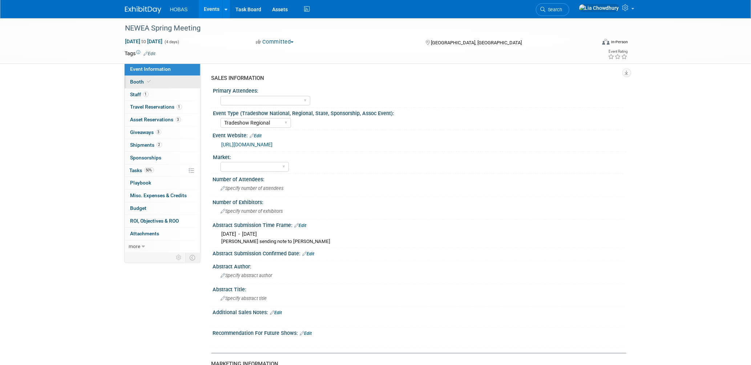
click at [142, 82] on span "Booth" at bounding box center [141, 82] width 22 height 6
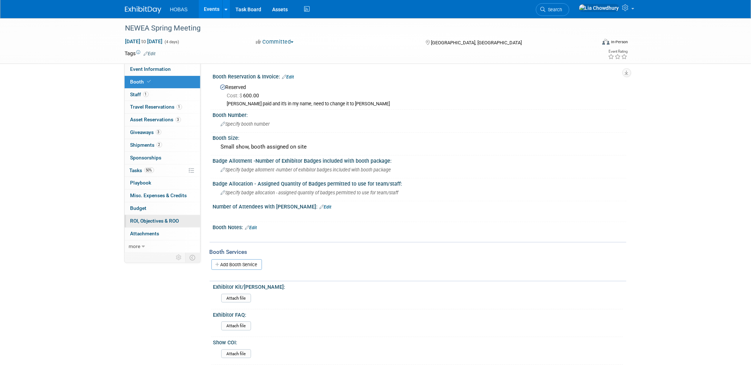
click at [146, 226] on link "0 ROI, Objectives & ROO 0" at bounding box center [163, 221] width 76 height 12
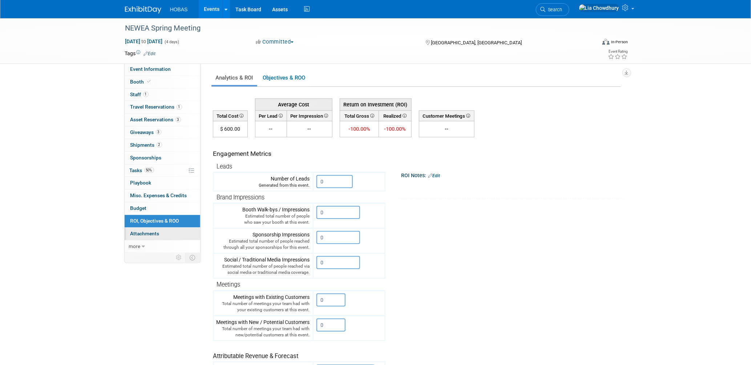
click at [145, 233] on span "Attachments 0" at bounding box center [144, 234] width 29 height 6
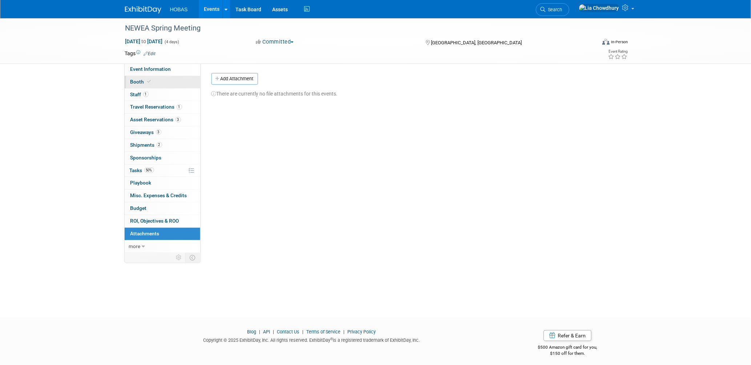
click at [132, 80] on span "Booth" at bounding box center [141, 82] width 22 height 6
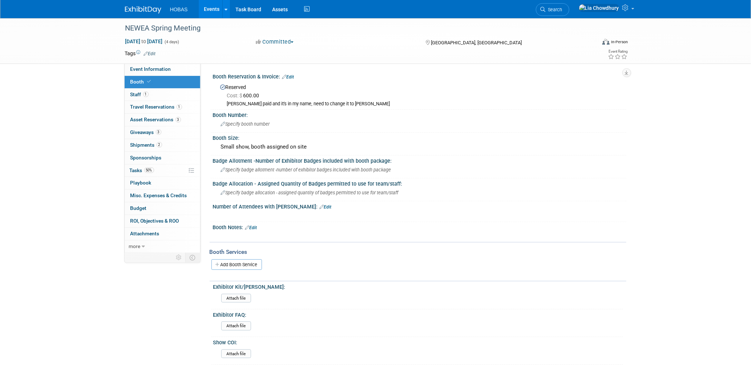
click at [292, 74] on div "Booth Reservation & Invoice: Edit" at bounding box center [419, 75] width 413 height 9
click at [291, 76] on link "Edit" at bounding box center [288, 76] width 12 height 5
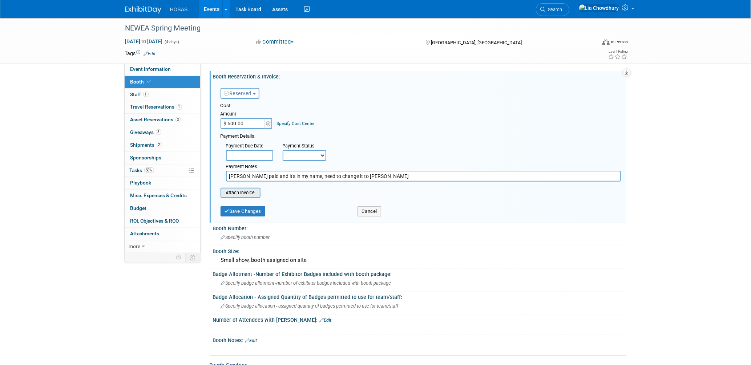
click at [241, 195] on div "Attach Invoice" at bounding box center [241, 193] width 40 height 10
click at [241, 193] on input "file" at bounding box center [216, 193] width 86 height 9
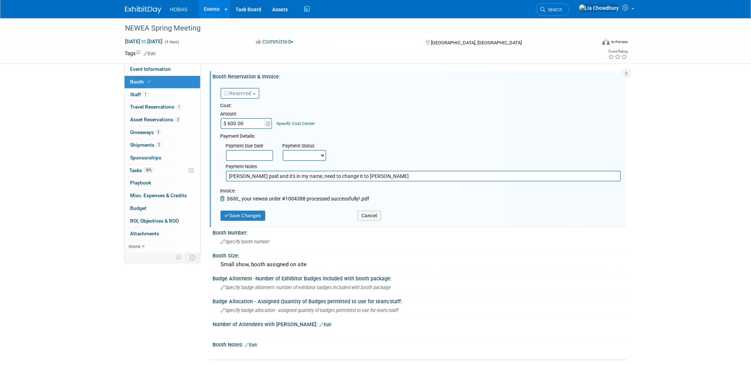
click at [290, 152] on select "Not Paid Yet Partially Paid Paid in Full" at bounding box center [305, 155] width 44 height 11
select select "1"
click at [283, 150] on select "Not Paid Yet Partially Paid Paid in Full" at bounding box center [305, 155] width 44 height 11
click at [388, 174] on input "Sam paid and it's in my name, need to change it to Bryant asap" at bounding box center [423, 176] width 395 height 11
type input "Sam paid and it's in my name, need to change it to Bryant asap. Used Crystal's …"
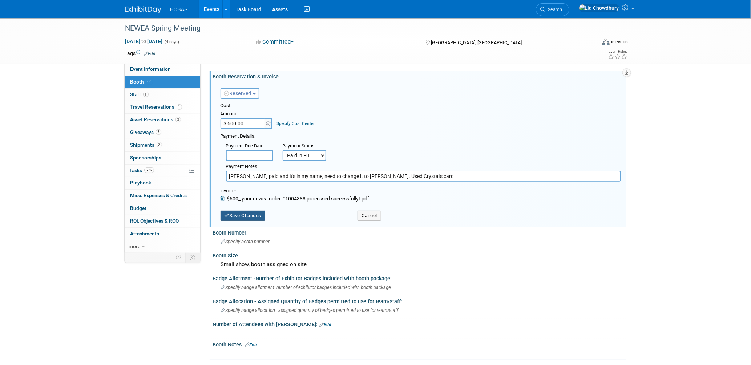
click at [252, 211] on button "Save Changes" at bounding box center [243, 216] width 45 height 10
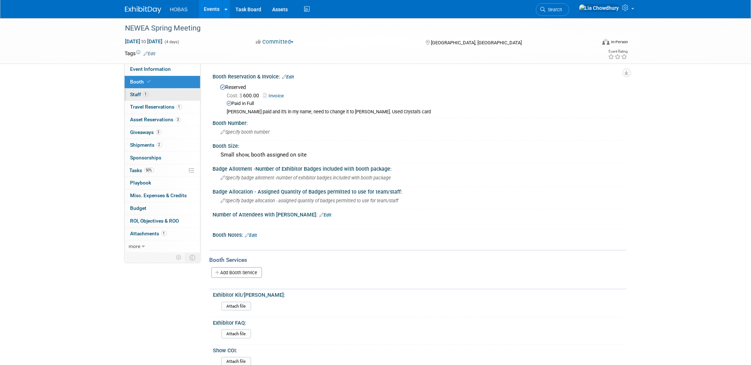
click at [144, 98] on link "1 Staff 1" at bounding box center [163, 95] width 76 height 12
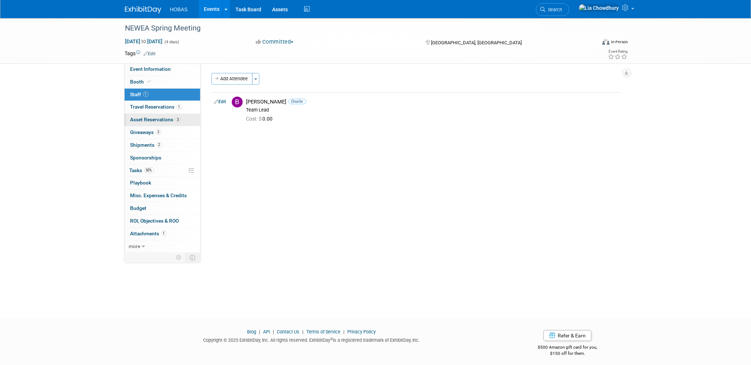
click at [140, 115] on link "3 Asset Reservations 3" at bounding box center [163, 120] width 76 height 12
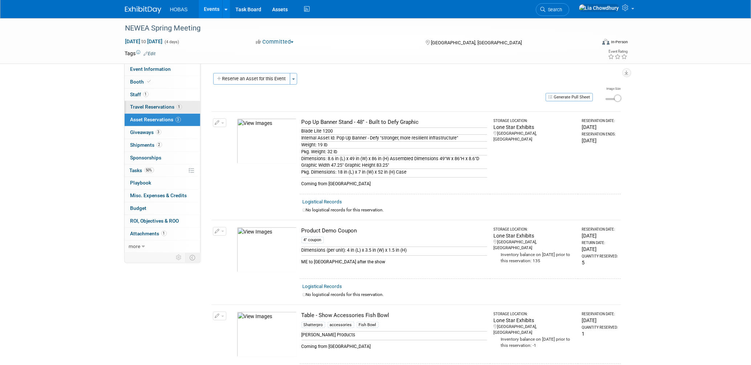
click at [139, 108] on span "Travel Reservations 1" at bounding box center [156, 107] width 52 height 6
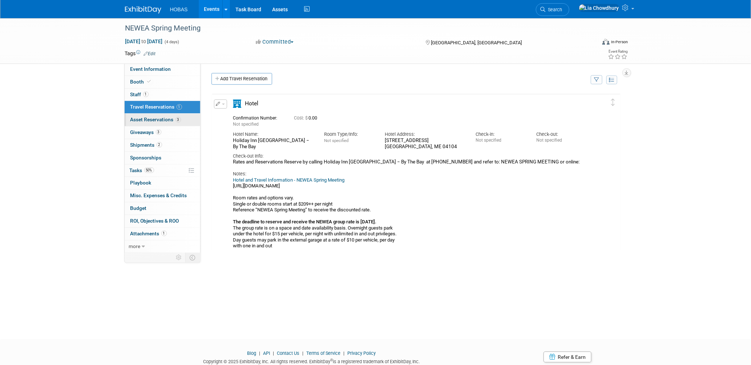
click at [140, 121] on span "Asset Reservations 3" at bounding box center [155, 120] width 50 height 6
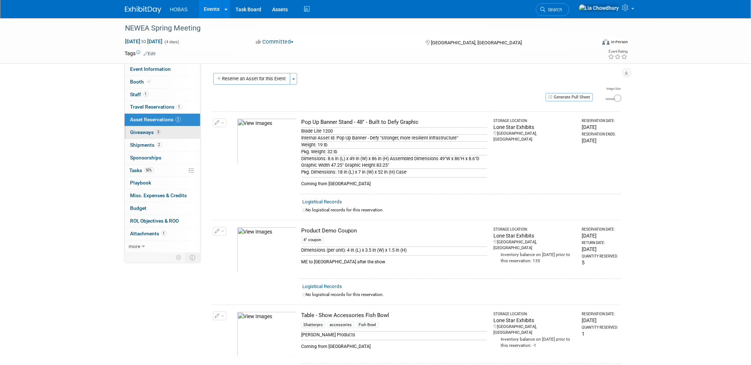
click at [137, 134] on span "Giveaways 3" at bounding box center [145, 132] width 31 height 6
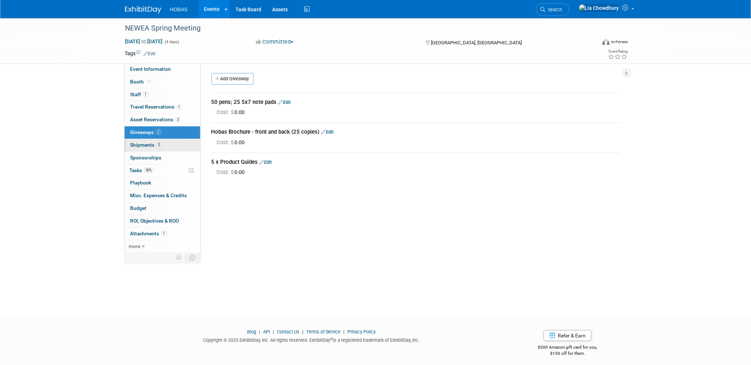
click at [139, 147] on span "Shipments 2" at bounding box center [146, 145] width 32 height 6
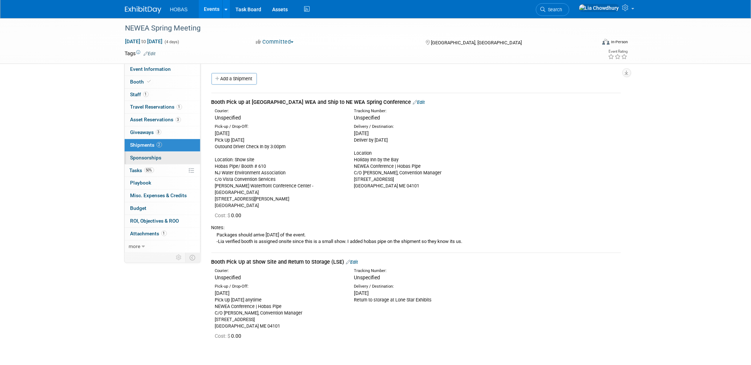
click at [141, 157] on span "Sponsorships 0" at bounding box center [145, 158] width 31 height 6
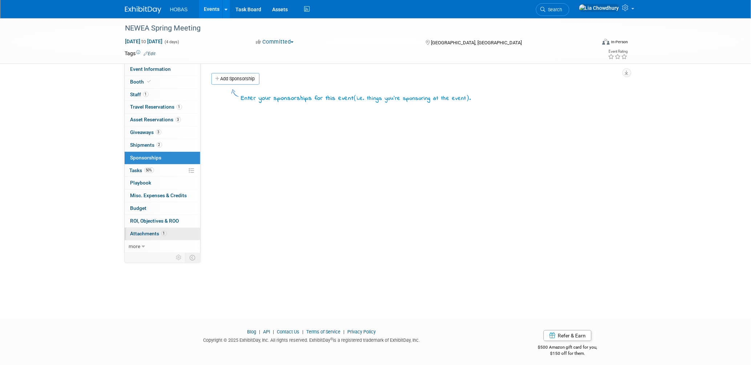
click at [141, 232] on span "Attachments 1" at bounding box center [148, 234] width 36 height 6
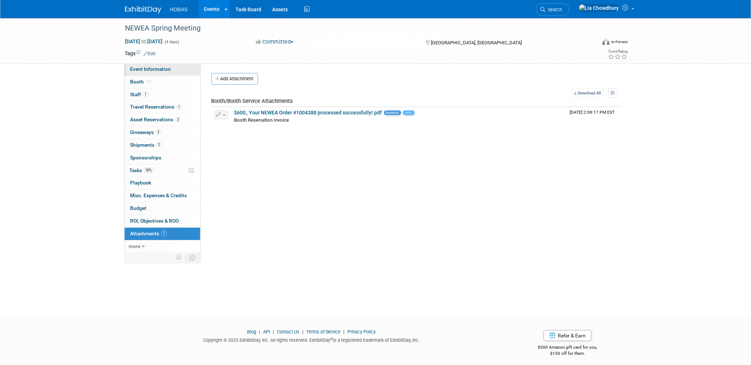
click at [147, 70] on span "Event Information" at bounding box center [150, 69] width 41 height 6
select select "Tradeshow Regional"
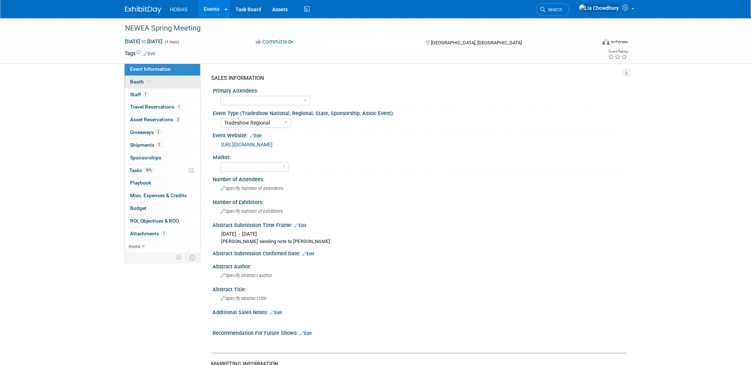
click at [139, 83] on span "Booth" at bounding box center [141, 82] width 22 height 6
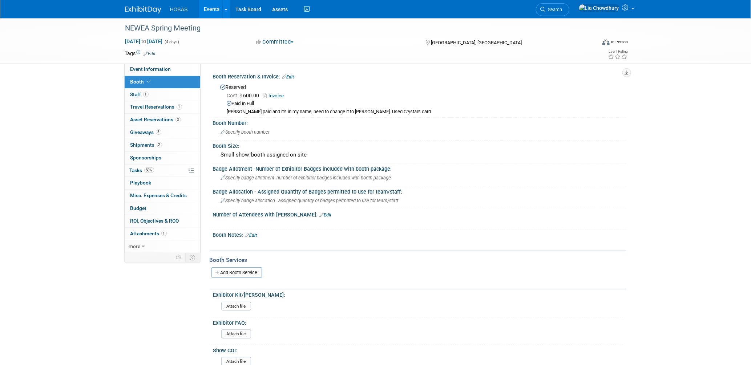
click at [292, 77] on link "Edit" at bounding box center [288, 76] width 12 height 5
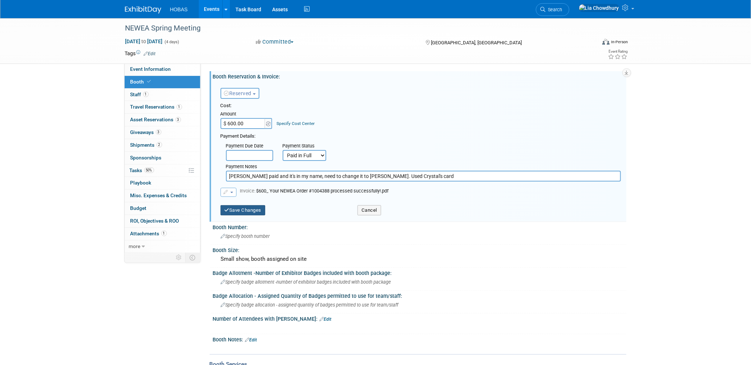
click at [251, 206] on button "Save Changes" at bounding box center [243, 210] width 45 height 10
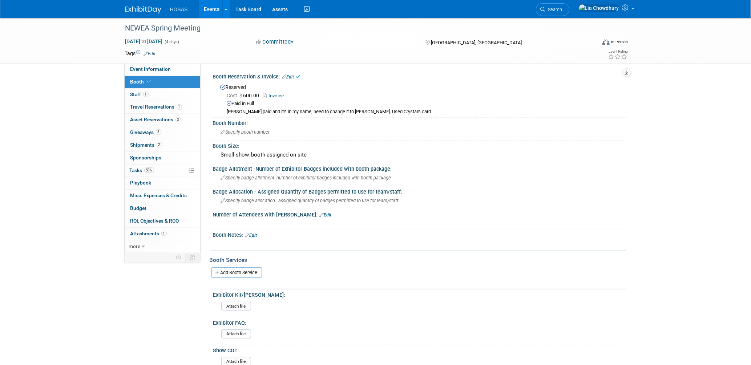
click at [251, 233] on link "Edit" at bounding box center [251, 235] width 12 height 5
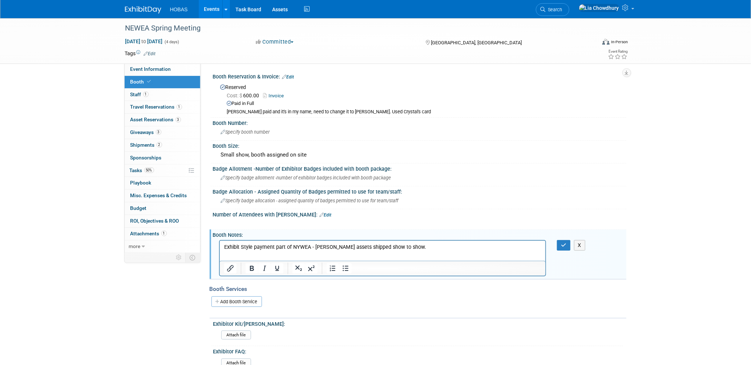
click at [557, 234] on div "Booth Notes: Edit" at bounding box center [419, 234] width 413 height 9
click at [559, 242] on button "button" at bounding box center [563, 245] width 13 height 11
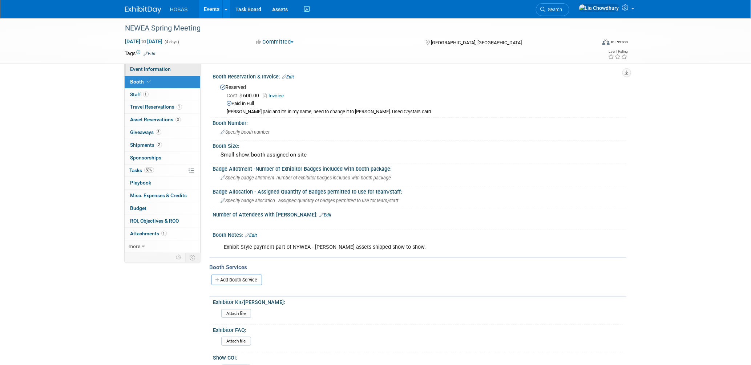
click at [163, 70] on span "Event Information" at bounding box center [150, 69] width 41 height 6
select select "Tradeshow Regional"
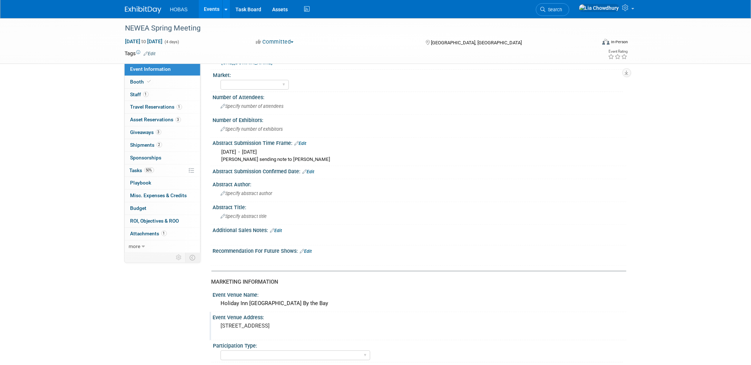
scroll to position [202, 0]
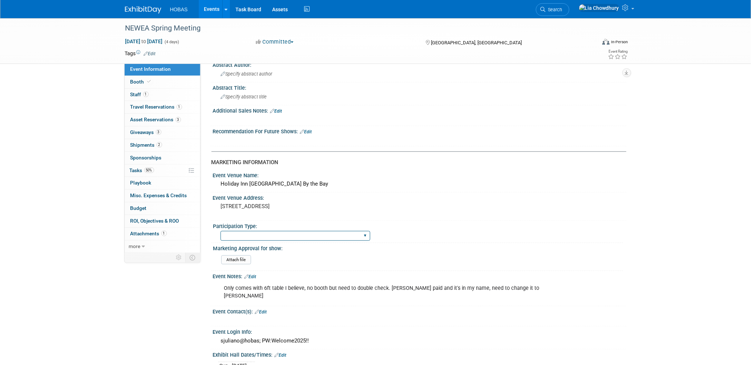
click at [278, 232] on select "Attending only Exhibiting Sponsorship only Exhibiting and Sponsoring Exhibiting…" at bounding box center [296, 236] width 150 height 10
select select "Exhibiting"
click at [221, 231] on select "Attending only Exhibiting Sponsorship only Exhibiting and Sponsoring Exhibiting…" at bounding box center [296, 236] width 150 height 10
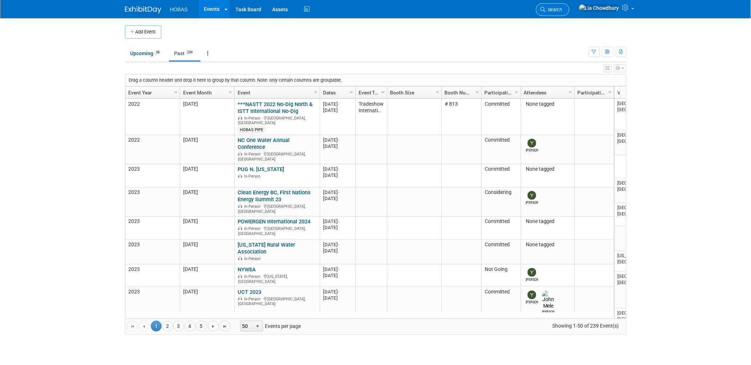
click at [569, 12] on link "Search" at bounding box center [552, 9] width 33 height 13
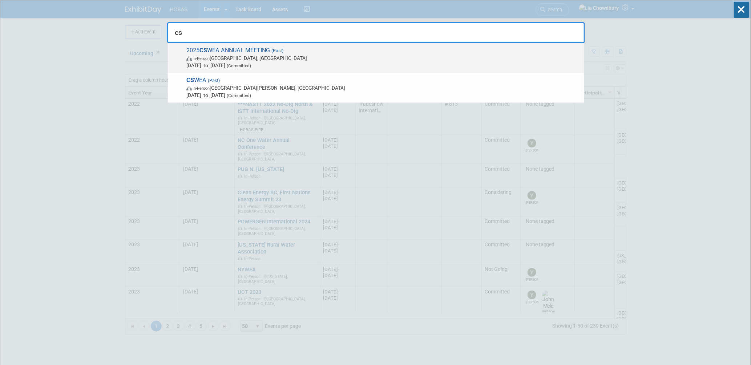
type input "cs"
click at [267, 48] on span "2025 CS WEA ANNUAL MEETING (Past) In-Person Madison, WI May 28, 2025 to May 30,…" at bounding box center [382, 58] width 396 height 22
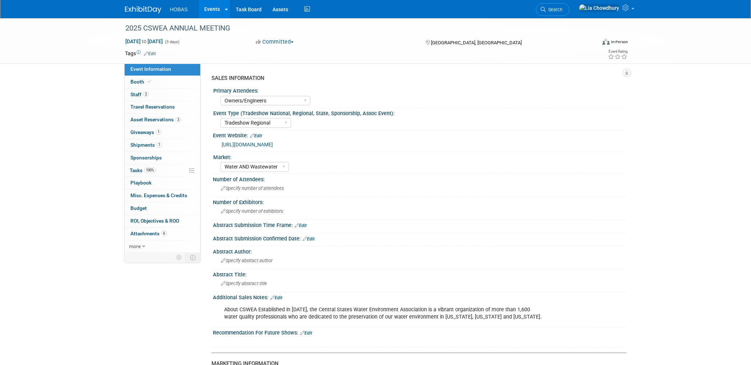
select select "Owners/Engineers"
select select "Tradeshow Regional"
select select "Water AND Wastewater"
click at [142, 85] on span "Booth" at bounding box center [141, 82] width 22 height 6
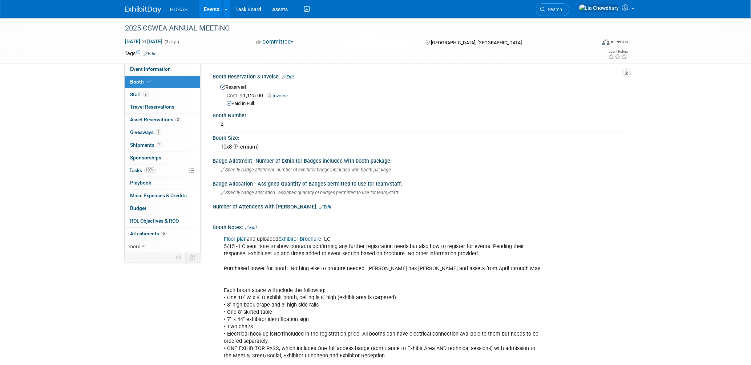
click at [275, 94] on link "Invoice" at bounding box center [279, 95] width 24 height 5
click at [138, 94] on span "Staff 2" at bounding box center [139, 95] width 18 height 6
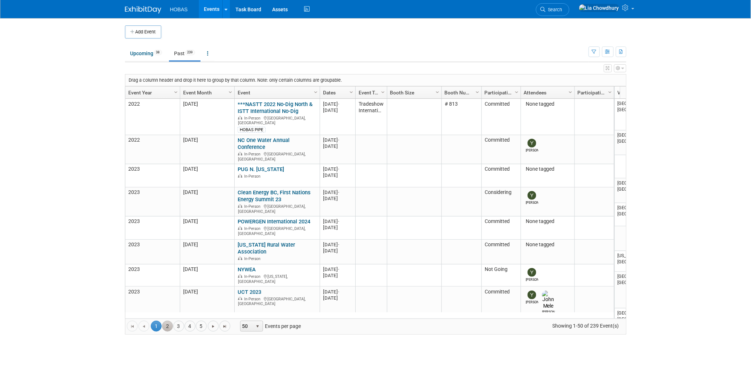
click at [170, 327] on link "2" at bounding box center [167, 326] width 11 height 11
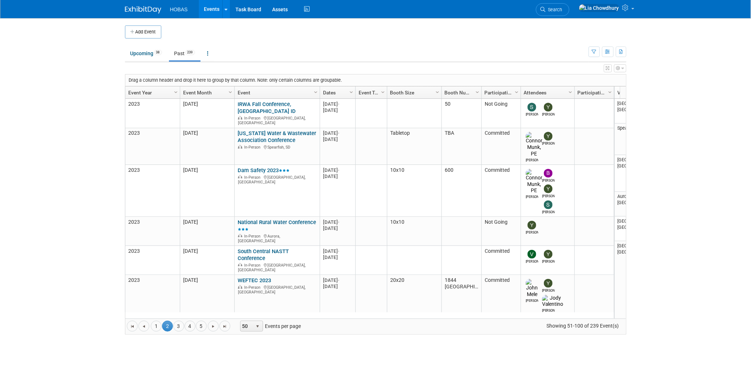
click at [141, 90] on link "Event Year" at bounding box center [151, 92] width 47 height 12
click at [149, 88] on link "Event Year" at bounding box center [151, 92] width 47 height 12
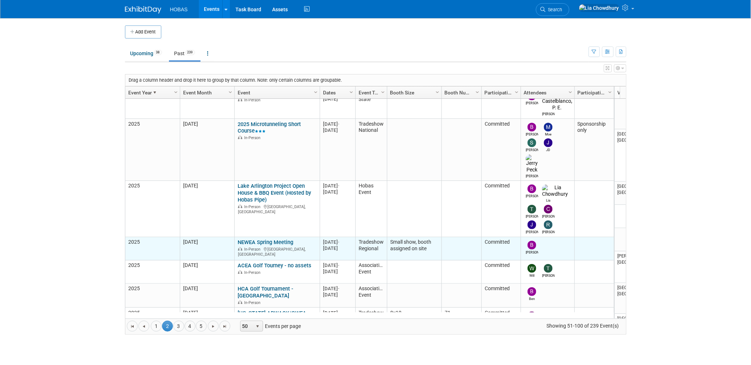
scroll to position [290, 0]
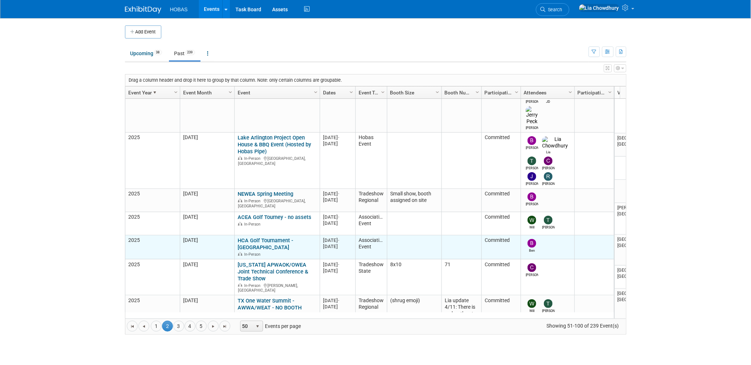
click at [272, 237] on link "HCA Golf Tournament - [GEOGRAPHIC_DATA]" at bounding box center [266, 243] width 56 height 13
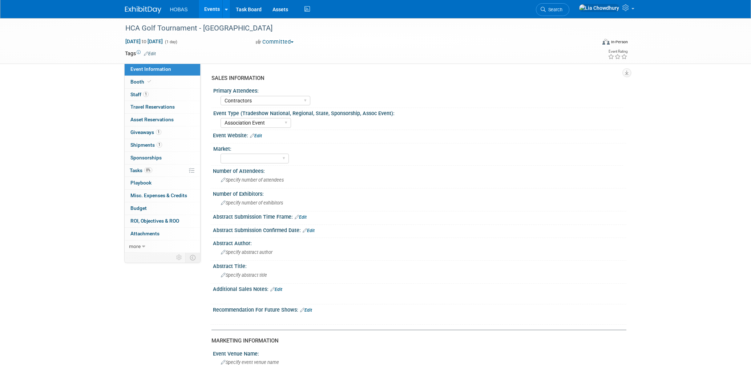
select select "Contractors"
select select "Association Event"
click at [146, 82] on span at bounding box center [149, 81] width 7 height 5
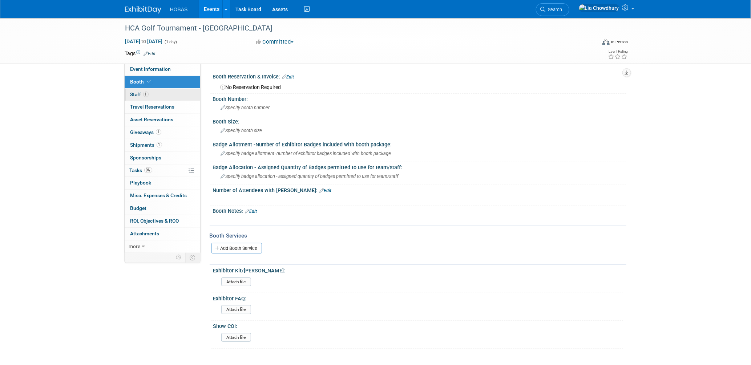
click at [136, 99] on link "1 Staff 1" at bounding box center [163, 95] width 76 height 12
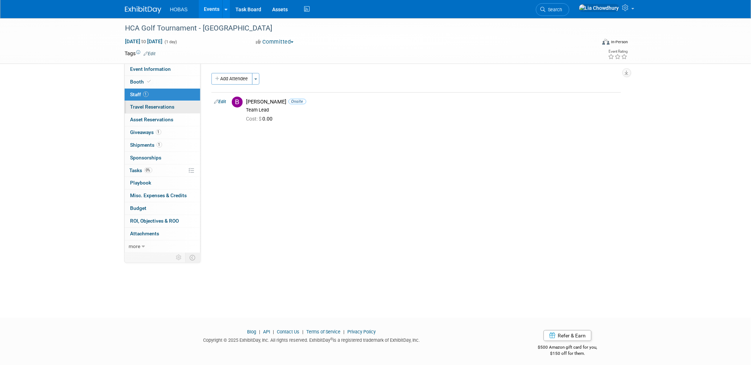
click at [140, 110] on link "0 Travel Reservations 0" at bounding box center [163, 107] width 76 height 12
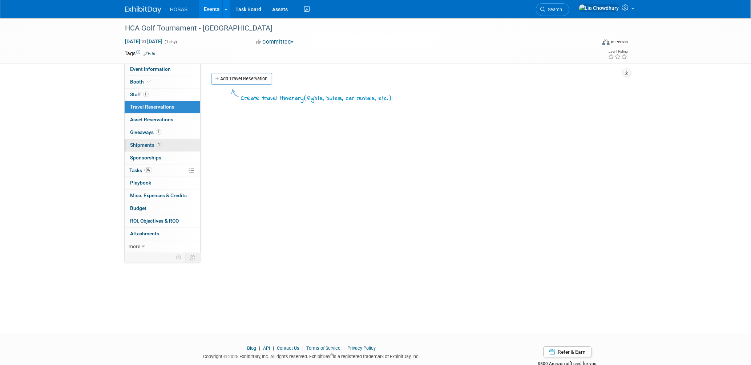
click at [141, 149] on link "1 Shipments 1" at bounding box center [163, 145] width 76 height 12
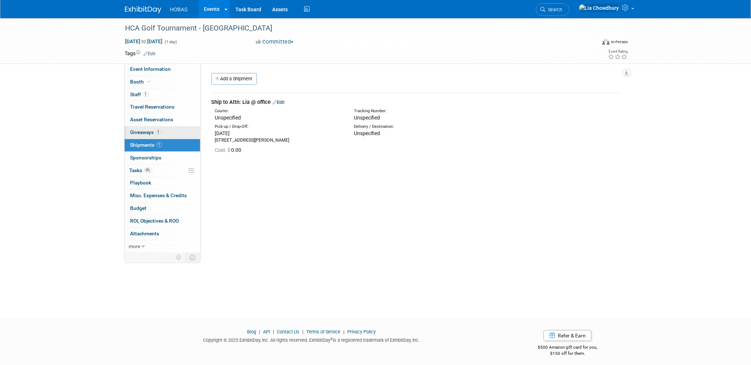
click at [141, 134] on span "Giveaways 1" at bounding box center [145, 132] width 31 height 6
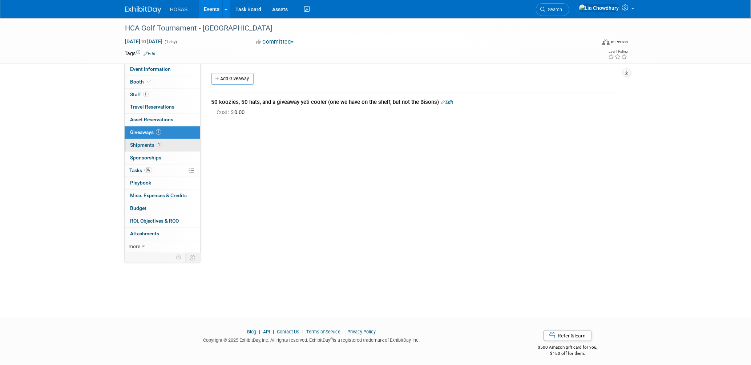
click at [147, 147] on span "Shipments 1" at bounding box center [146, 145] width 32 height 6
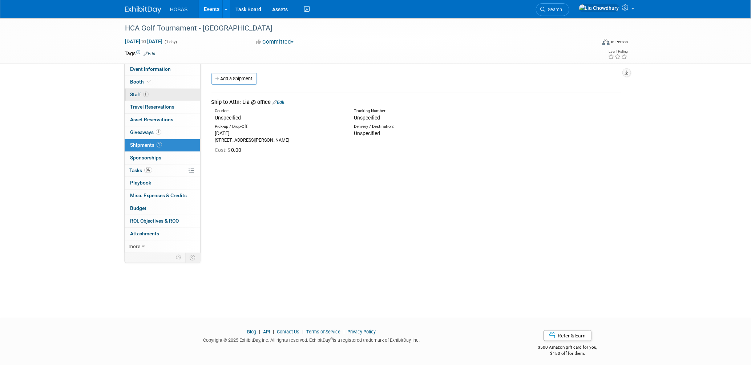
click at [137, 94] on span "Staff 1" at bounding box center [139, 95] width 18 height 6
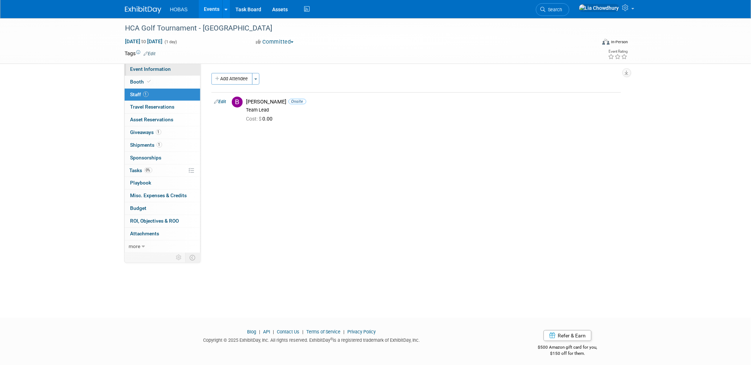
click at [155, 72] on link "Event Information" at bounding box center [163, 69] width 76 height 12
select select "Contractors"
select select "Association Event"
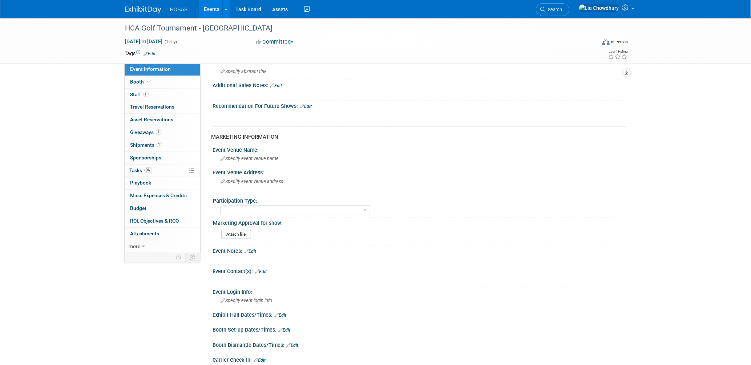
scroll to position [323, 0]
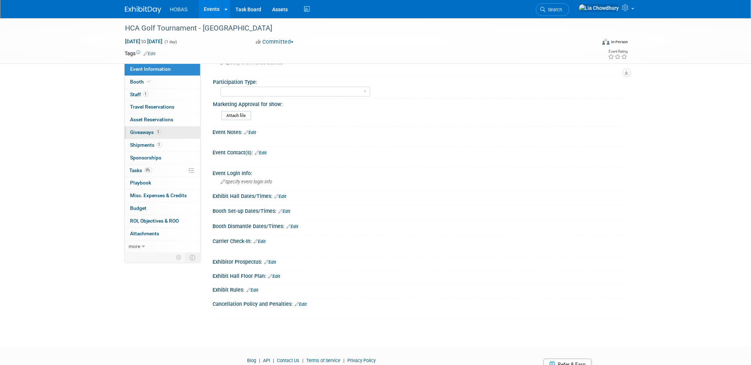
click at [149, 135] on span "Giveaways 1" at bounding box center [145, 132] width 31 height 6
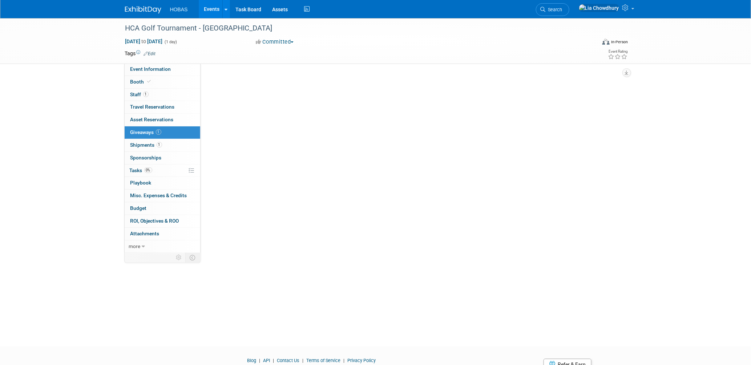
scroll to position [0, 0]
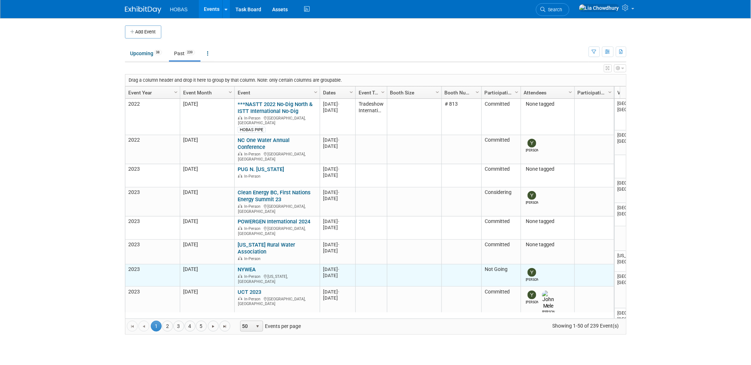
scroll to position [96, 0]
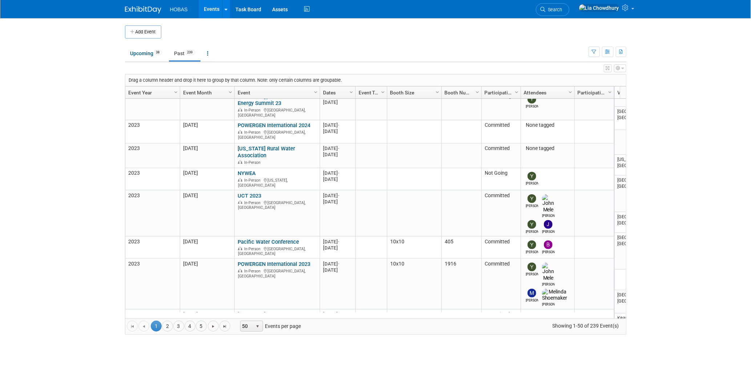
click at [176, 51] on link "Past 239" at bounding box center [185, 53] width 32 height 14
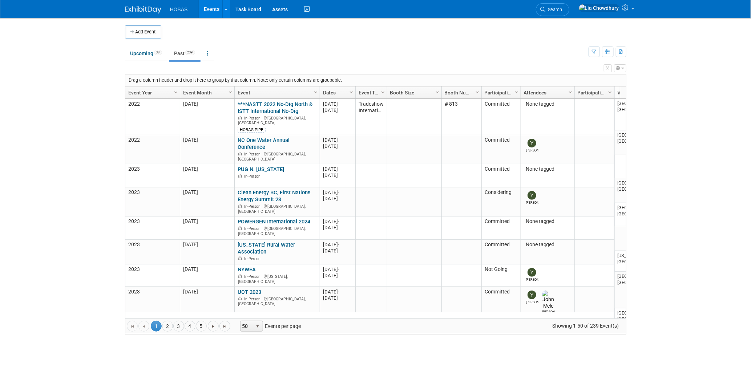
click at [150, 94] on link "Event Year" at bounding box center [151, 92] width 47 height 12
click at [147, 92] on link "Event Year" at bounding box center [151, 92] width 47 height 12
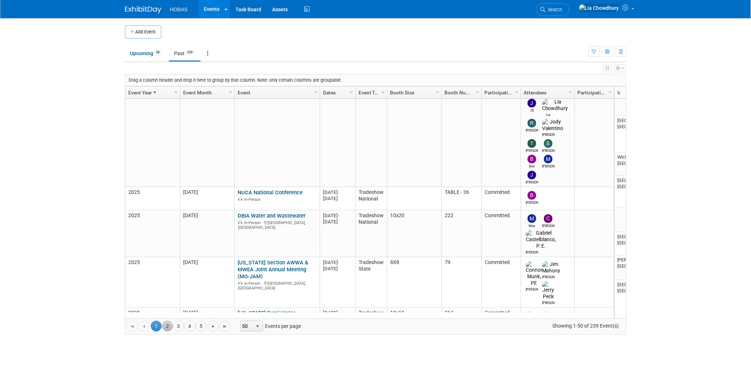
click at [170, 323] on link "2" at bounding box center [167, 326] width 11 height 11
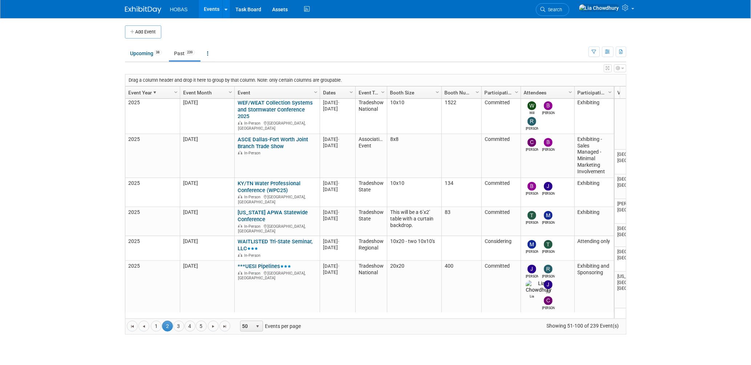
click at [183, 58] on link "Past 239" at bounding box center [185, 53] width 32 height 14
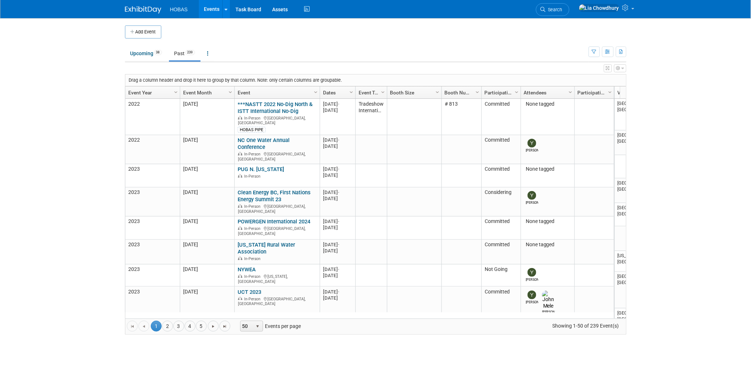
click at [143, 92] on link "Event Year" at bounding box center [151, 92] width 47 height 12
click at [166, 327] on link "2" at bounding box center [167, 326] width 11 height 11
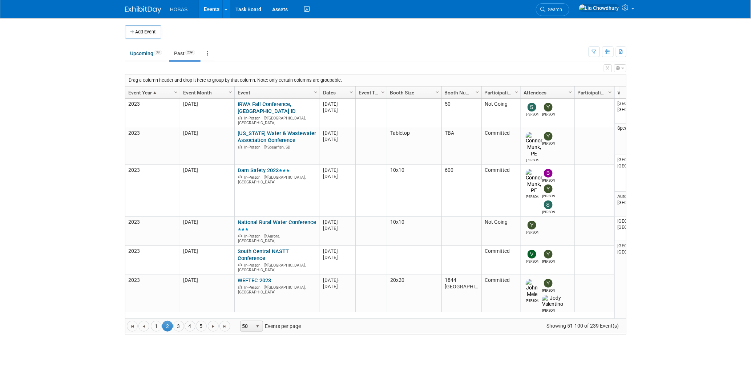
drag, startPoint x: 135, startPoint y: 91, endPoint x: 143, endPoint y: 92, distance: 8.4
click at [135, 91] on link "Event Year" at bounding box center [151, 92] width 47 height 12
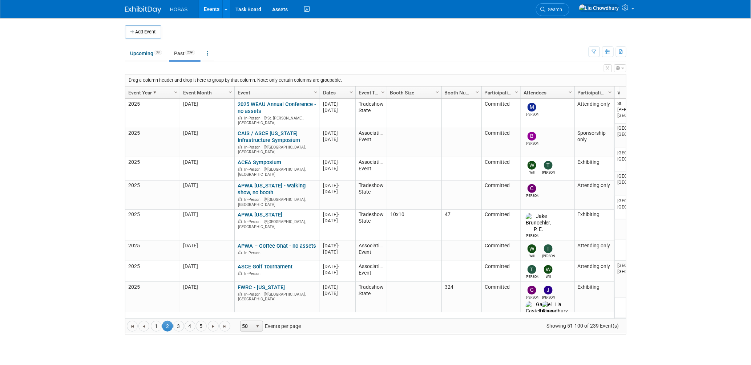
click at [140, 92] on link "Event Year" at bounding box center [151, 92] width 47 height 12
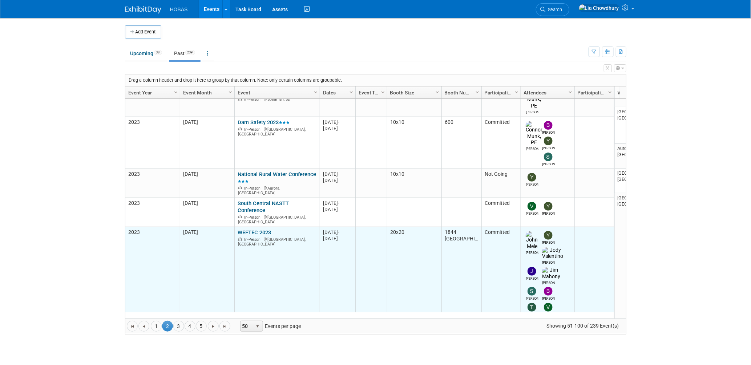
scroll to position [96, 0]
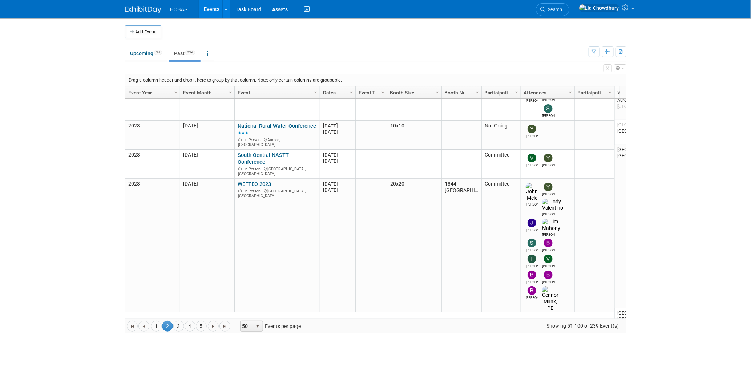
click at [147, 90] on link "Event Year" at bounding box center [151, 92] width 47 height 12
click at [184, 54] on link "Past 239" at bounding box center [185, 53] width 32 height 14
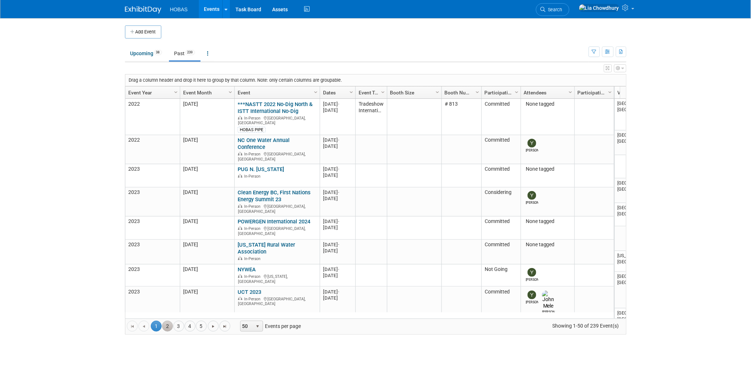
click at [171, 325] on link "2" at bounding box center [167, 326] width 11 height 11
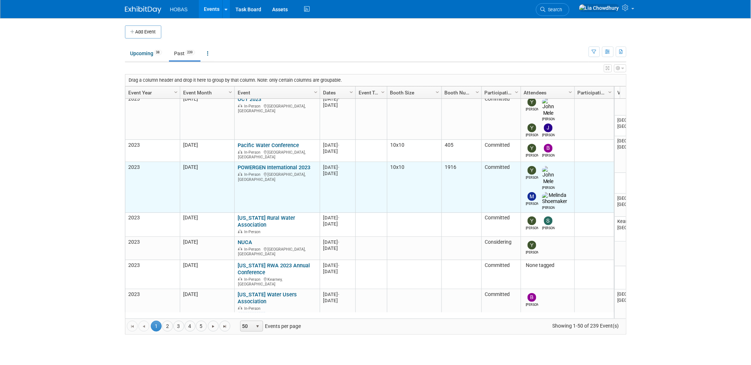
scroll to position [386, 0]
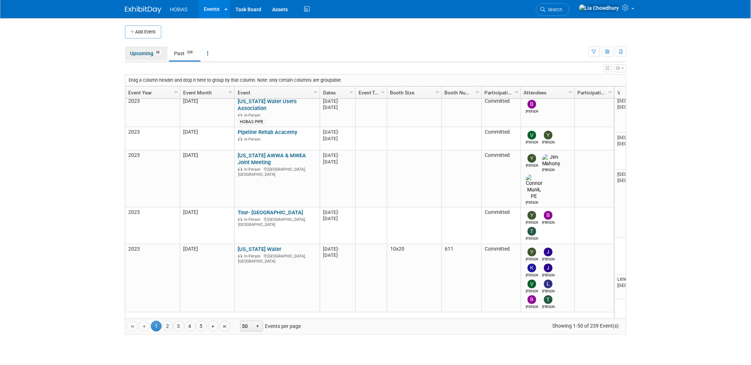
click at [144, 52] on link "Upcoming 38" at bounding box center [146, 53] width 43 height 14
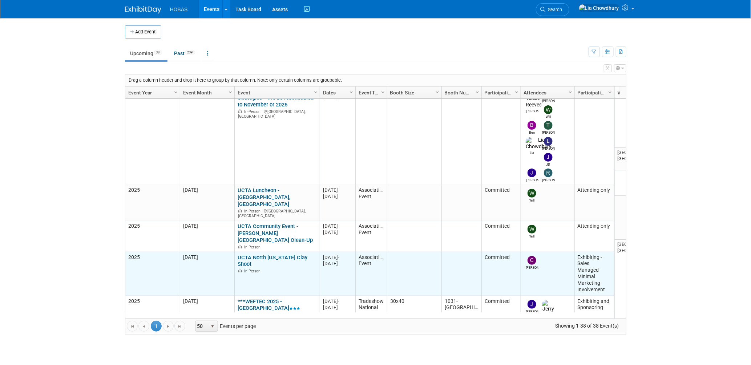
scroll to position [145, 0]
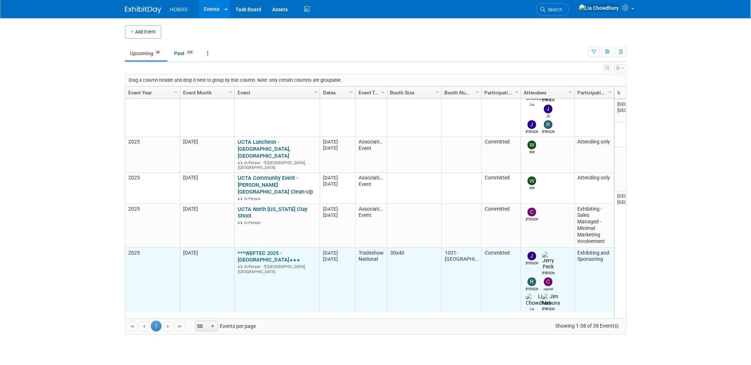
click at [258, 250] on link "***WEFTEC 2025 - [GEOGRAPHIC_DATA]" at bounding box center [269, 256] width 62 height 13
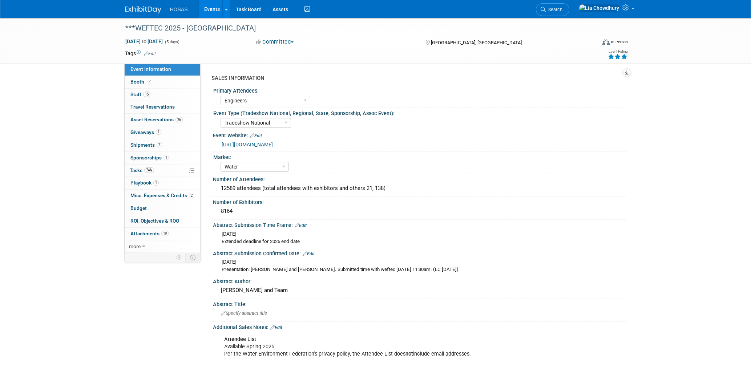
select select "Engineers"
select select "Tradeshow National"
select select "Water"
select select "Exhibiting and Sponsoring"
click at [133, 87] on link "Booth" at bounding box center [163, 82] width 76 height 12
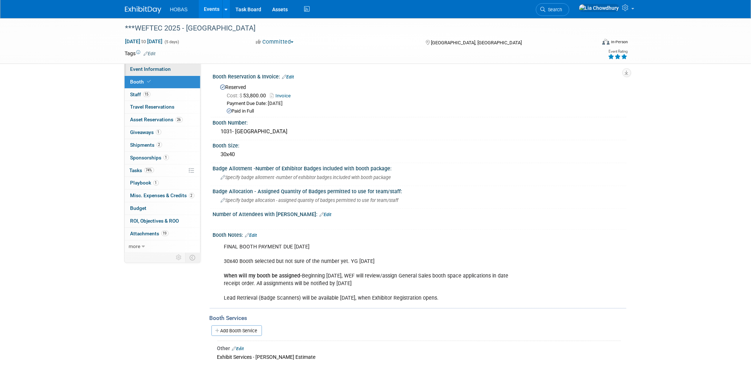
click at [137, 67] on span "Event Information" at bounding box center [150, 69] width 41 height 6
select select "Engineers"
select select "Tradeshow National"
select select "Water"
select select "Exhibiting and Sponsoring"
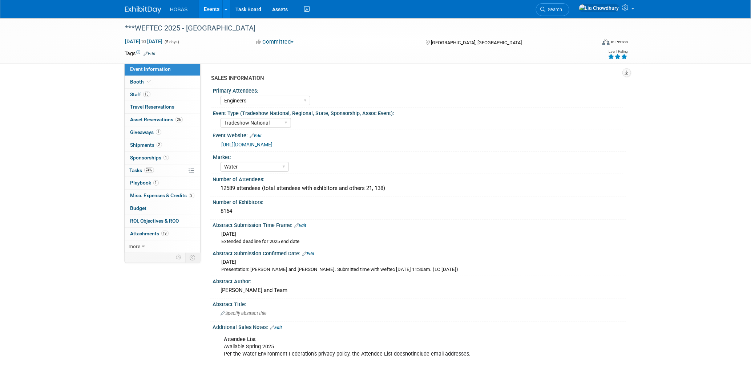
click at [251, 148] on div "[URL][DOMAIN_NAME]" at bounding box center [421, 145] width 399 height 8
click at [251, 144] on link "[URL][DOMAIN_NAME]" at bounding box center [247, 145] width 51 height 6
